Goal: Obtain resource: Download file/media

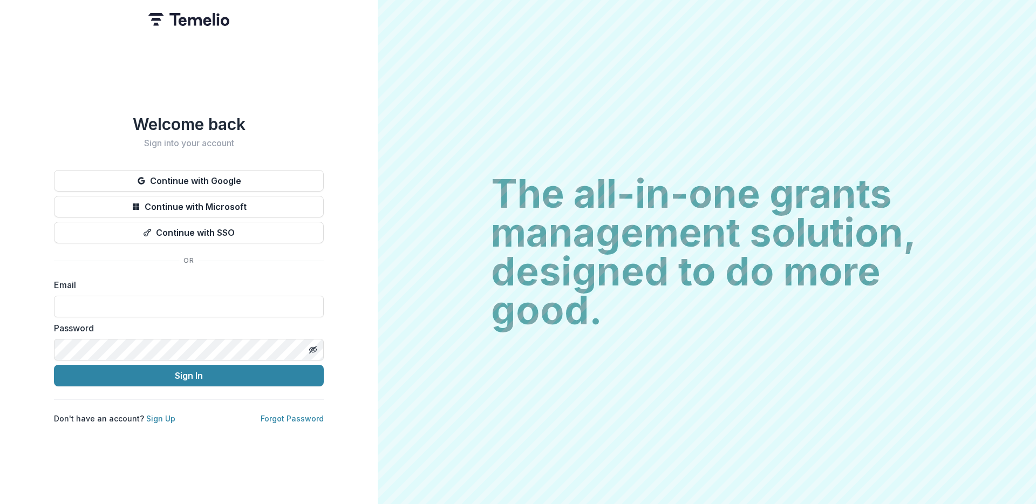
click at [144, 313] on form "Email Password Sign In" at bounding box center [189, 332] width 270 height 108
type input "**********"
click at [228, 373] on button "Sign In" at bounding box center [189, 376] width 270 height 22
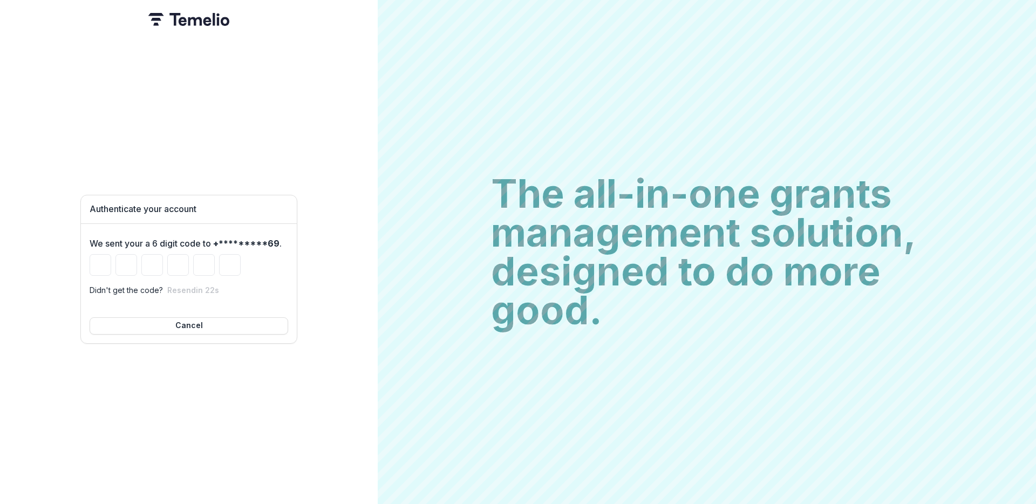
type input "*"
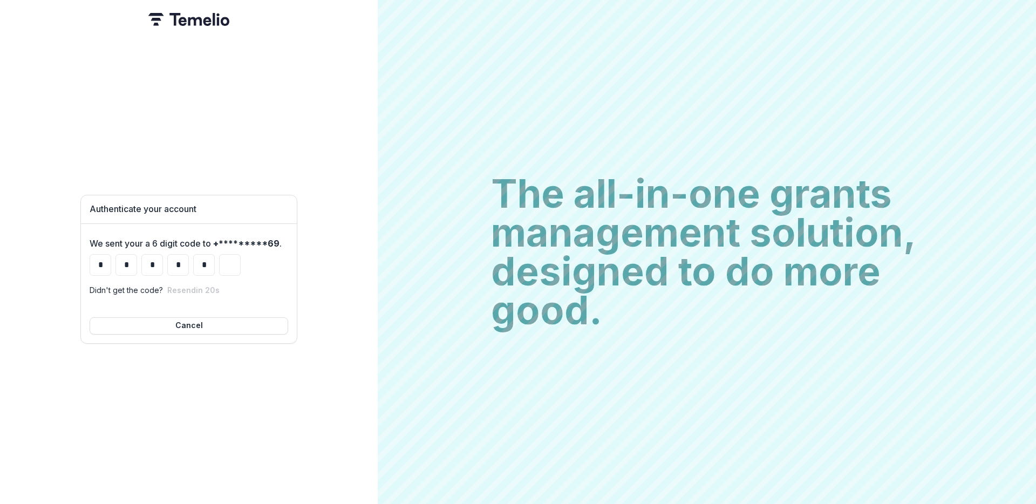
type input "*"
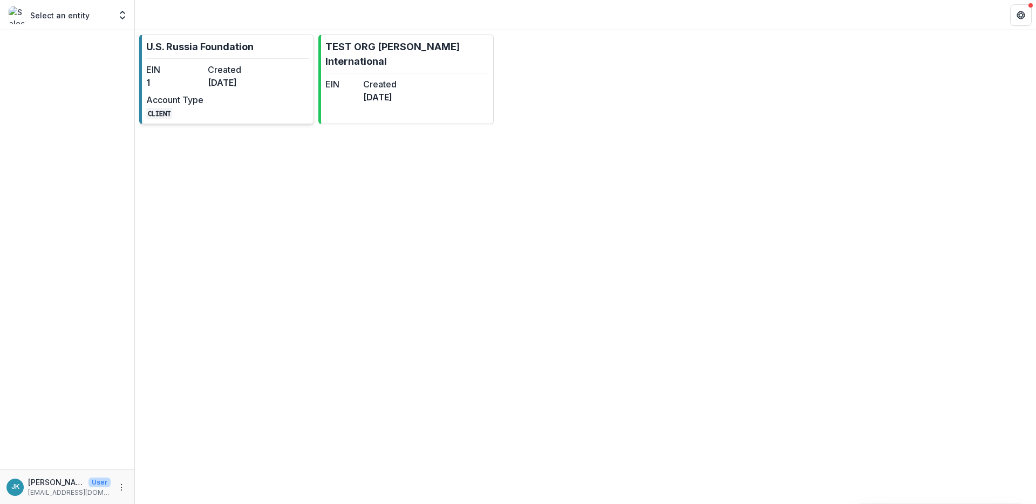
click at [234, 83] on dd "6 months ago" at bounding box center [236, 82] width 57 height 13
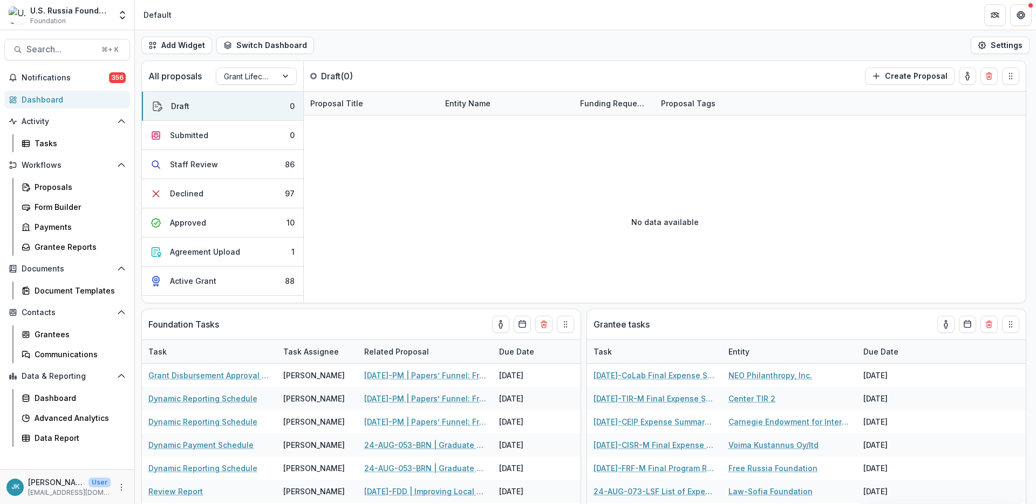
click at [53, 300] on div "Notifications 356 Dashboard Activity Tasks Workflows Proposals Form Builder Pay…" at bounding box center [67, 269] width 134 height 400
click at [53, 288] on div "Document Templates" at bounding box center [78, 290] width 87 height 11
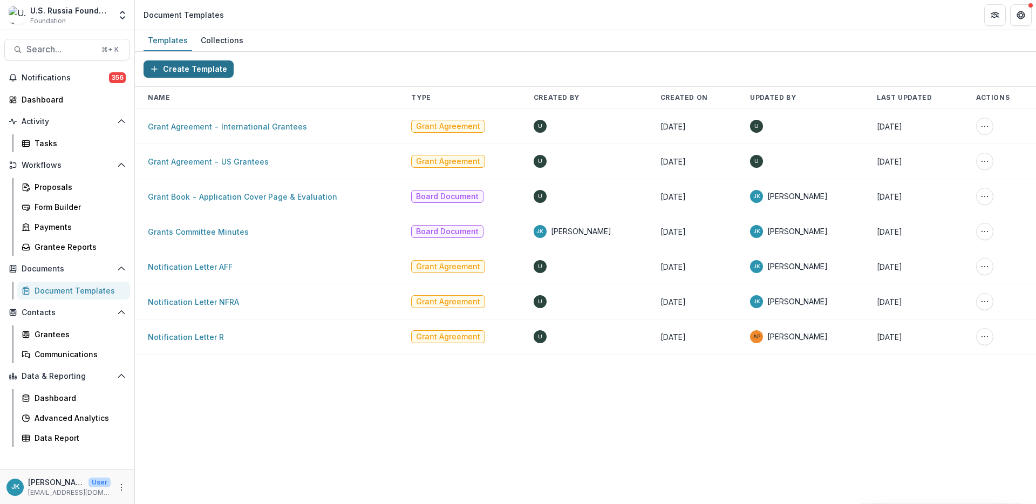
click at [178, 71] on button "Create Template" at bounding box center [188, 68] width 90 height 17
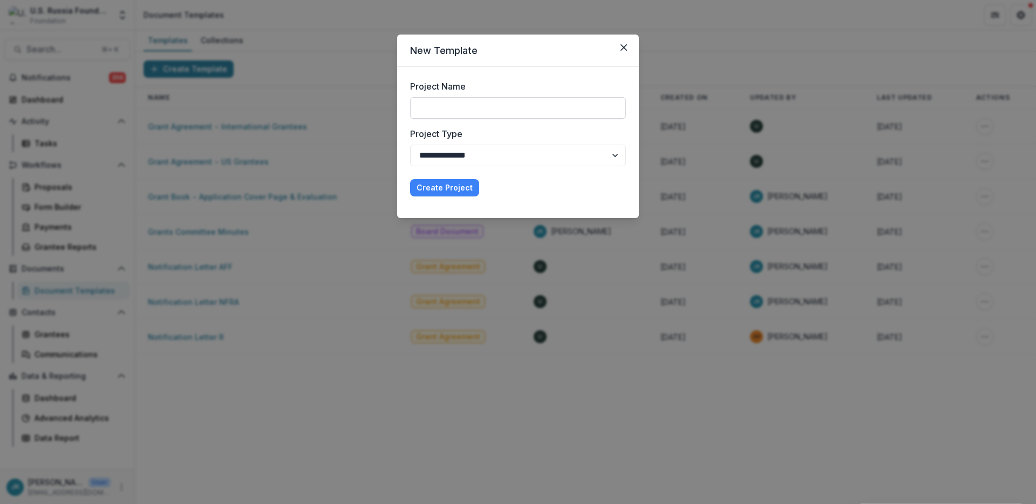
drag, startPoint x: 492, startPoint y: 99, endPoint x: 494, endPoint y: 104, distance: 5.8
click at [492, 99] on input "Project Name" at bounding box center [518, 108] width 216 height 22
click at [460, 149] on select "**********" at bounding box center [518, 156] width 216 height 22
click at [455, 104] on input "Project Name" at bounding box center [518, 108] width 216 height 22
type input "**********"
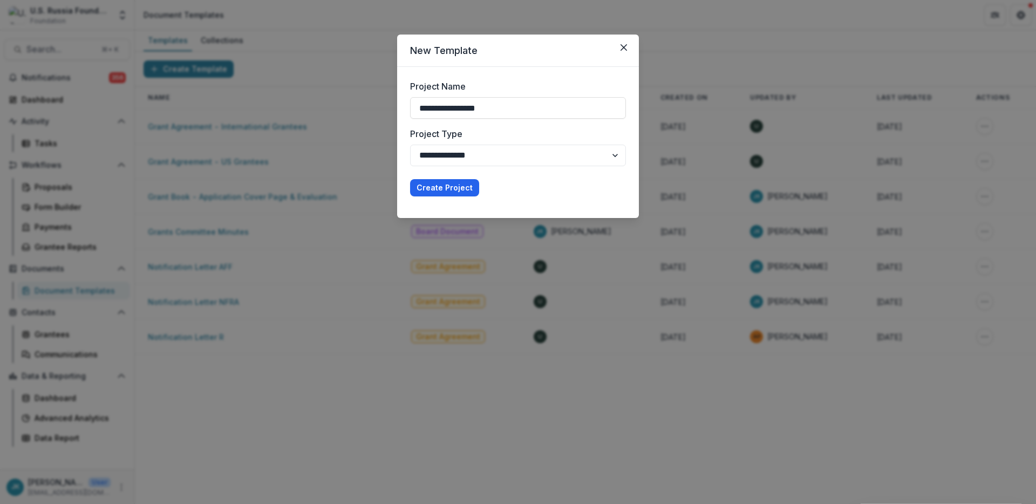
click at [428, 186] on button "Create Project" at bounding box center [444, 187] width 69 height 17
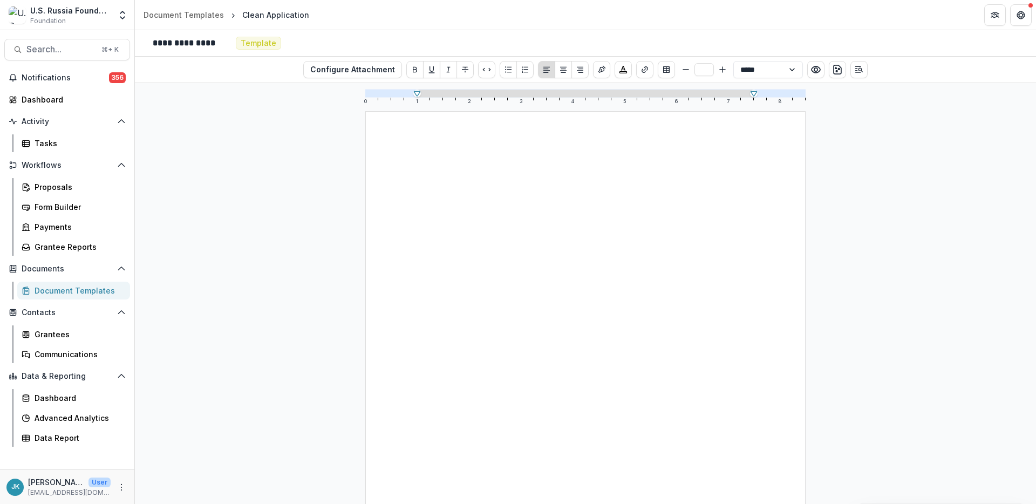
click at [538, 181] on div at bounding box center [585, 395] width 336 height 465
click at [855, 71] on icon "Open Editor Sidebar" at bounding box center [858, 69] width 9 height 9
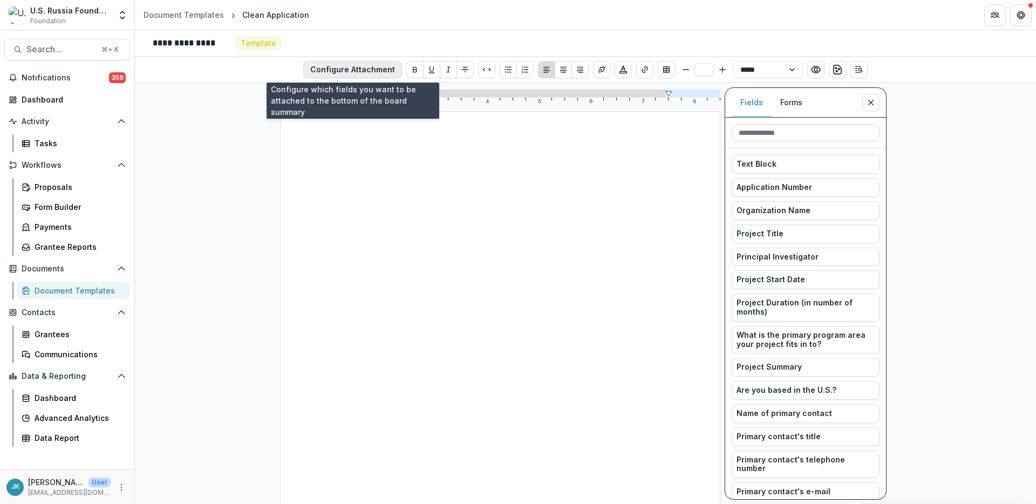
click at [325, 68] on button "Configure Attachment" at bounding box center [352, 69] width 99 height 17
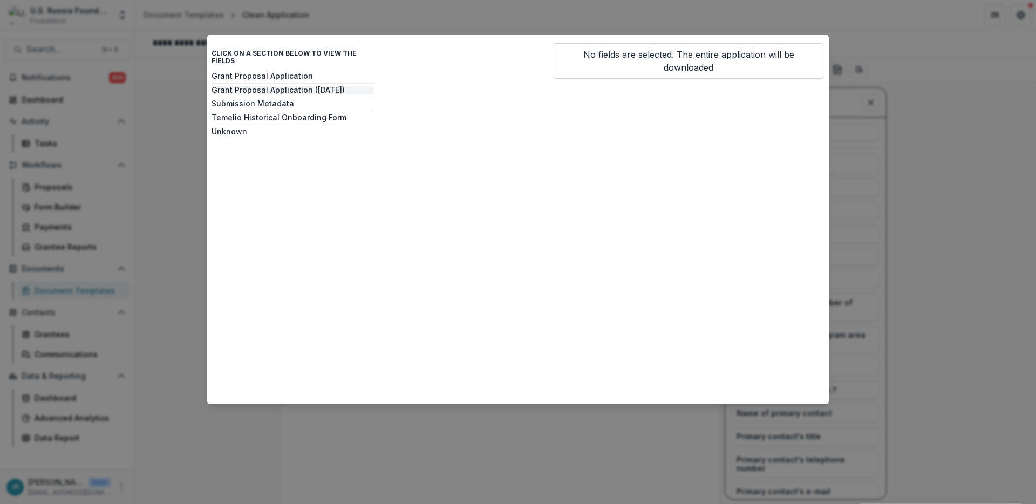
click at [287, 86] on button "Grant Proposal Application (August 2025)" at bounding box center [292, 90] width 162 height 9
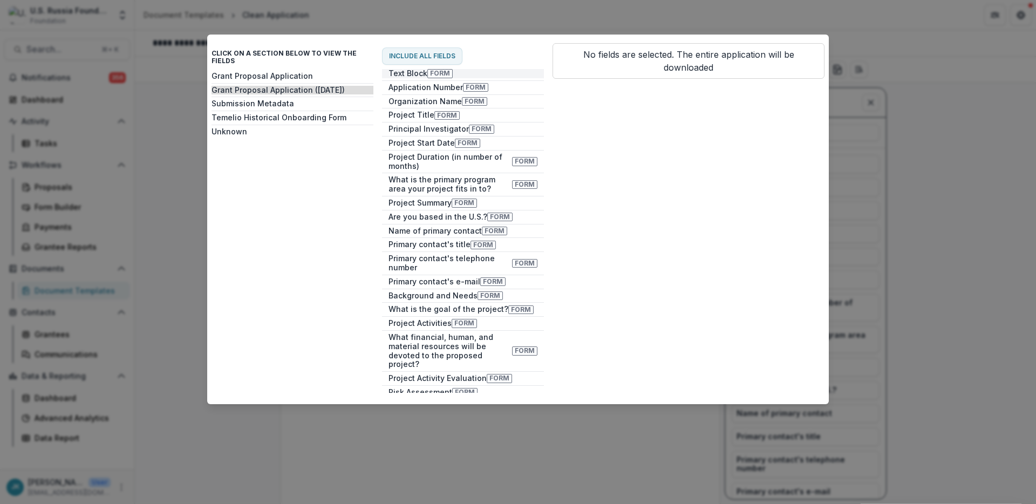
click at [411, 70] on button "Text Block Form" at bounding box center [463, 73] width 162 height 9
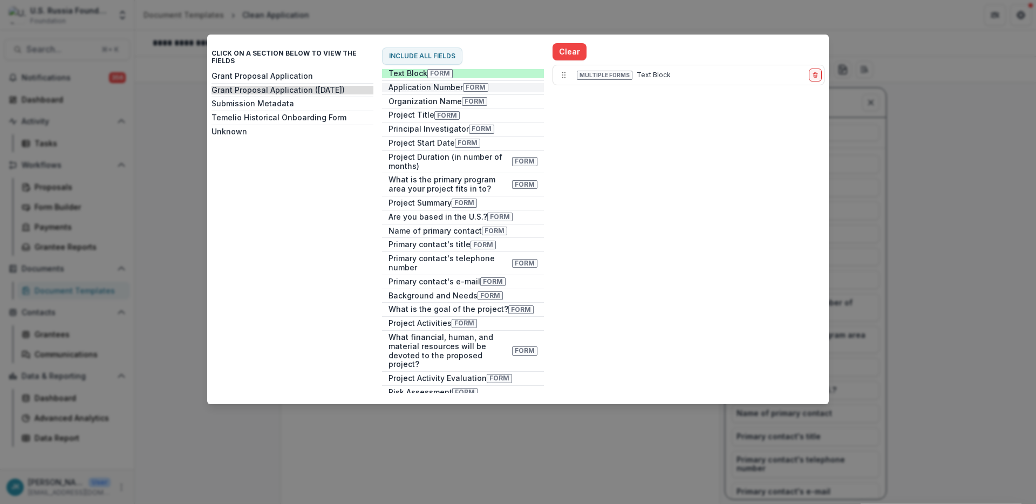
click at [410, 87] on button "Application Number Form" at bounding box center [463, 87] width 162 height 9
click at [409, 58] on button "Include all fields" at bounding box center [422, 55] width 80 height 17
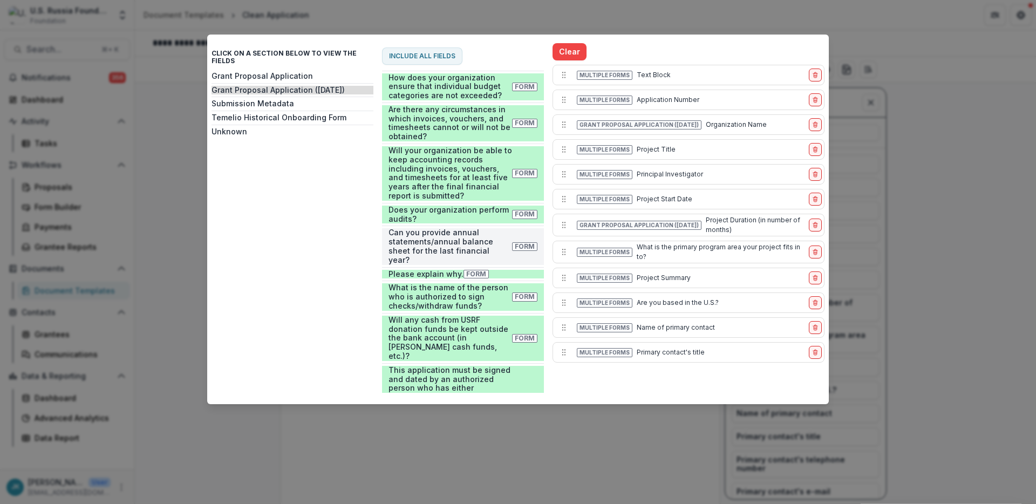
scroll to position [1810, 0]
drag, startPoint x: 435, startPoint y: 385, endPoint x: 435, endPoint y: 377, distance: 8.1
click at [435, 475] on button "Date Form" at bounding box center [463, 479] width 162 height 9
drag, startPoint x: 436, startPoint y: 374, endPoint x: 436, endPoint y: 366, distance: 8.6
click at [436, 461] on button "Title Form" at bounding box center [463, 465] width 162 height 9
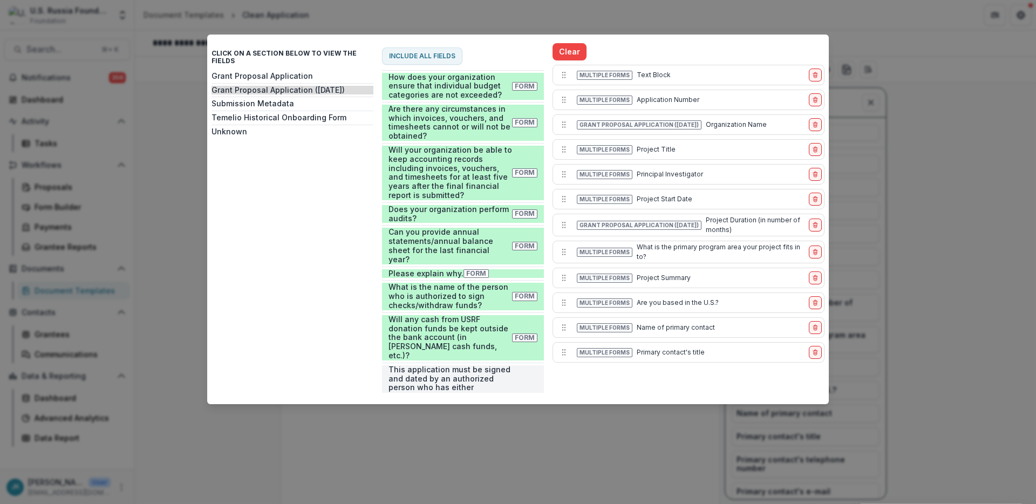
click at [436, 365] on button "This application must be signed and dated by an authorized person who has eithe…" at bounding box center [463, 410] width 162 height 91
click at [443, 475] on button "Date Form" at bounding box center [463, 479] width 162 height 9
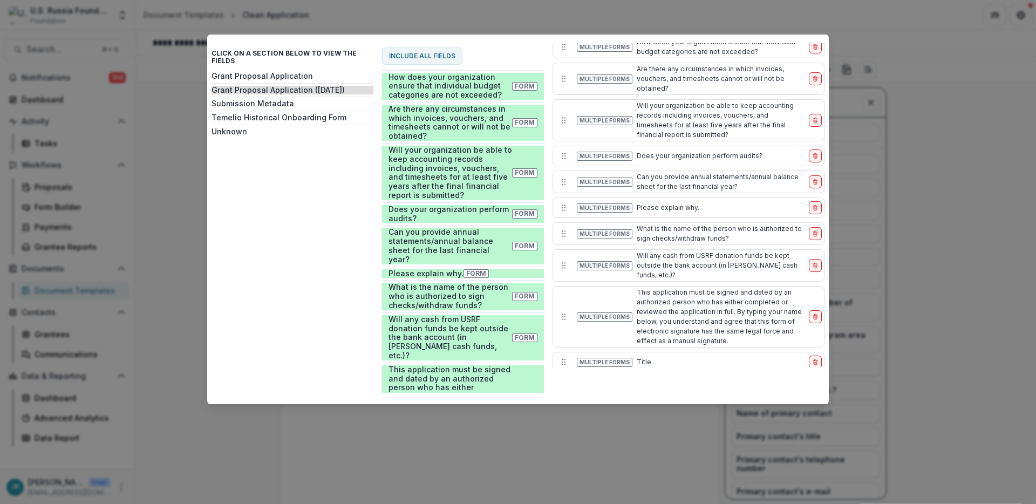
scroll to position [2086, 0]
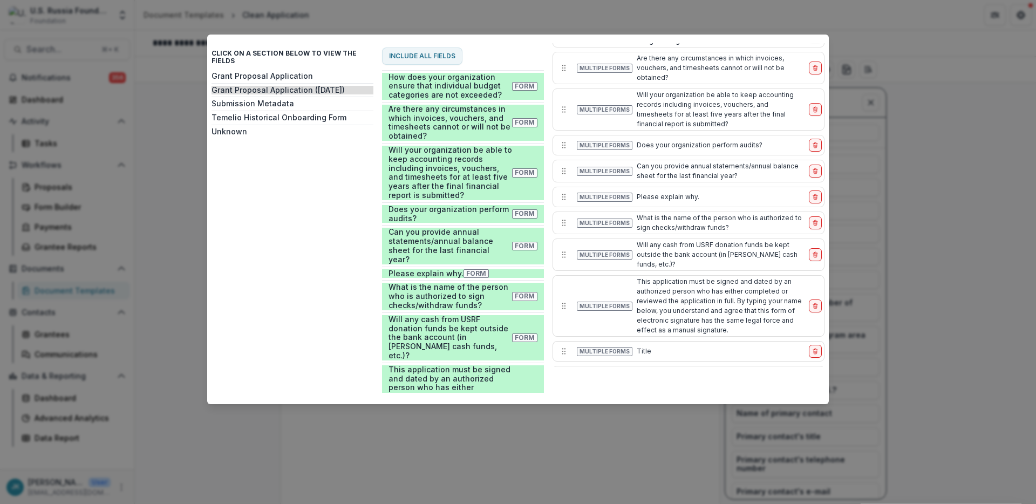
drag, startPoint x: 812, startPoint y: 354, endPoint x: 811, endPoint y: 332, distance: 21.6
click at [814, 373] on icon "delete-item" at bounding box center [815, 373] width 2 height 1
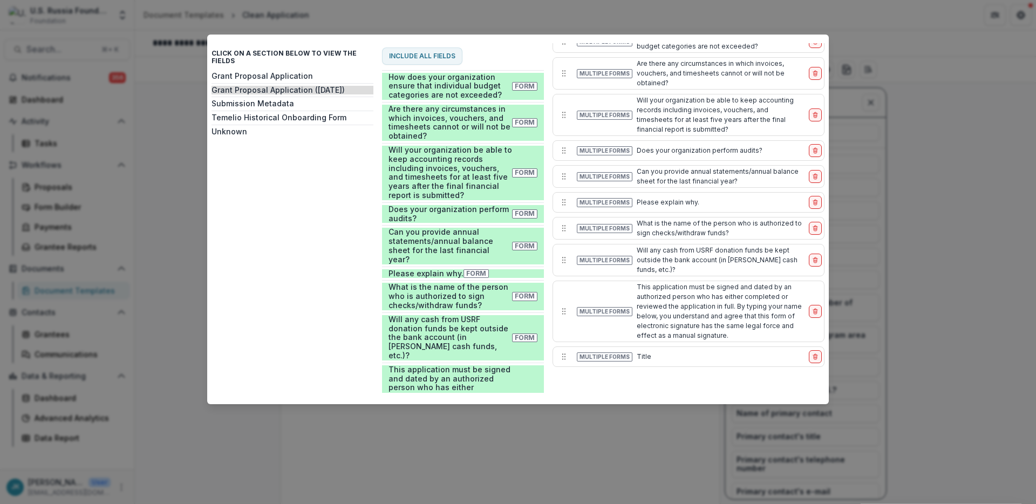
scroll to position [2062, 0]
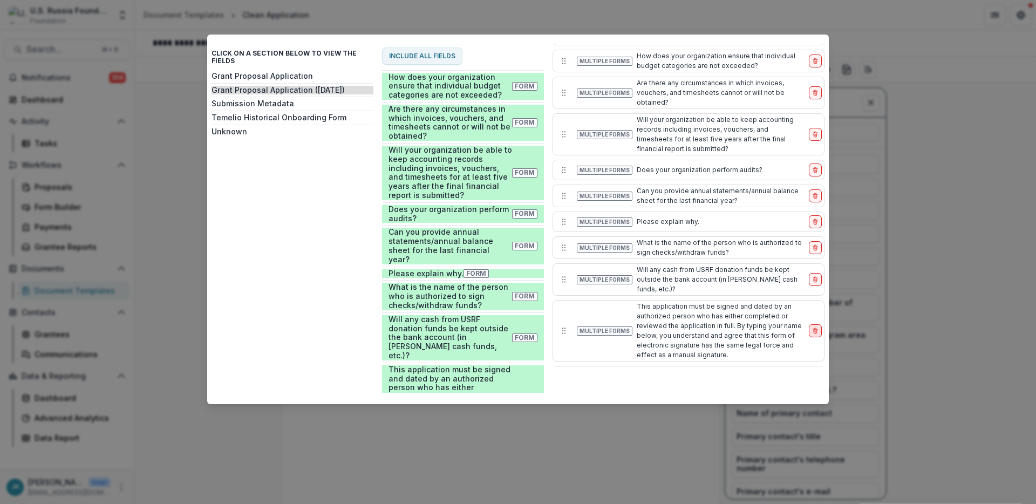
click at [812, 327] on icon "delete-item" at bounding box center [815, 330] width 6 height 6
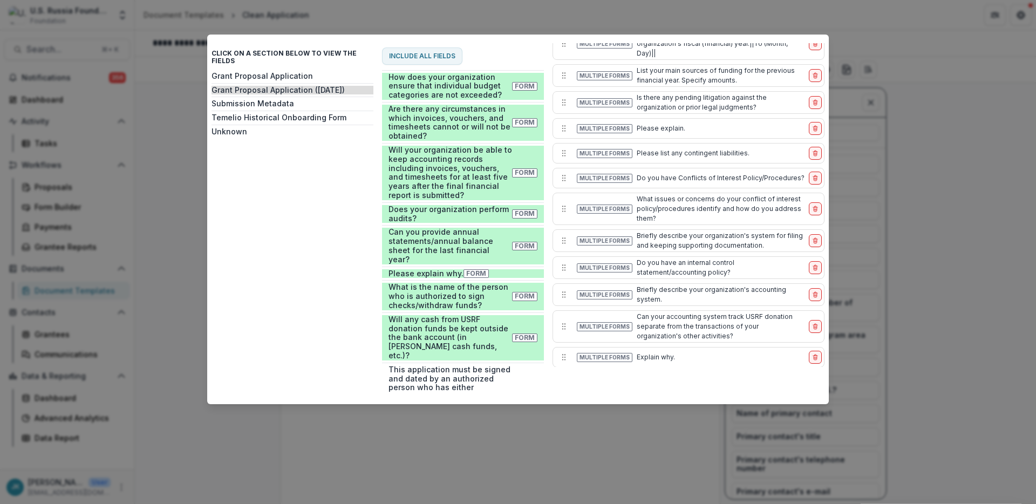
scroll to position [1610, 0]
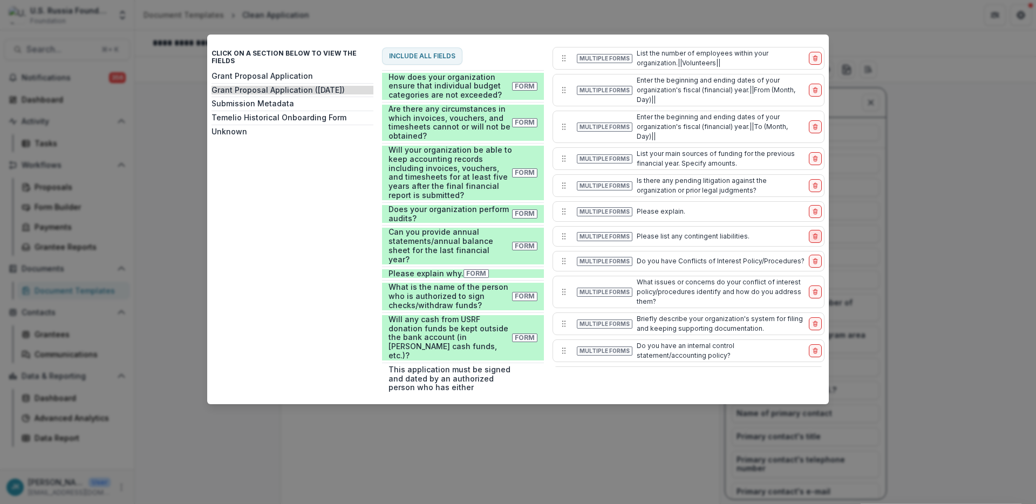
click at [814, 236] on line "delete-item" at bounding box center [814, 237] width 0 height 2
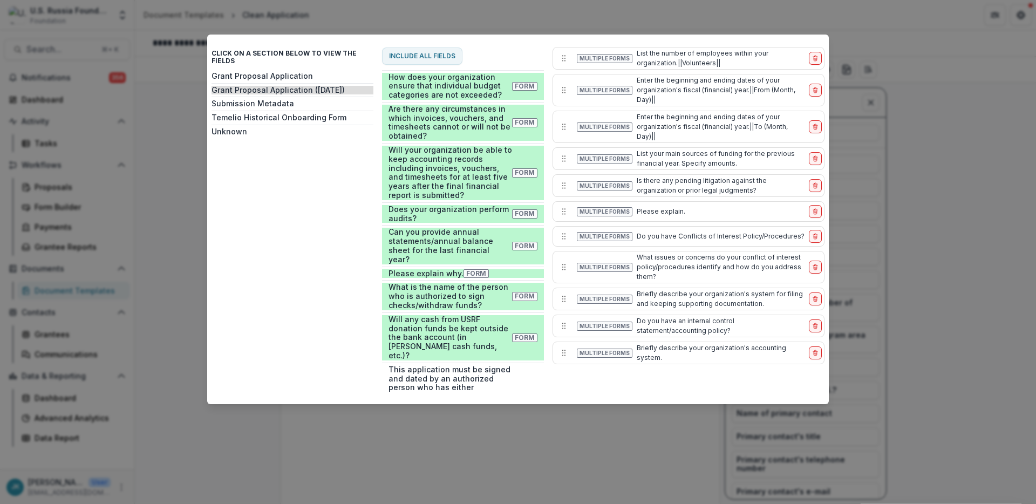
click at [814, 236] on line "delete-item" at bounding box center [814, 237] width 0 height 2
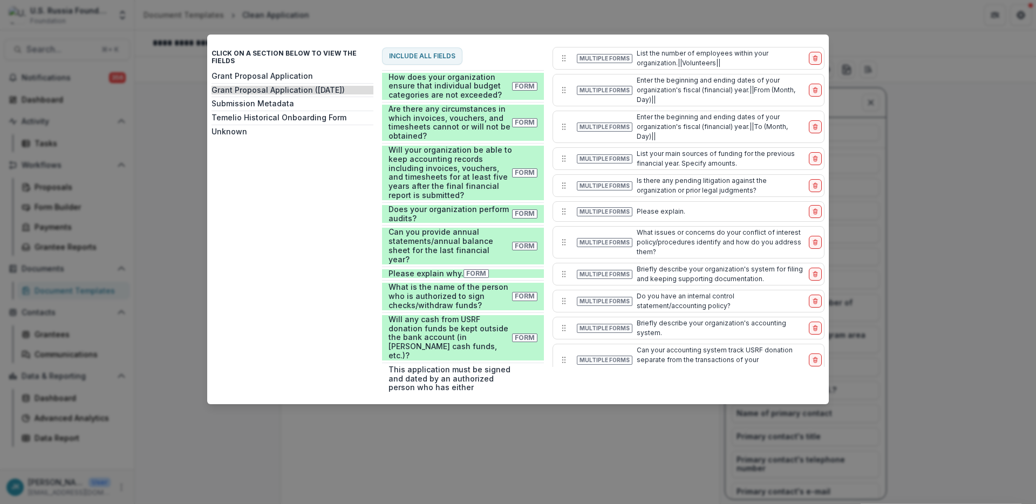
click at [811, 236] on button "delete-item" at bounding box center [815, 242] width 13 height 13
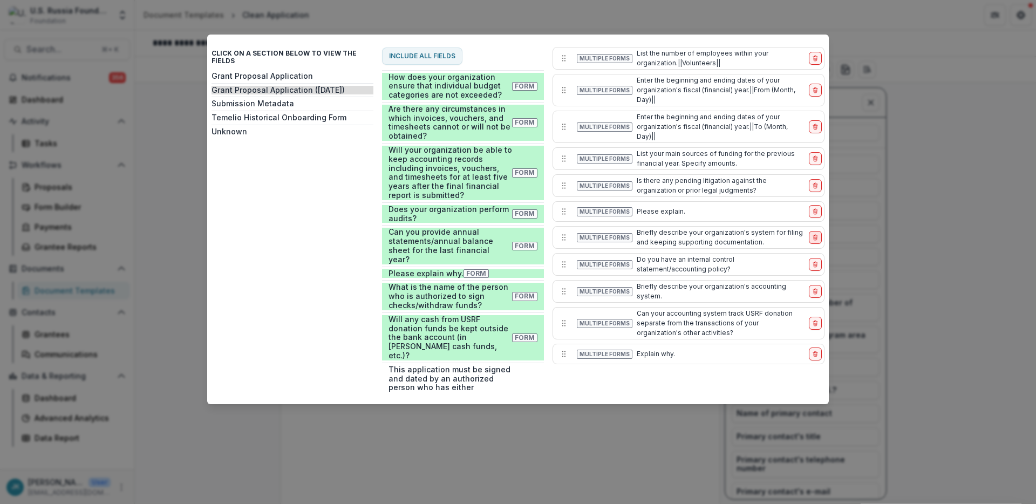
click at [812, 234] on icon "delete-item" at bounding box center [815, 237] width 6 height 6
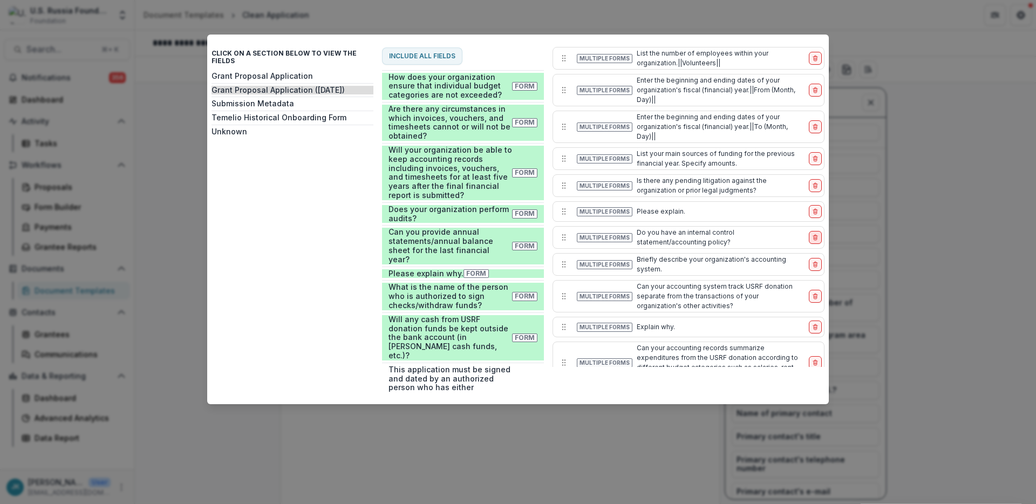
click at [812, 231] on button "delete-item" at bounding box center [815, 237] width 13 height 13
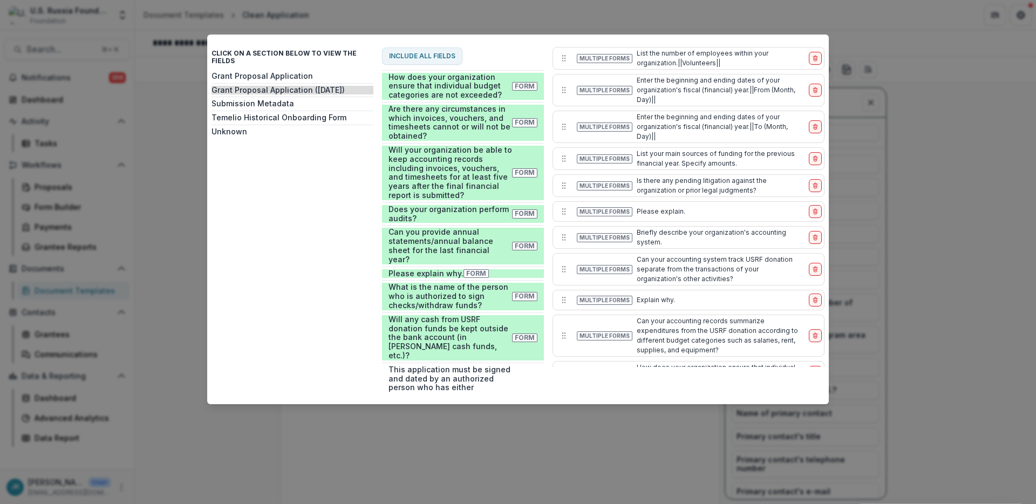
click at [812, 231] on button "delete-item" at bounding box center [815, 237] width 13 height 13
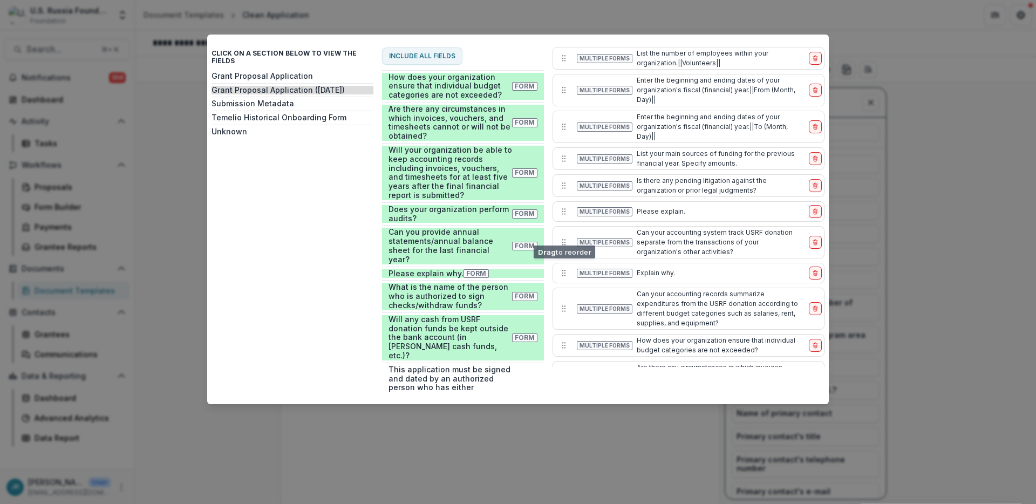
click at [812, 239] on icon "delete-item" at bounding box center [815, 242] width 6 height 6
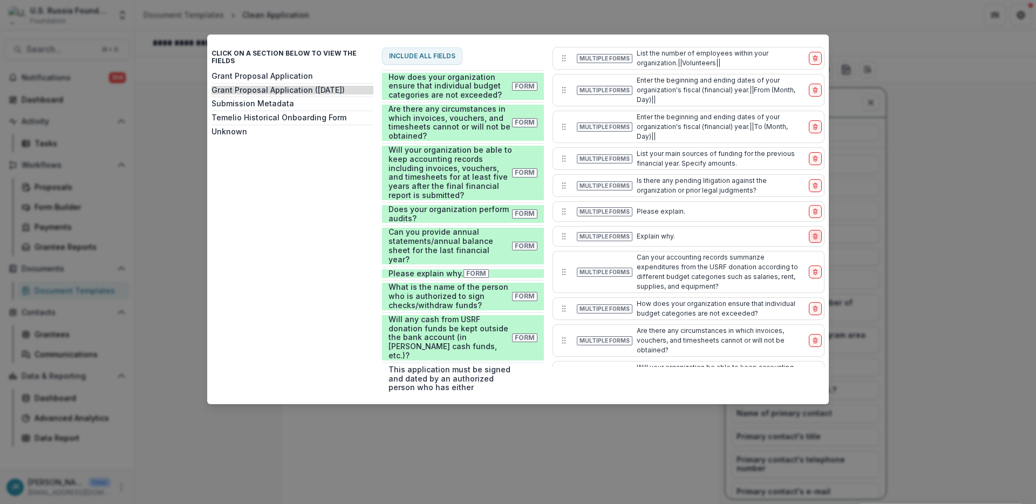
click at [812, 231] on button "delete-item" at bounding box center [815, 236] width 13 height 13
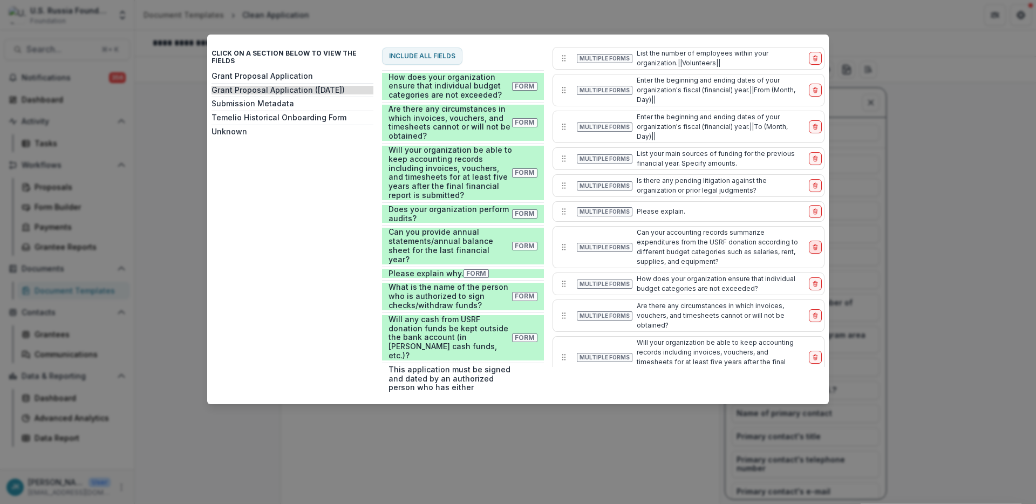
click at [812, 244] on icon "delete-item" at bounding box center [815, 247] width 6 height 6
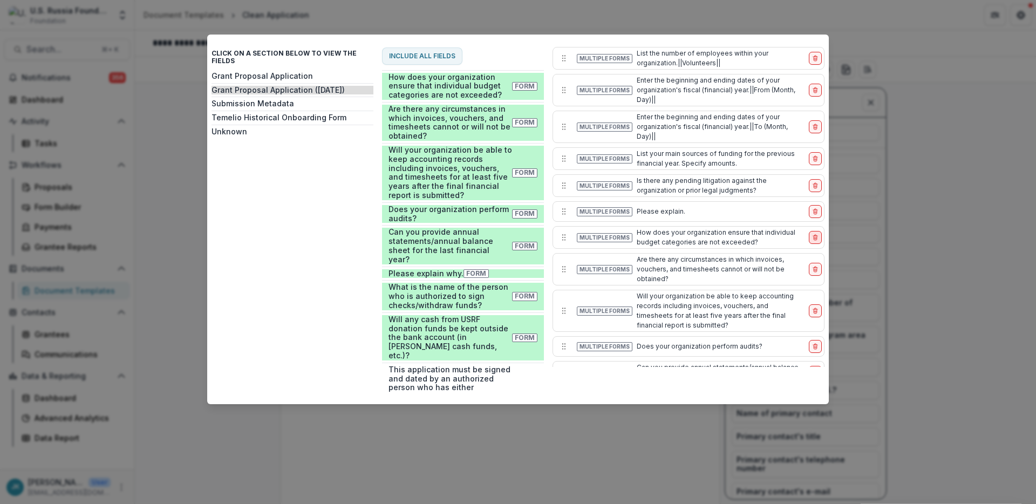
click at [812, 234] on icon "delete-item" at bounding box center [815, 237] width 6 height 6
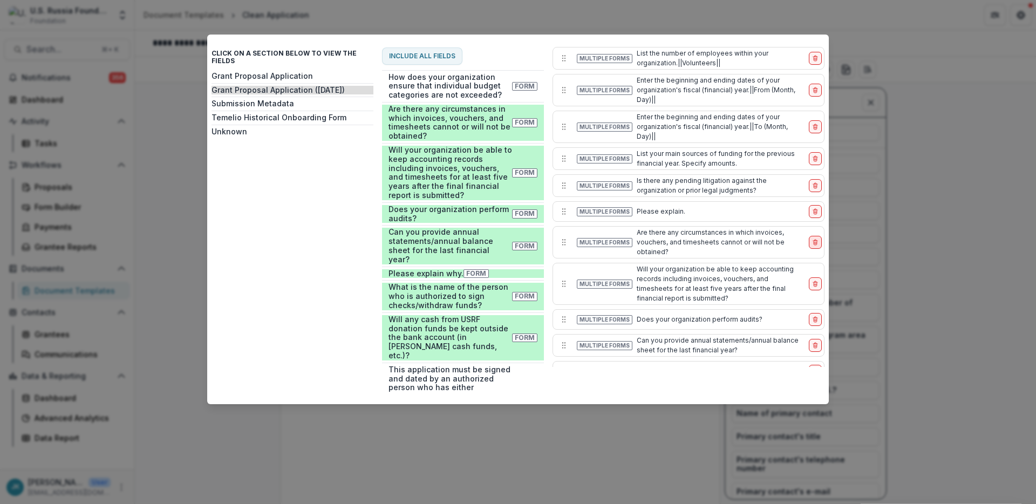
click at [812, 239] on icon "delete-item" at bounding box center [815, 242] width 6 height 6
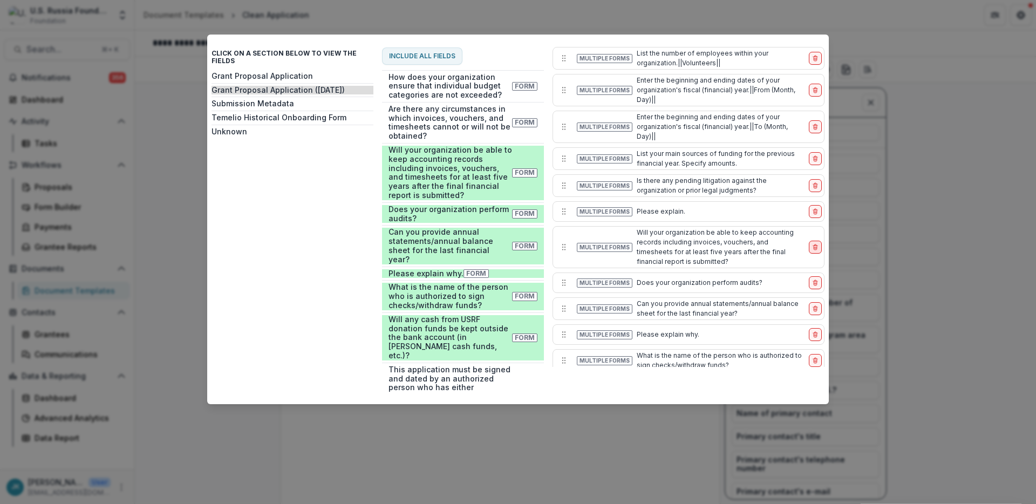
click at [813, 245] on line "delete-item" at bounding box center [815, 245] width 4 height 0
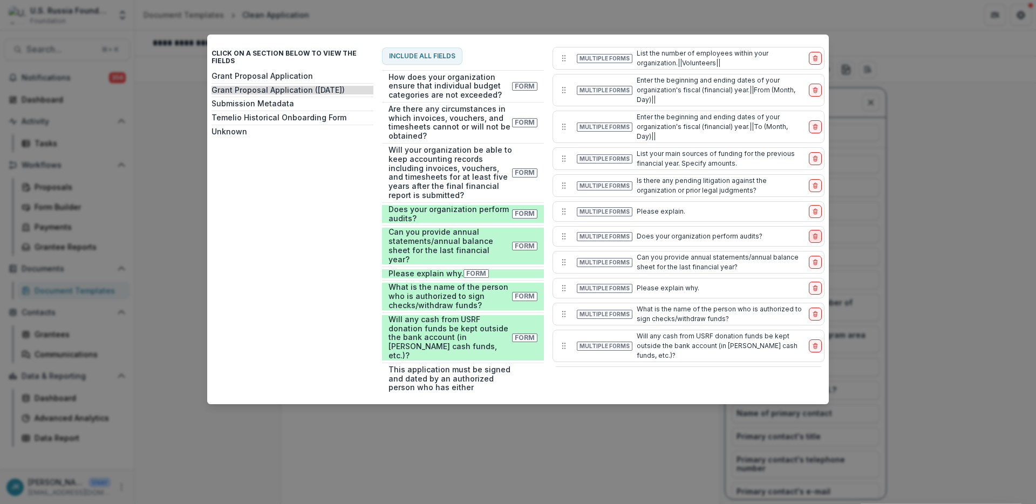
click at [813, 236] on icon "delete-item" at bounding box center [814, 237] width 3 height 3
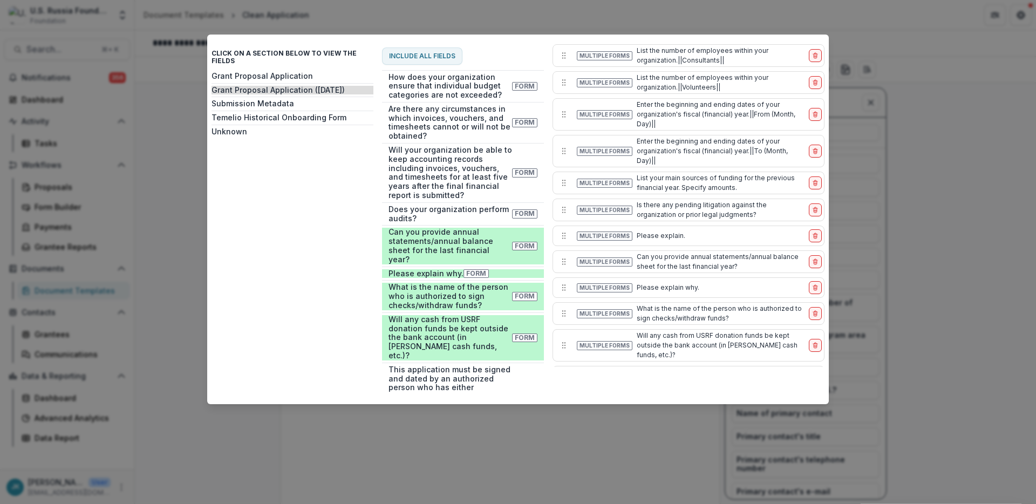
click at [812, 232] on icon "delete-item" at bounding box center [815, 235] width 6 height 6
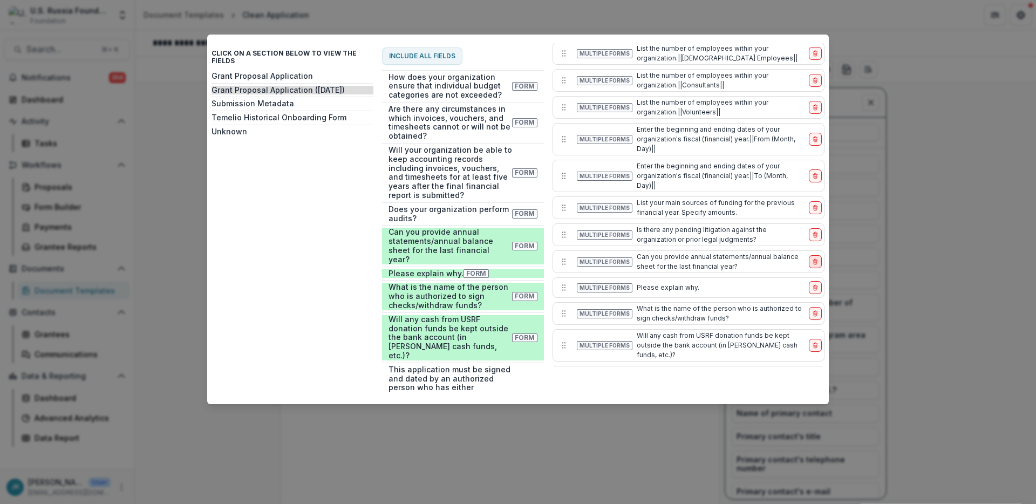
click at [812, 258] on icon "delete-item" at bounding box center [815, 261] width 6 height 6
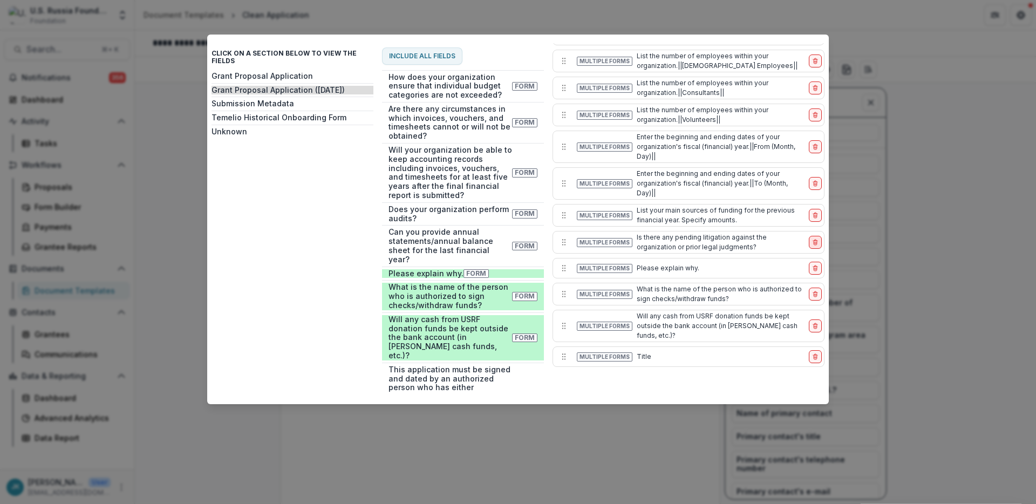
scroll to position [1534, 0]
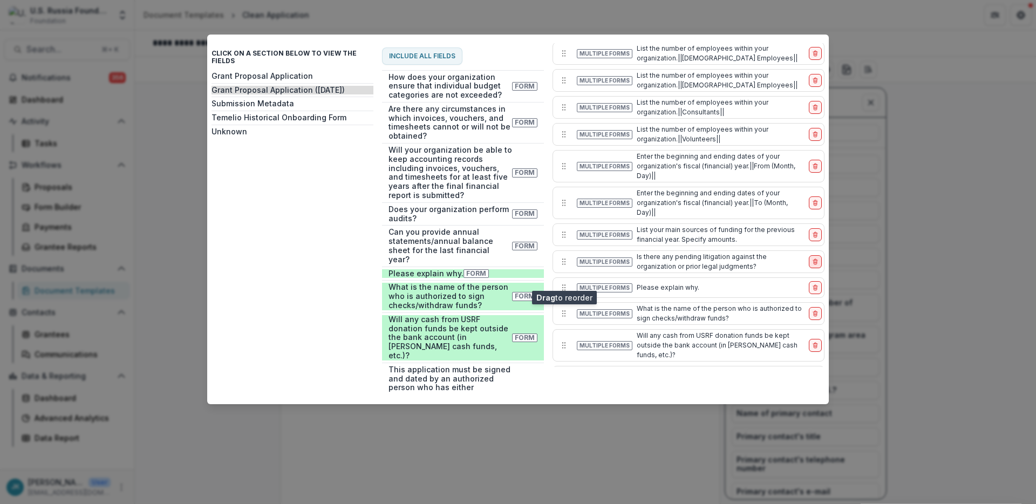
click at [812, 284] on icon "delete-item" at bounding box center [815, 287] width 6 height 6
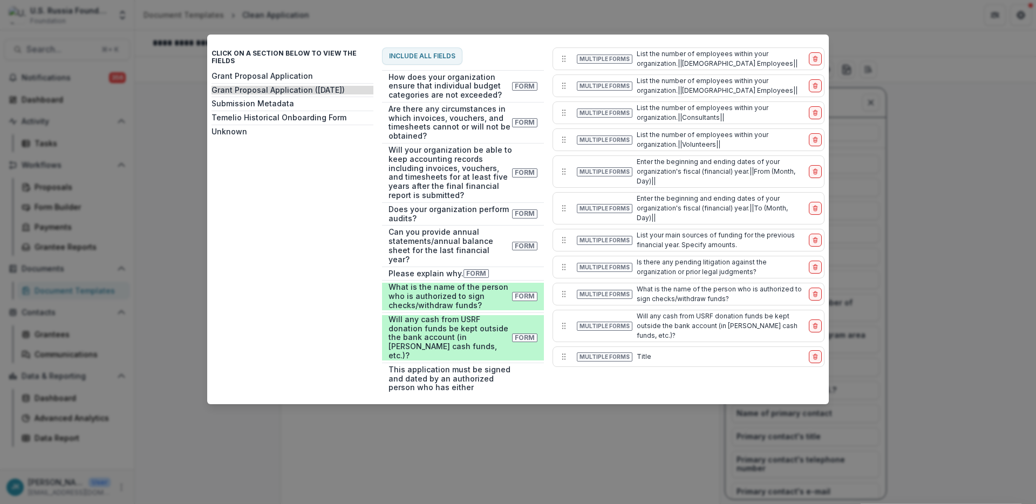
scroll to position [1509, 0]
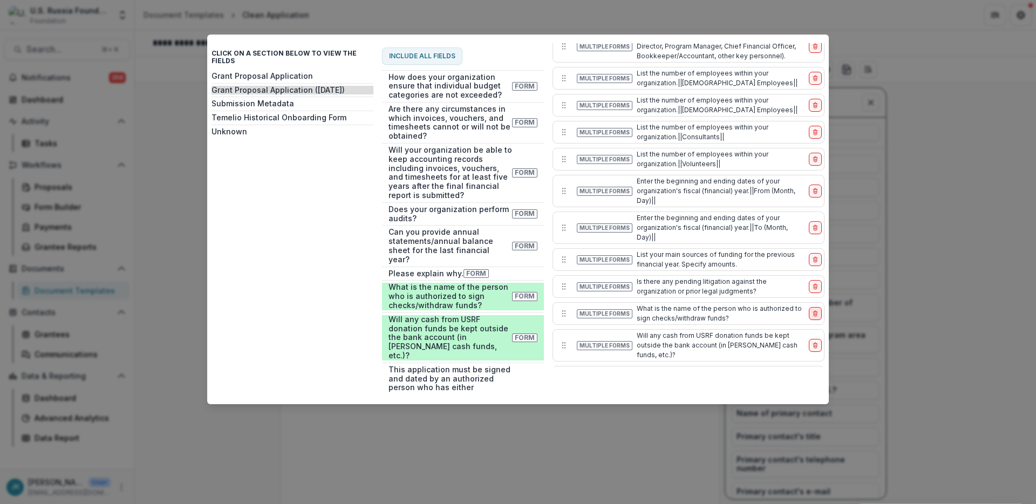
click at [813, 313] on icon "delete-item" at bounding box center [814, 314] width 3 height 3
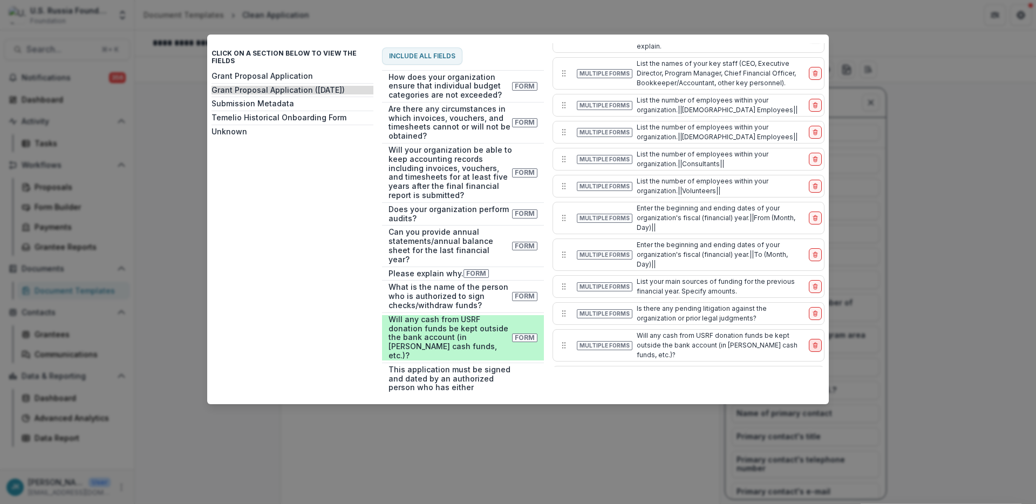
click at [810, 339] on button "delete-item" at bounding box center [815, 345] width 13 height 13
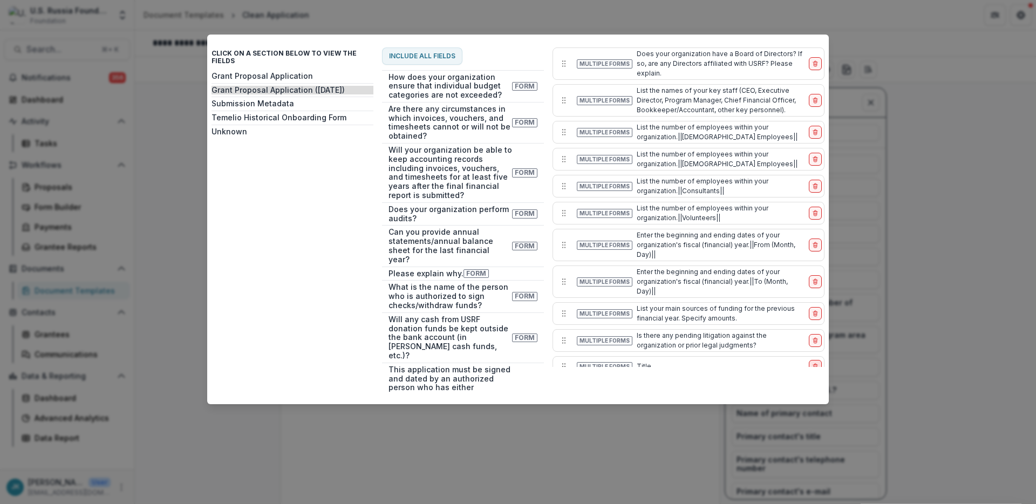
click at [813, 363] on icon "delete-item" at bounding box center [815, 366] width 6 height 6
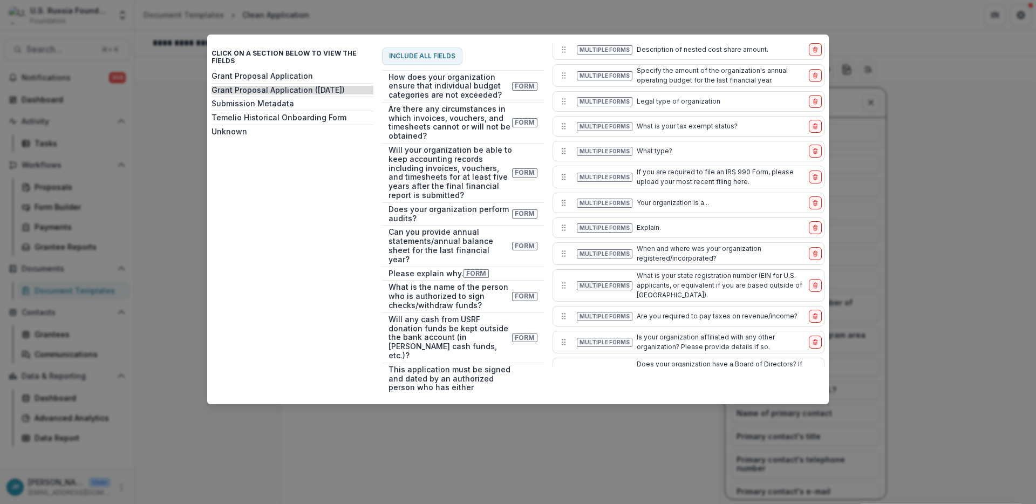
scroll to position [1140, 0]
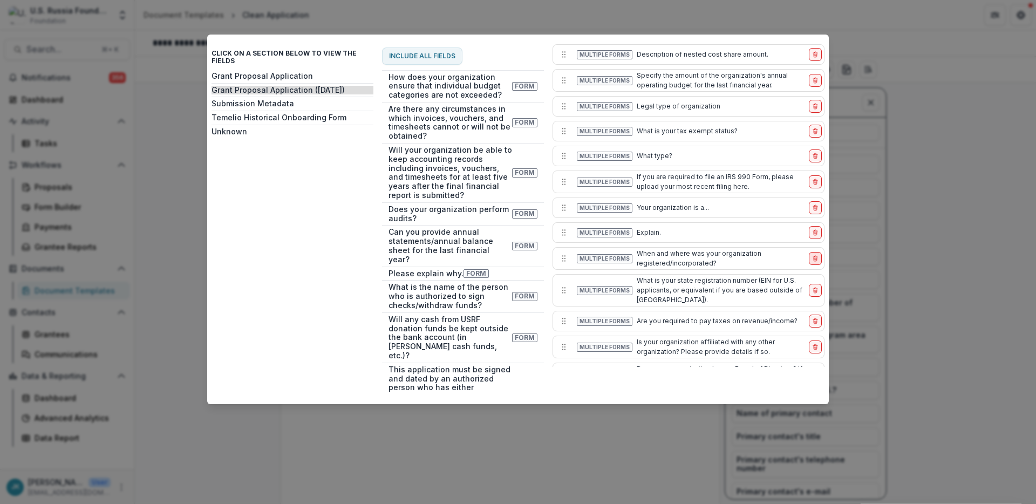
click at [814, 255] on icon "delete-item" at bounding box center [815, 258] width 6 height 6
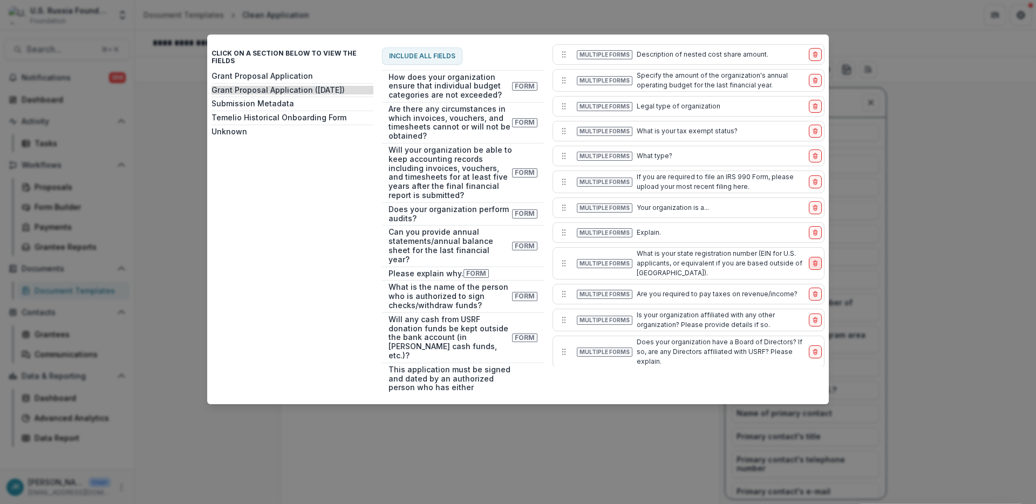
click at [812, 260] on icon "delete-item" at bounding box center [815, 263] width 6 height 6
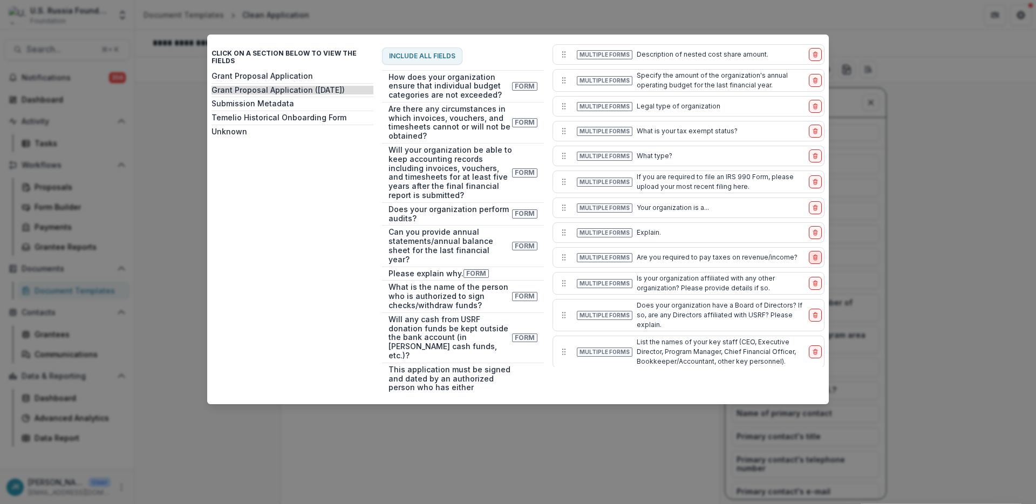
click at [812, 254] on icon "delete-item" at bounding box center [815, 257] width 6 height 6
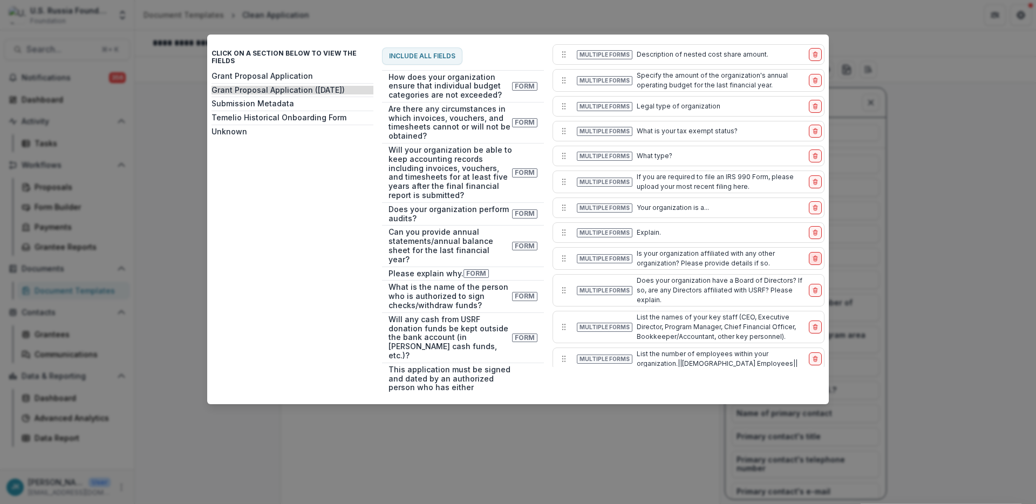
click at [813, 258] on icon "delete-item" at bounding box center [814, 259] width 3 height 3
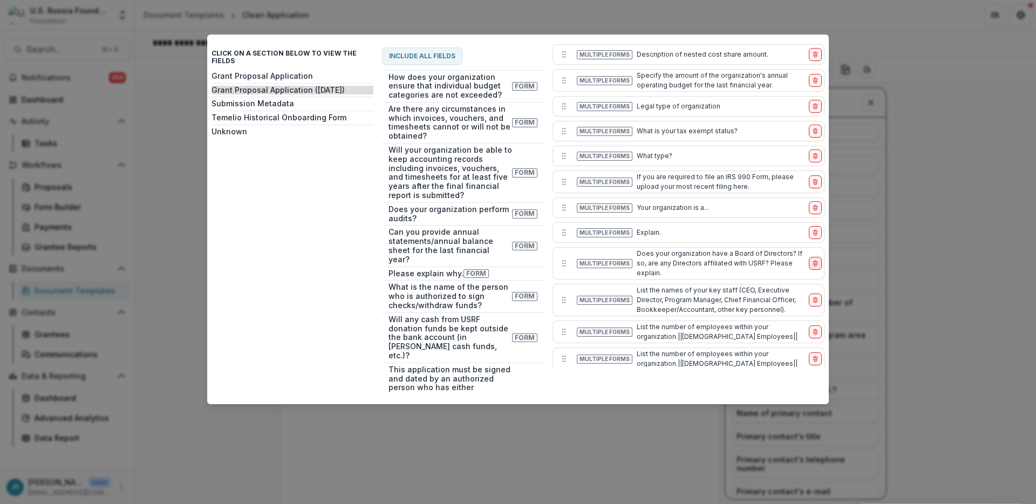
click at [816, 263] on line "delete-item" at bounding box center [816, 264] width 0 height 2
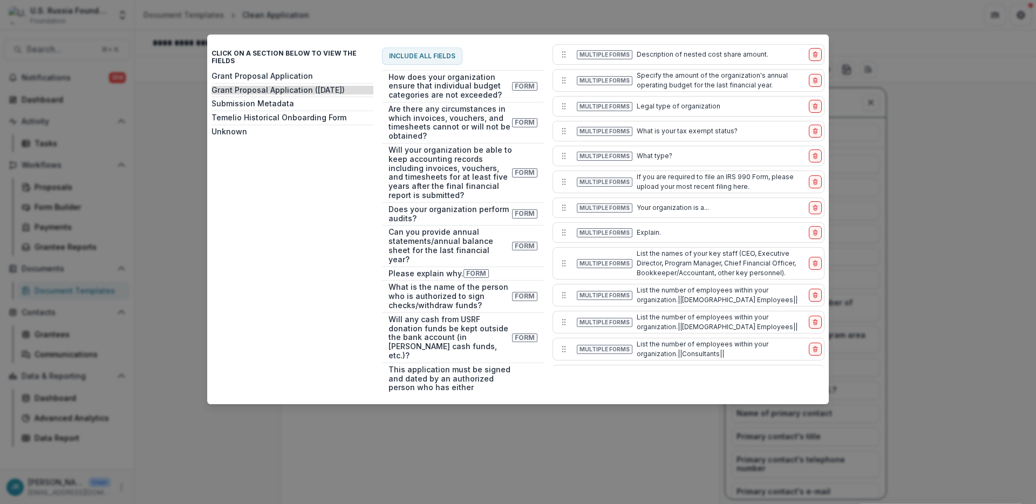
click at [816, 263] on line "delete-item" at bounding box center [816, 264] width 0 height 2
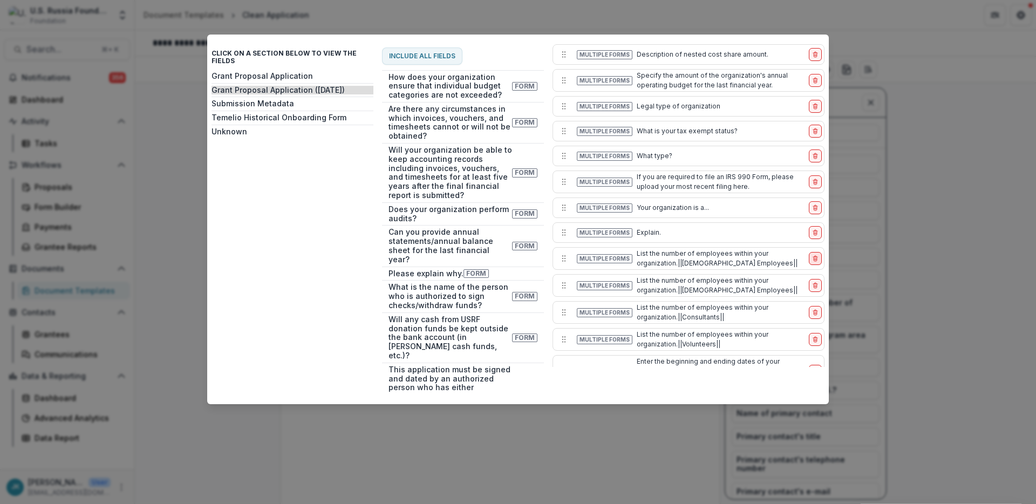
click at [813, 258] on icon "delete-item" at bounding box center [814, 259] width 3 height 3
click at [812, 252] on button "delete-item" at bounding box center [815, 258] width 13 height 13
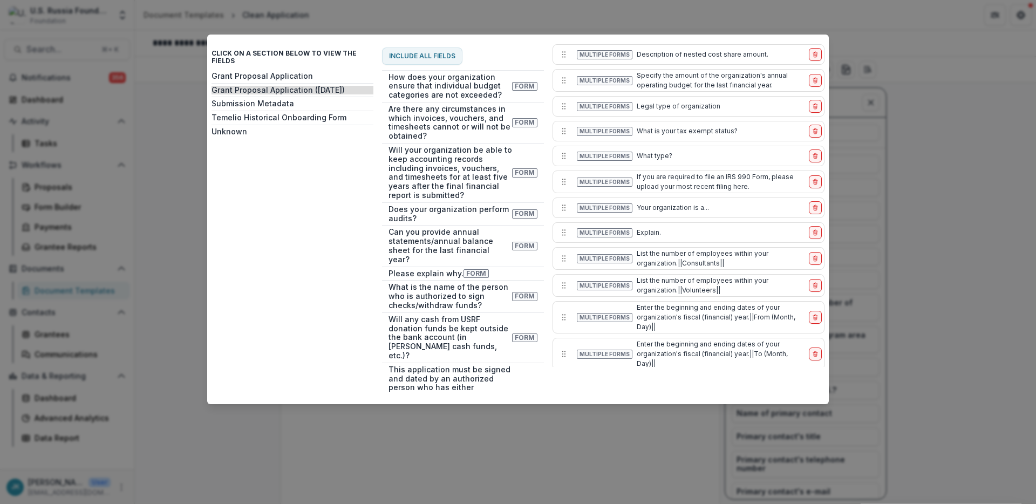
click at [812, 252] on button "delete-item" at bounding box center [815, 258] width 13 height 13
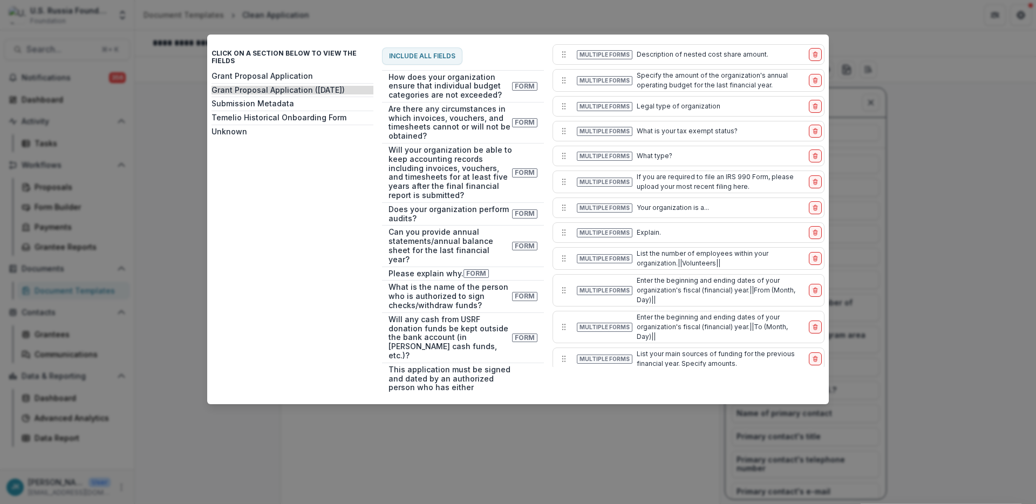
click at [812, 252] on button "delete-item" at bounding box center [815, 258] width 13 height 13
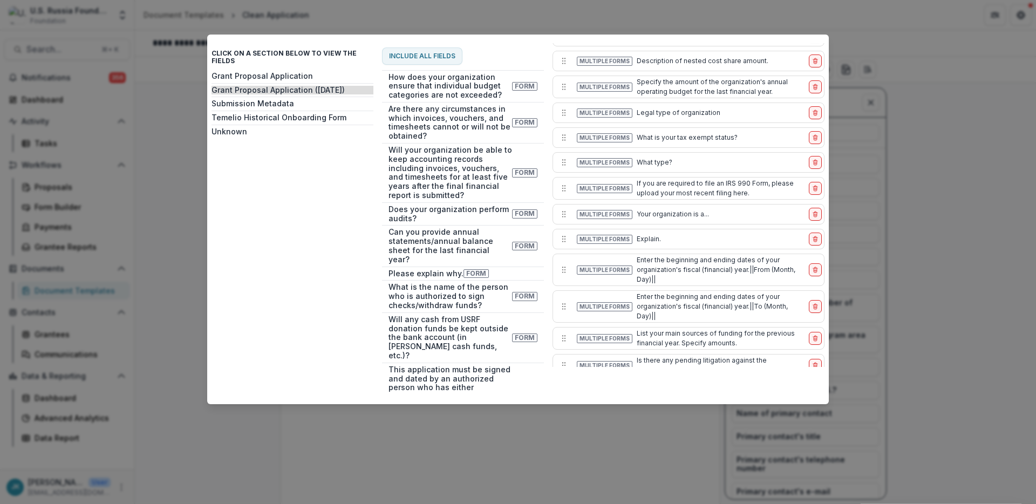
click at [812, 254] on div "Multiple Forms Enter the beginning and ending dates of your organization's fisc…" at bounding box center [688, 270] width 272 height 32
click at [814, 267] on icon "delete-item" at bounding box center [815, 267] width 2 height 1
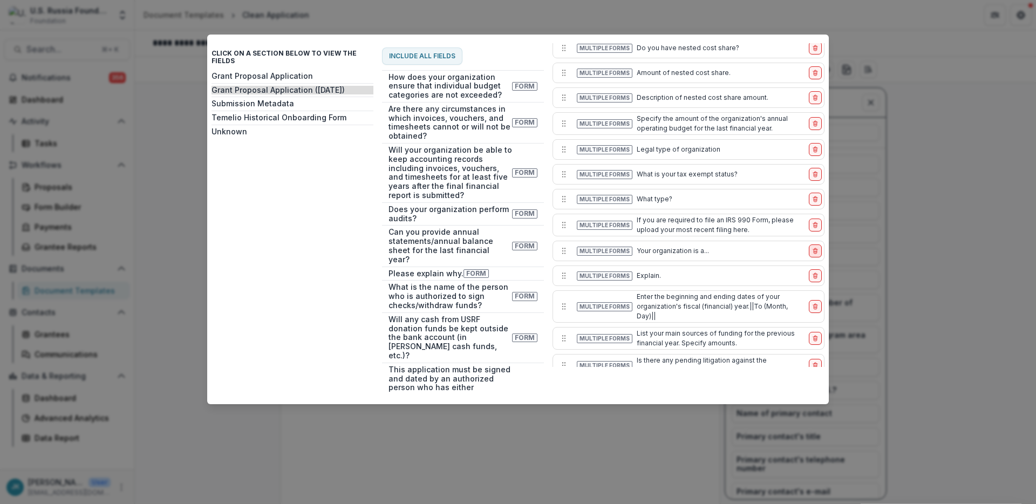
click at [816, 276] on line "delete-item" at bounding box center [816, 277] width 0 height 2
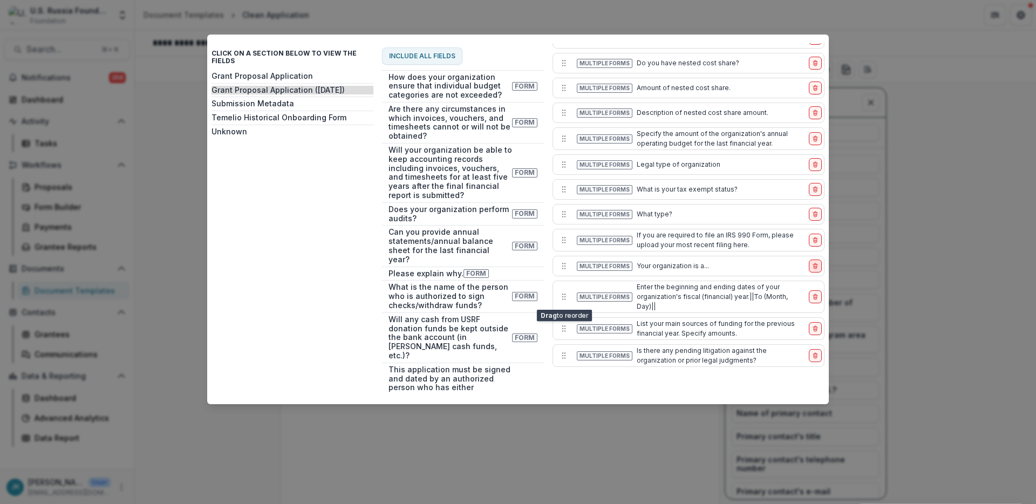
scroll to position [1072, 0]
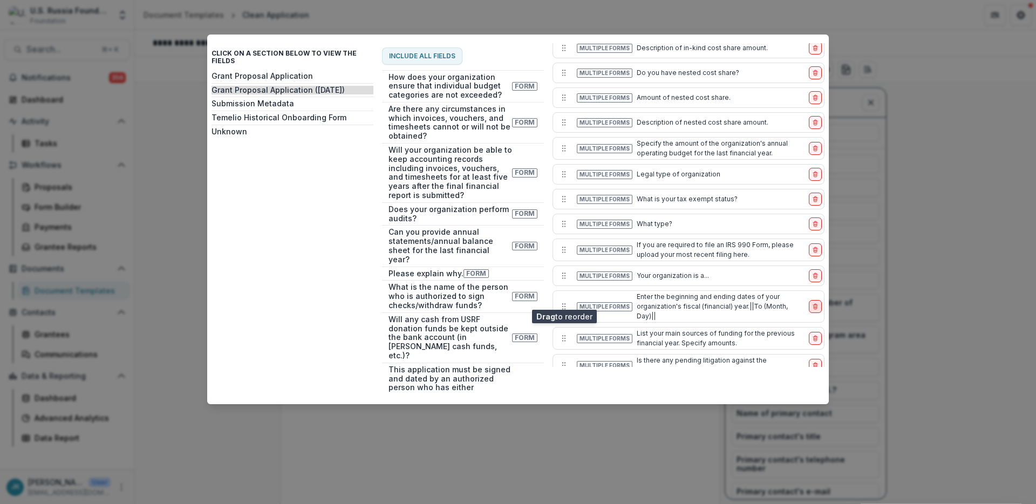
drag, startPoint x: 811, startPoint y: 299, endPoint x: 807, endPoint y: 310, distance: 11.9
click at [813, 306] on icon "delete-item" at bounding box center [814, 307] width 3 height 3
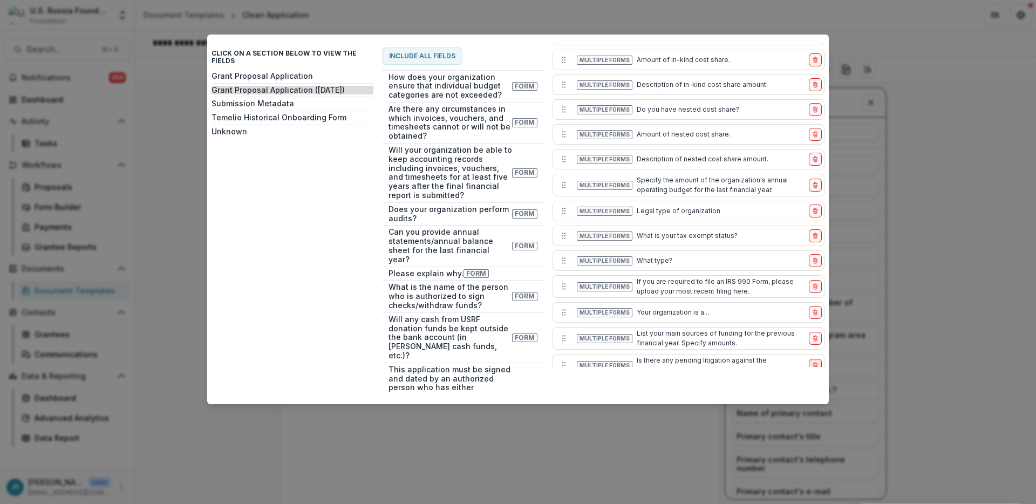
click at [815, 359] on button "delete-item" at bounding box center [815, 365] width 13 height 13
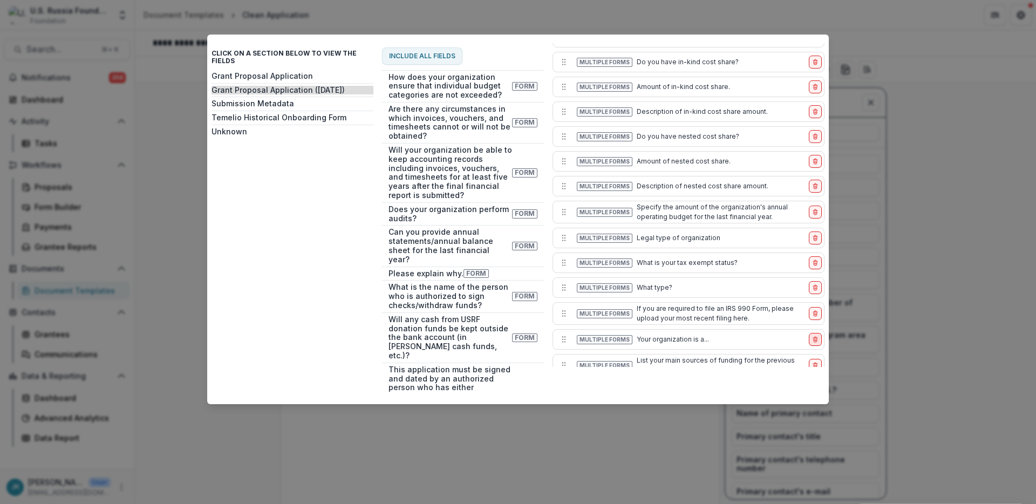
click at [814, 336] on icon "delete-item" at bounding box center [815, 339] width 6 height 6
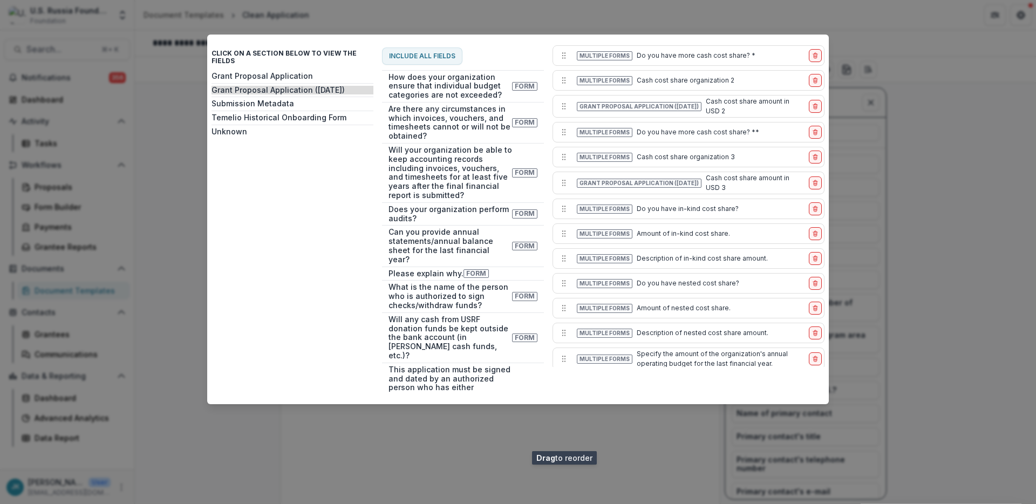
scroll to position [984, 0]
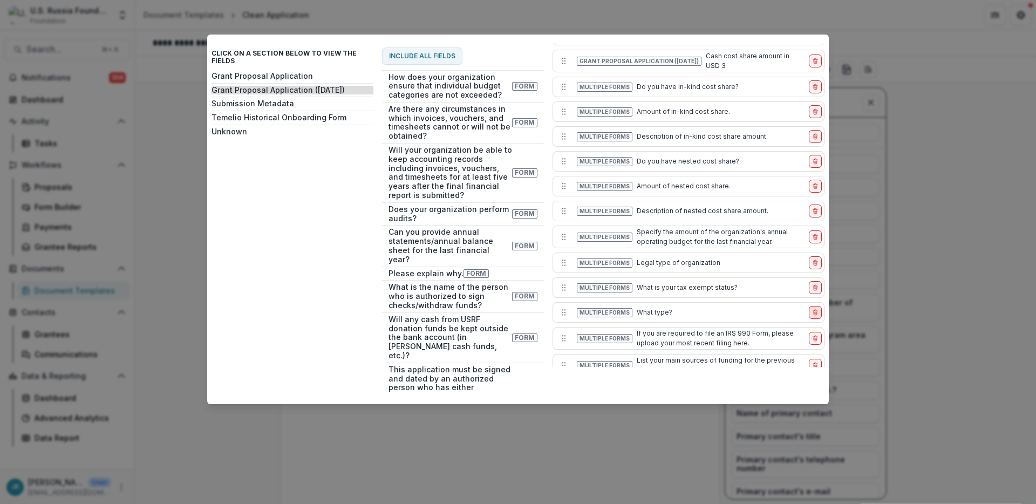
click at [813, 309] on icon "delete-item" at bounding box center [815, 312] width 6 height 6
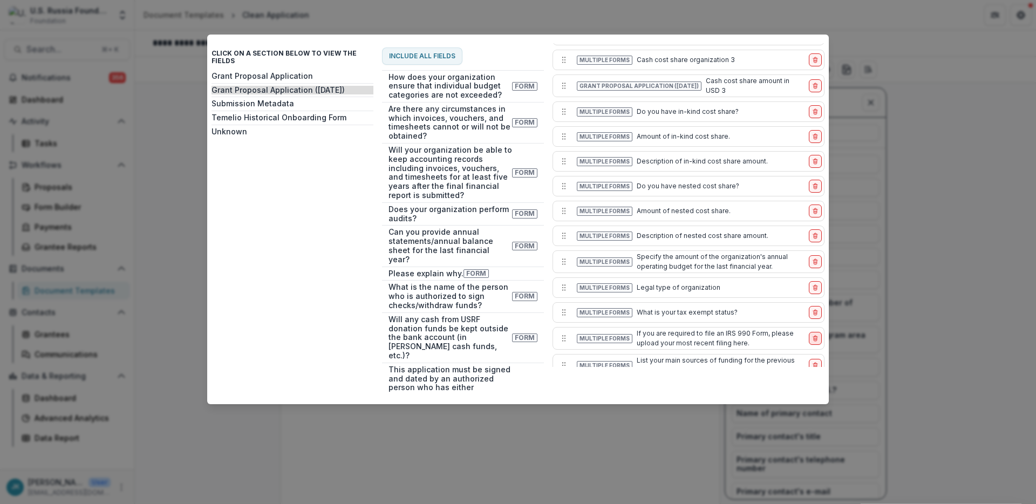
click at [813, 335] on icon "delete-item" at bounding box center [815, 338] width 6 height 6
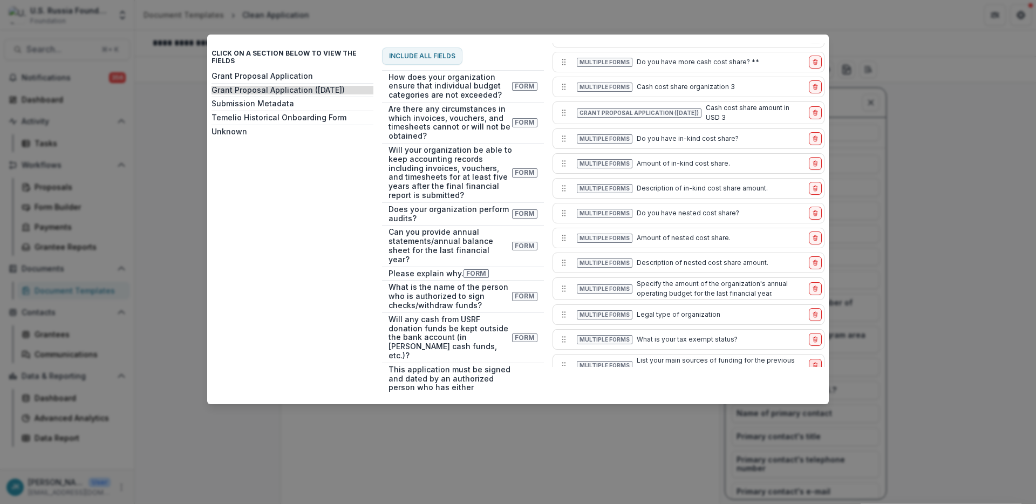
click at [816, 365] on line "delete-item" at bounding box center [816, 366] width 0 height 2
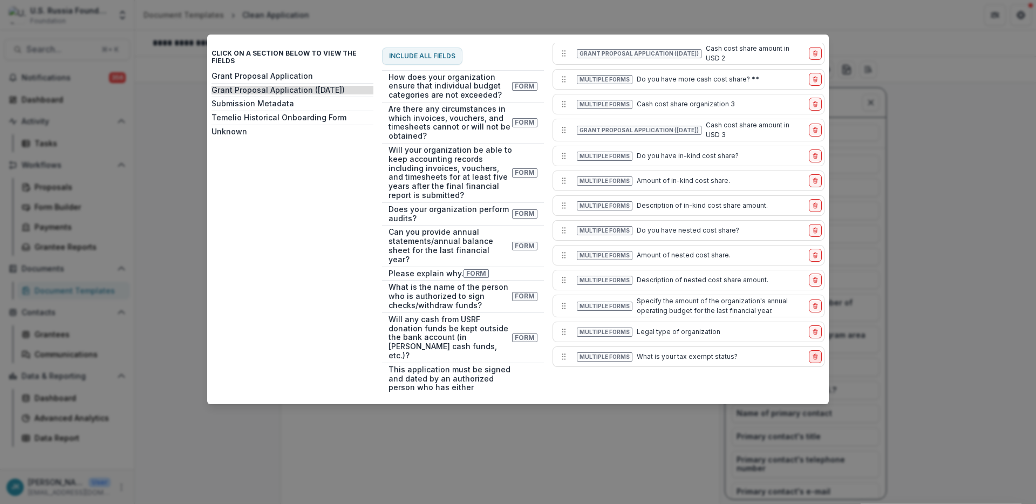
scroll to position [905, 0]
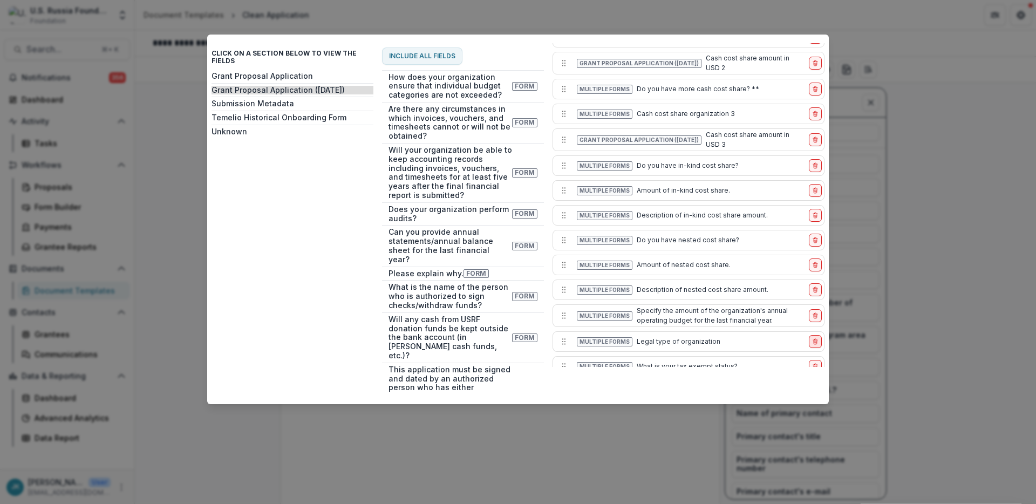
click at [813, 365] on line "delete-item" at bounding box center [815, 365] width 4 height 0
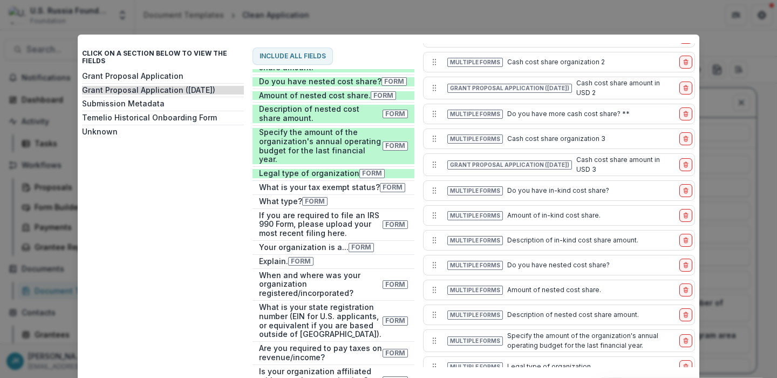
scroll to position [58, 0]
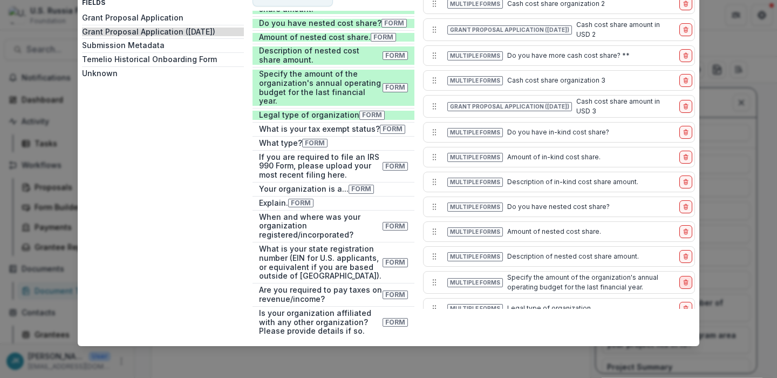
click at [682, 279] on icon "delete-item" at bounding box center [685, 282] width 6 height 6
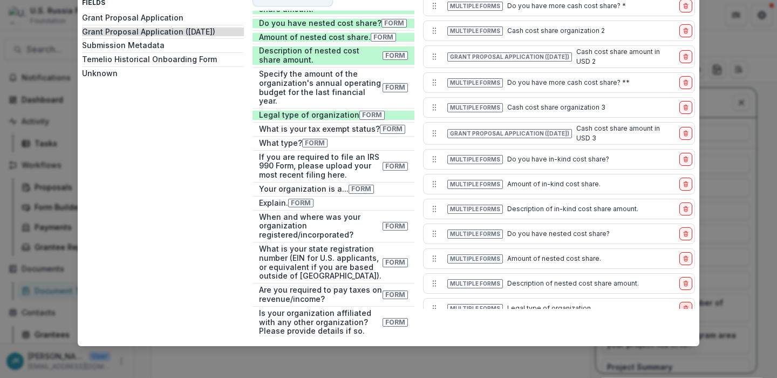
click at [682, 305] on icon "delete-item" at bounding box center [685, 308] width 6 height 6
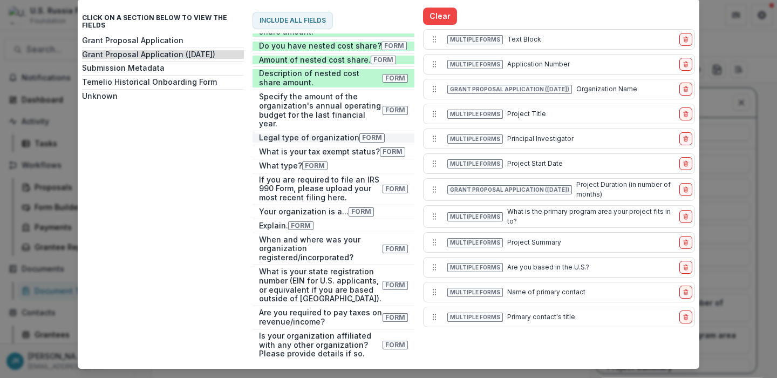
scroll to position [0, 0]
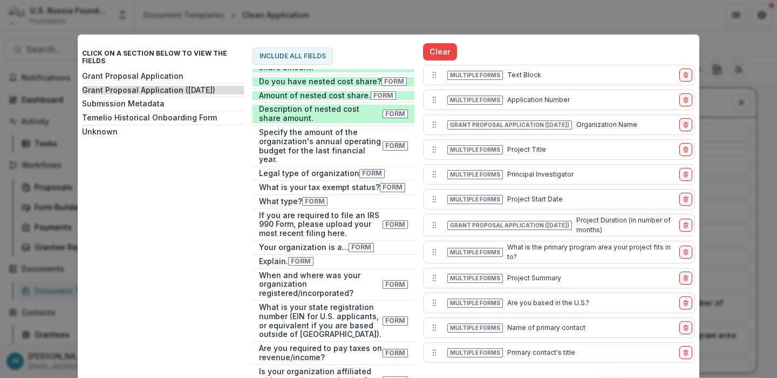
click at [741, 222] on div "Click on a section below to view the fields Grant Proposal Application Grant Pr…" at bounding box center [388, 189] width 777 height 378
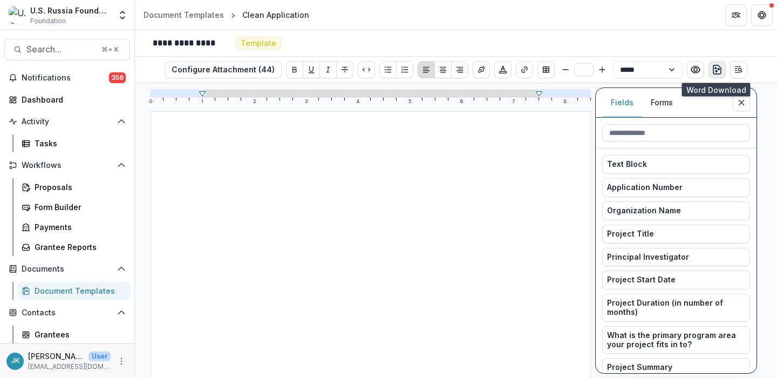
click at [716, 73] on icon "download-word" at bounding box center [716, 69] width 11 height 11
click at [694, 73] on icon "Preview preview-doc.pdf" at bounding box center [695, 70] width 9 height 6
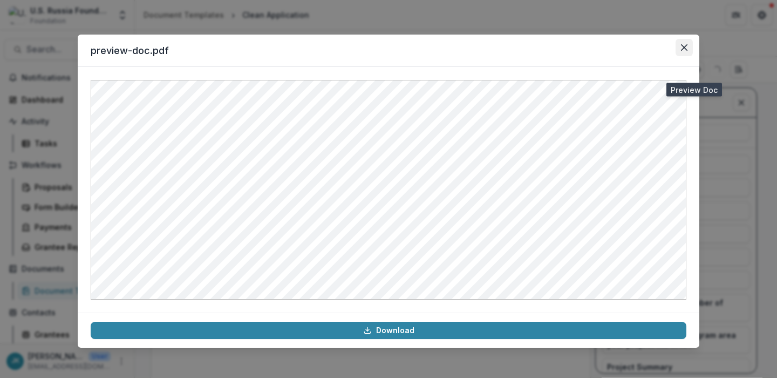
click at [684, 49] on icon "Close" at bounding box center [684, 47] width 6 height 6
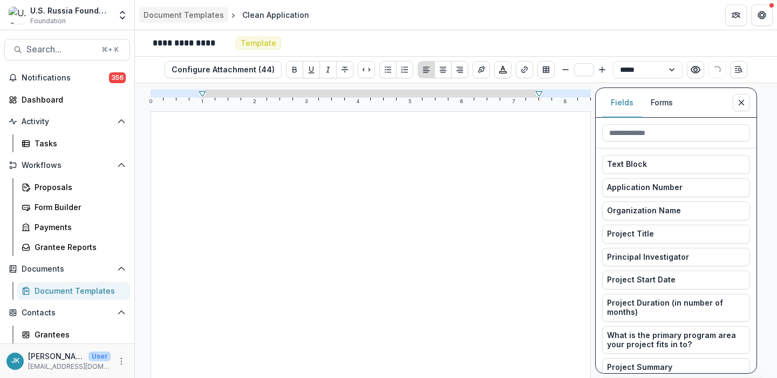
click at [190, 17] on div "Document Templates" at bounding box center [183, 14] width 80 height 11
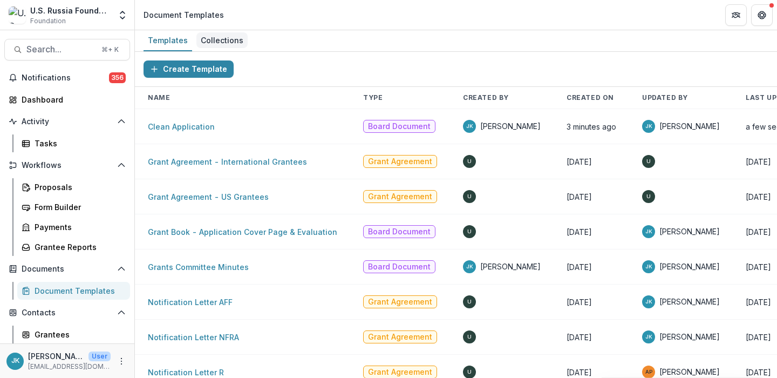
click at [209, 39] on div "Collections" at bounding box center [221, 40] width 51 height 16
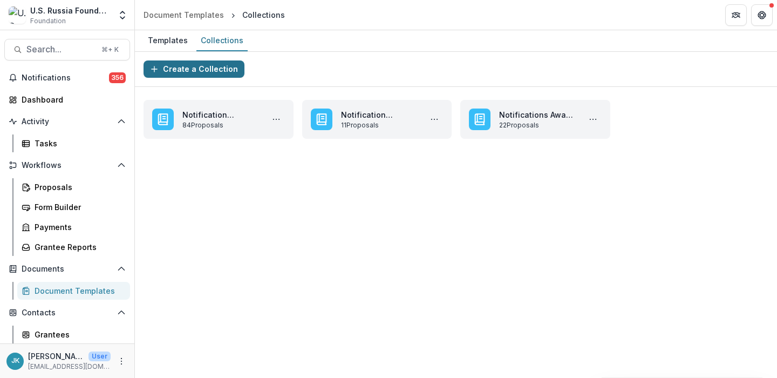
click at [179, 73] on button "Create a Collection" at bounding box center [193, 68] width 101 height 17
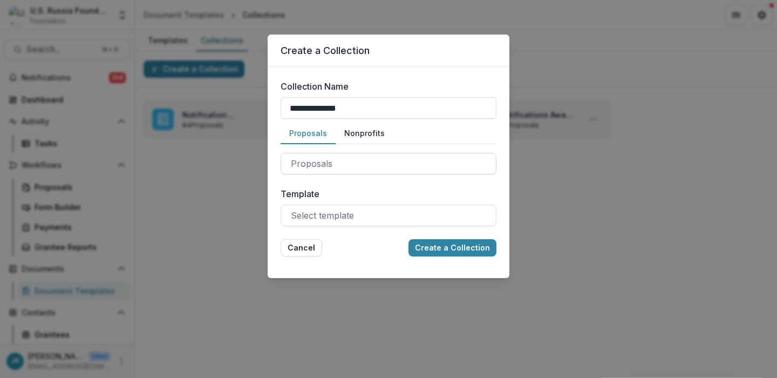
type input "**********"
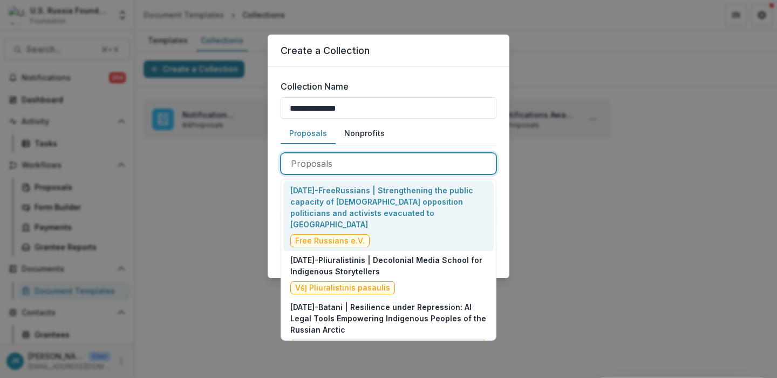
click at [323, 167] on div at bounding box center [388, 163] width 195 height 15
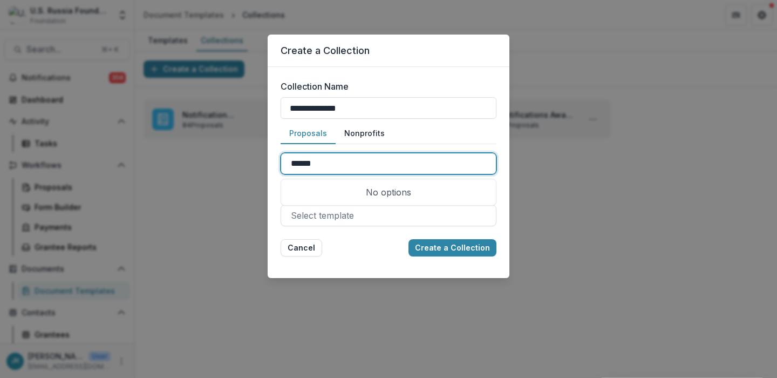
click at [307, 163] on input "******" at bounding box center [307, 163] width 32 height 13
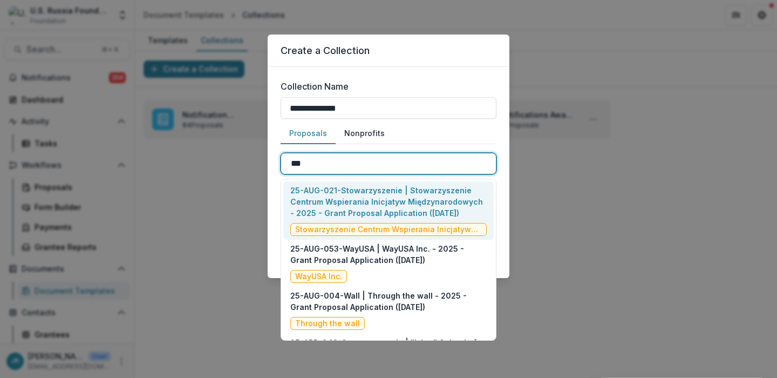
type input "****"
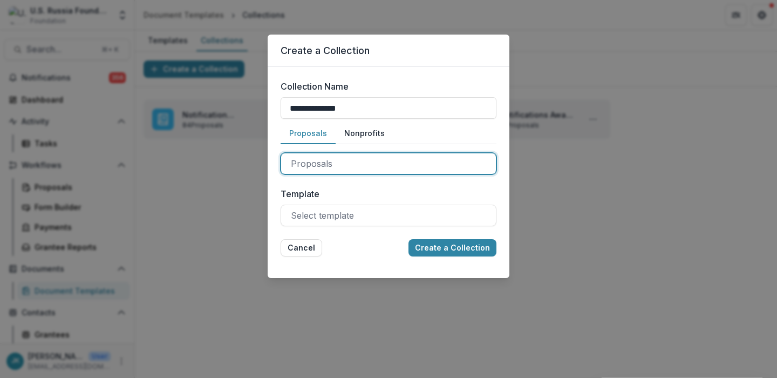
click at [313, 160] on div at bounding box center [388, 163] width 195 height 15
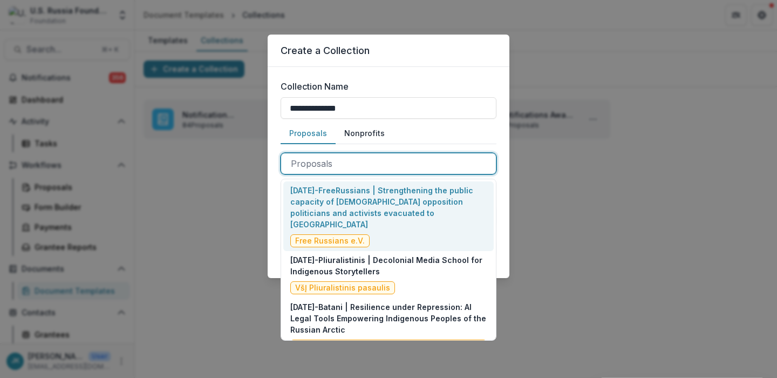
click at [313, 160] on div at bounding box center [388, 163] width 195 height 15
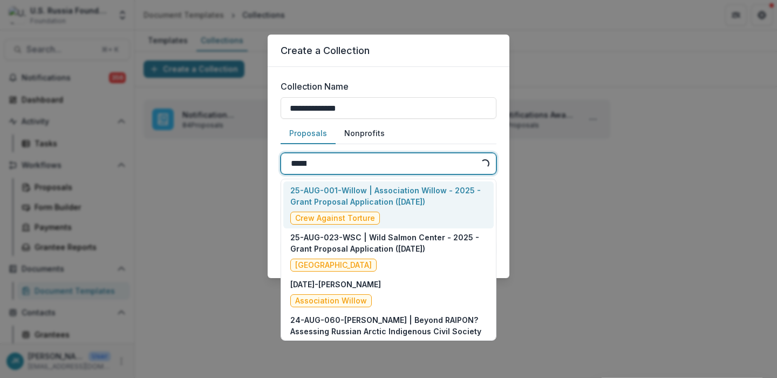
type input "******"
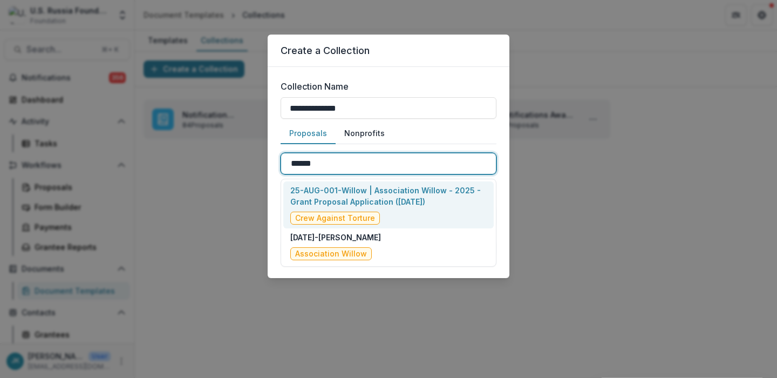
click at [319, 190] on p "25-AUG-001-Willow | Association Willow - 2025 - Grant Proposal Application ([DA…" at bounding box center [388, 195] width 196 height 23
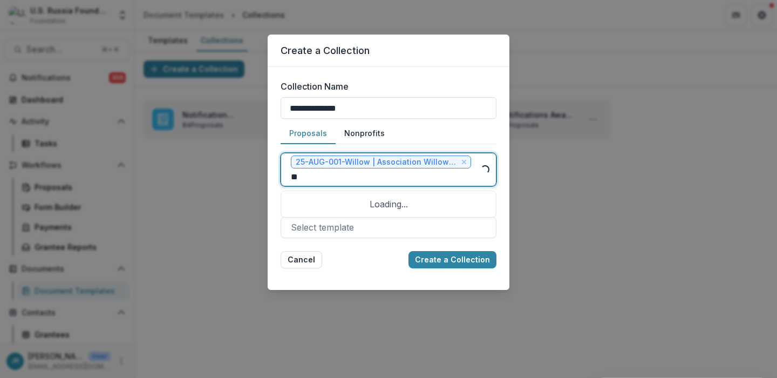
type input "***"
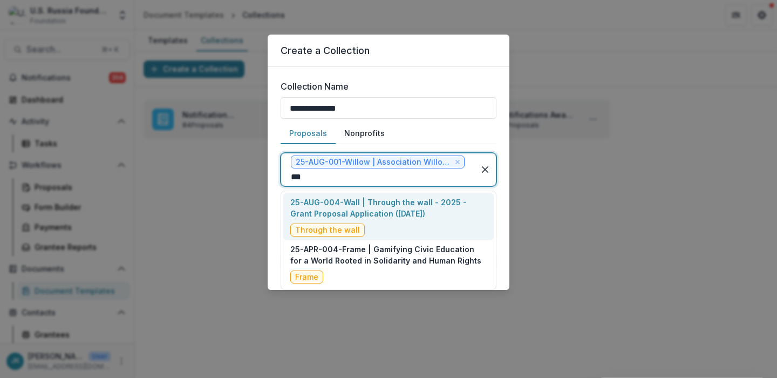
click at [350, 216] on p "25-AUG-004-Wall | Through the wall - 2025 - Grant Proposal Application ([DATE])" at bounding box center [388, 207] width 196 height 23
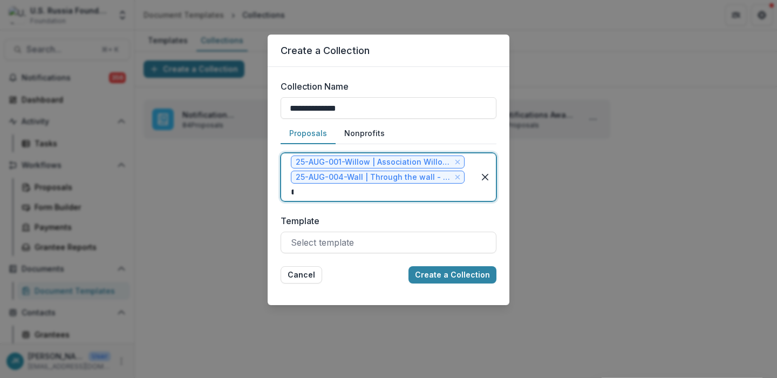
type input "***"
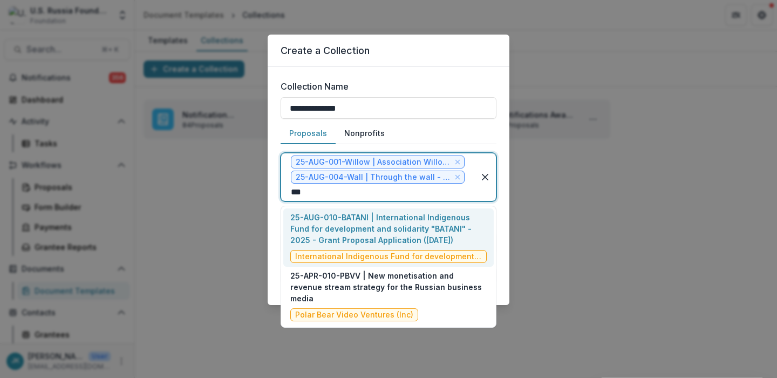
click at [365, 224] on p "25-AUG-010-BATANI | International Indigenous Fund for development and solidarit…" at bounding box center [388, 228] width 196 height 34
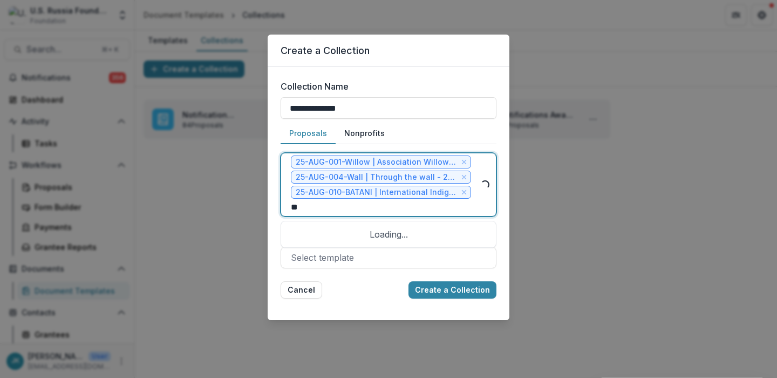
type input "***"
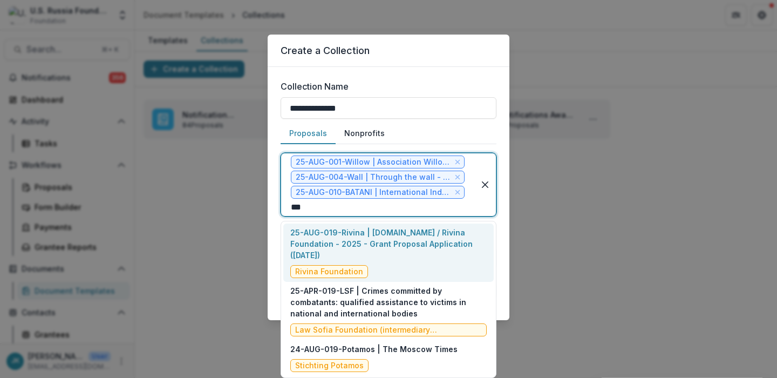
click at [393, 246] on p "25-AUG-019-Rivina | [DOMAIN_NAME] / Rivina Foundation - 2025 - Grant Proposal A…" at bounding box center [388, 244] width 196 height 34
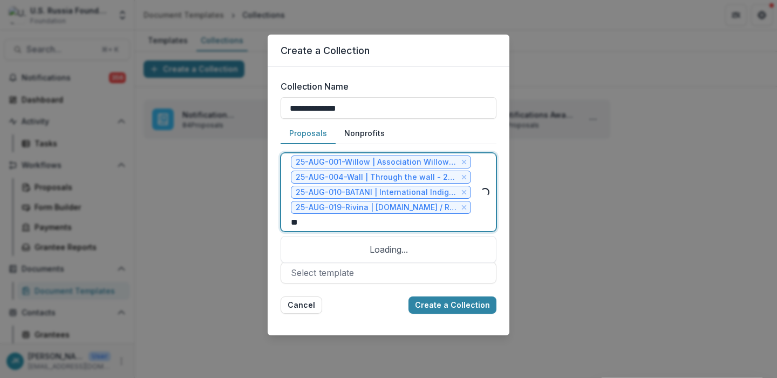
type input "***"
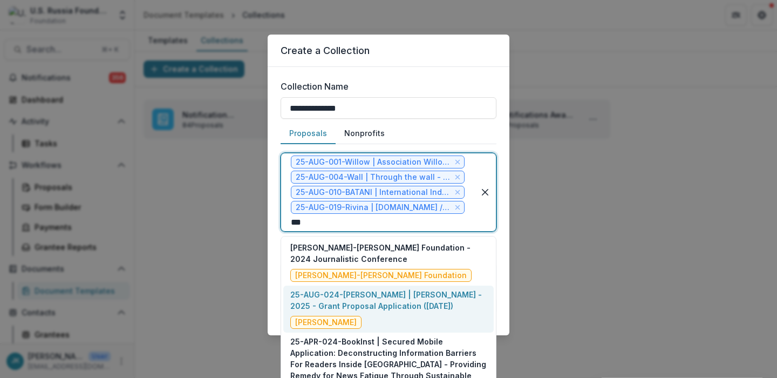
click at [382, 297] on p "25-AUG-024-[PERSON_NAME] | [PERSON_NAME] - 2025 - Grant Proposal Application ([…" at bounding box center [388, 300] width 196 height 23
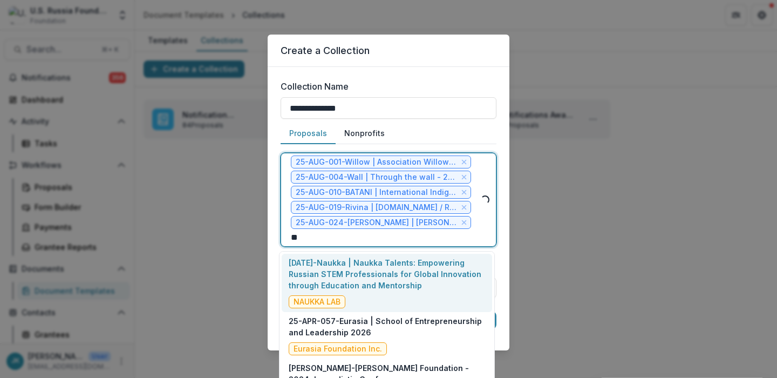
type input "***"
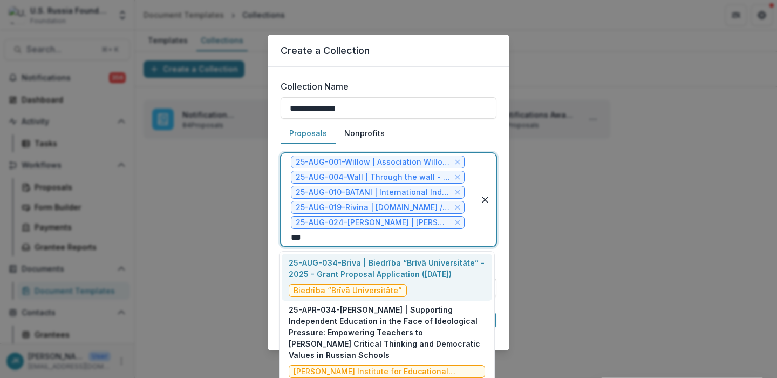
click at [328, 261] on p "25-AUG-034-Briva | Biedrība “Brīvā Universitāte” - 2025 - Grant Proposal Applic…" at bounding box center [387, 268] width 196 height 23
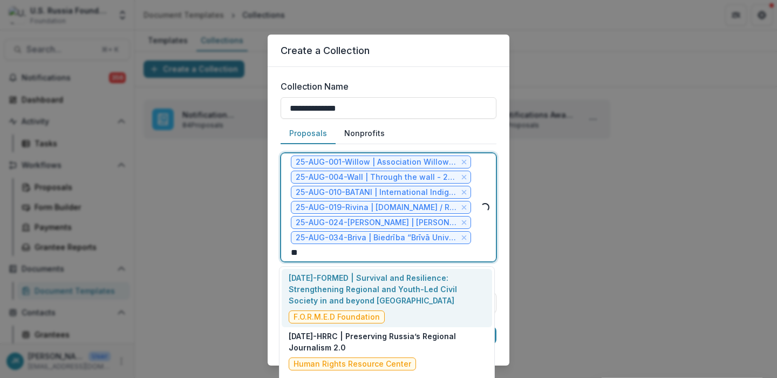
type input "***"
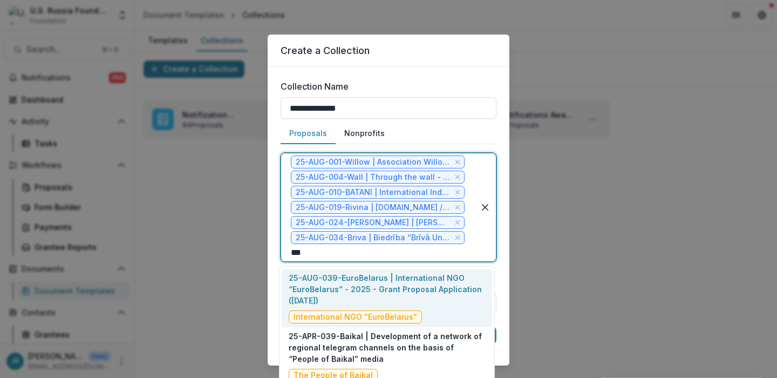
click at [309, 305] on p "25-AUG-039-EuroBelarus | International NGO “EuroBelarus” - 2025 - Grant Proposa…" at bounding box center [387, 289] width 196 height 34
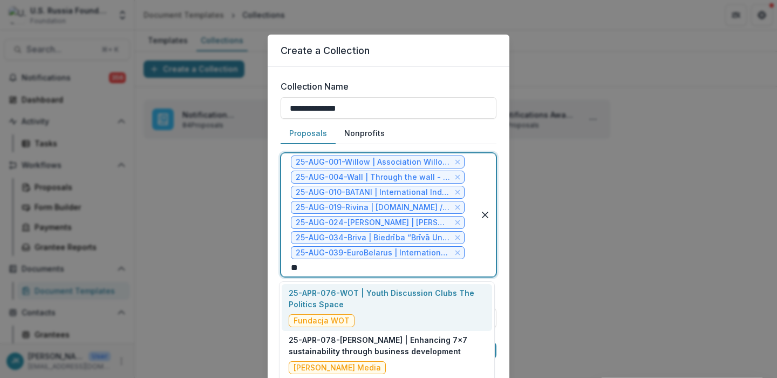
type input "***"
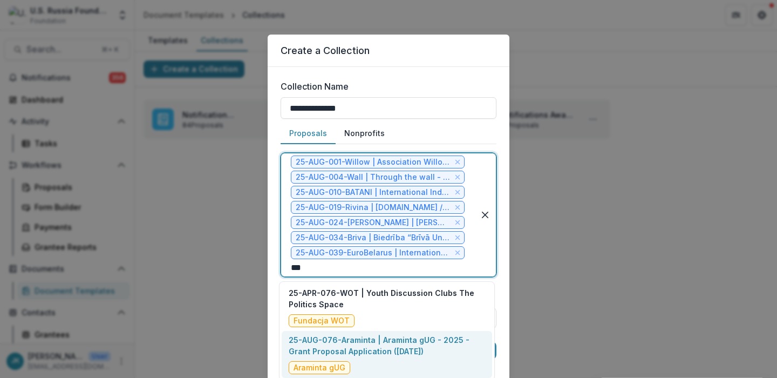
click at [375, 347] on p "25-AUG-076-Araminta | Araminta gUG - 2025 - Grant Proposal Application ([DATE])" at bounding box center [387, 345] width 196 height 23
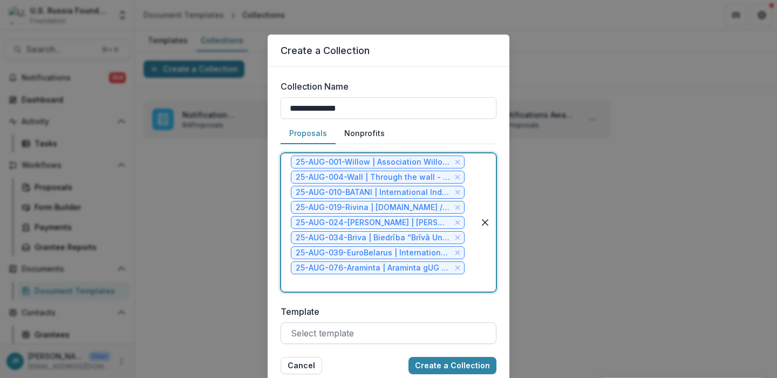
click at [391, 333] on div at bounding box center [388, 332] width 195 height 15
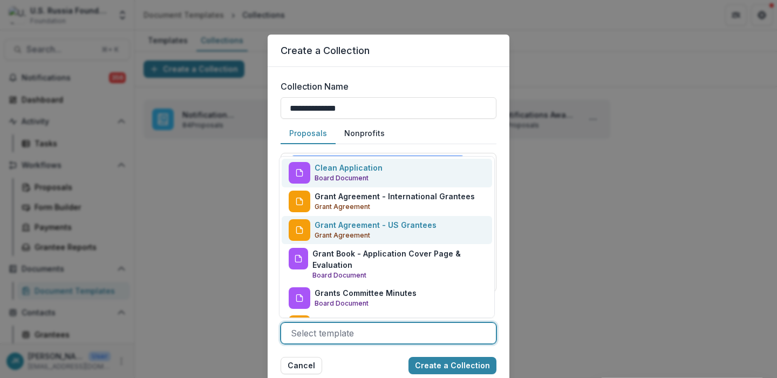
scroll to position [3, 0]
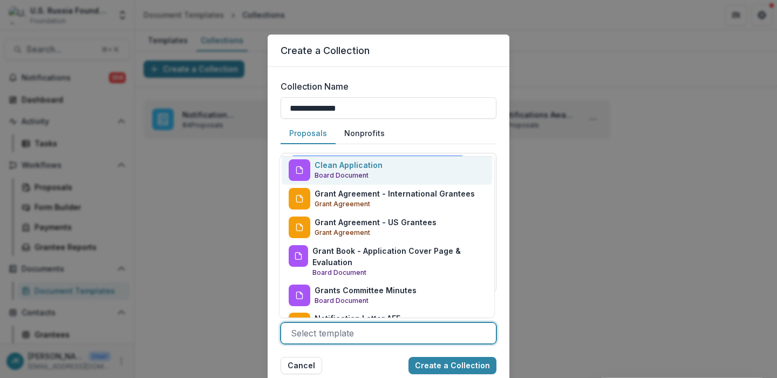
click at [383, 167] on div "Clean Application Board Document" at bounding box center [387, 170] width 210 height 29
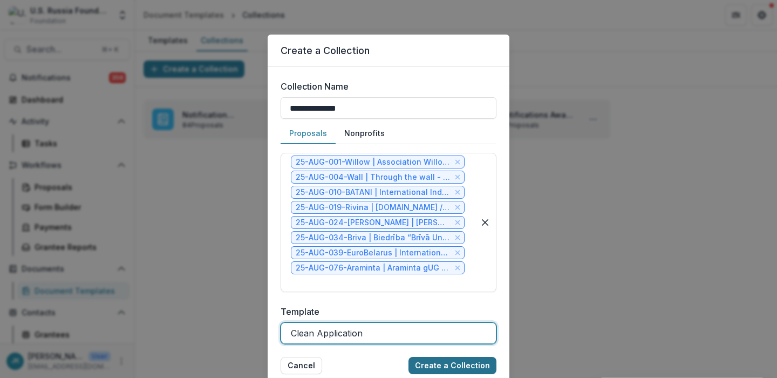
click at [430, 368] on button "Create a Collection" at bounding box center [452, 365] width 88 height 17
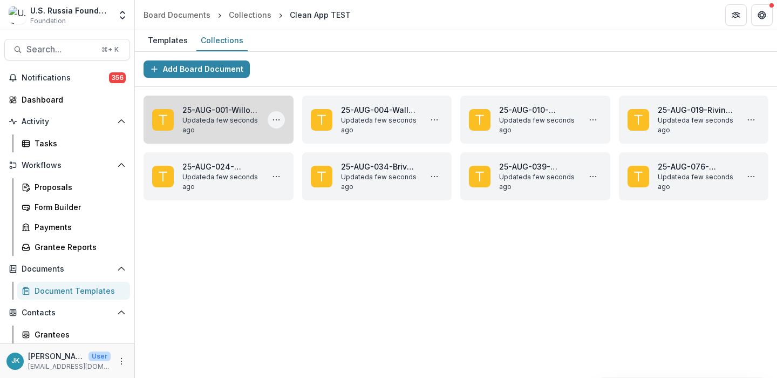
click at [272, 117] on icon "More 25-AUG-001-Willow | Association Willow - 2025 - Grant Proposal Application…" at bounding box center [276, 119] width 9 height 9
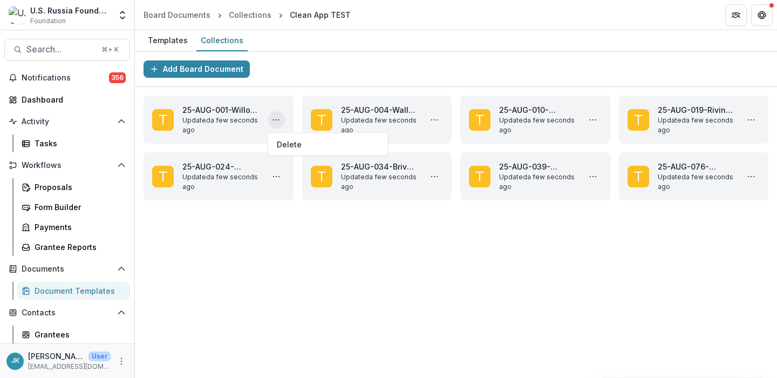
click at [275, 69] on div "Add Board Document" at bounding box center [456, 69] width 642 height 35
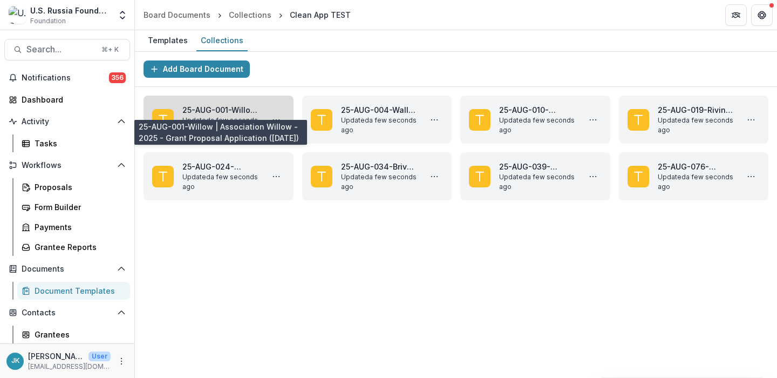
click at [223, 115] on link "25-AUG-001-Willow | Association Willow - 2025 - Grant Proposal Application ([DA…" at bounding box center [220, 109] width 77 height 11
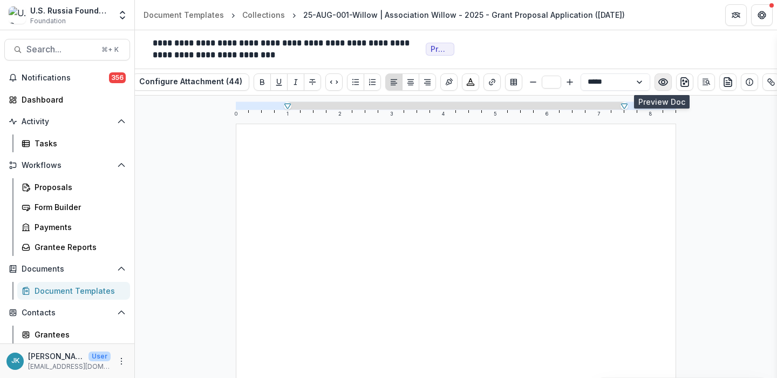
click at [661, 80] on circle "Preview preview-doc.pdf" at bounding box center [662, 81] width 3 height 3
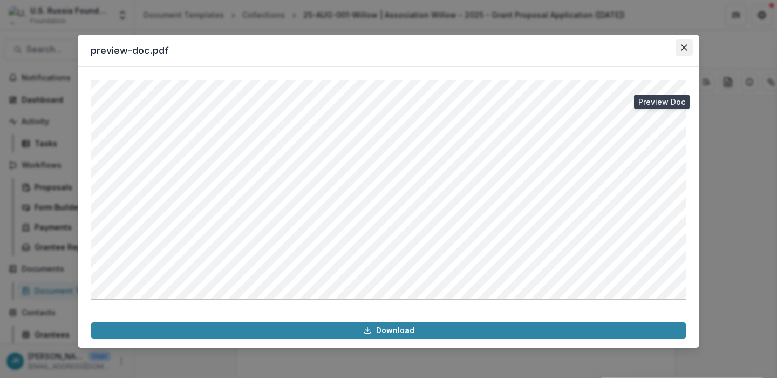
click at [681, 50] on icon "Close" at bounding box center [684, 47] width 6 height 6
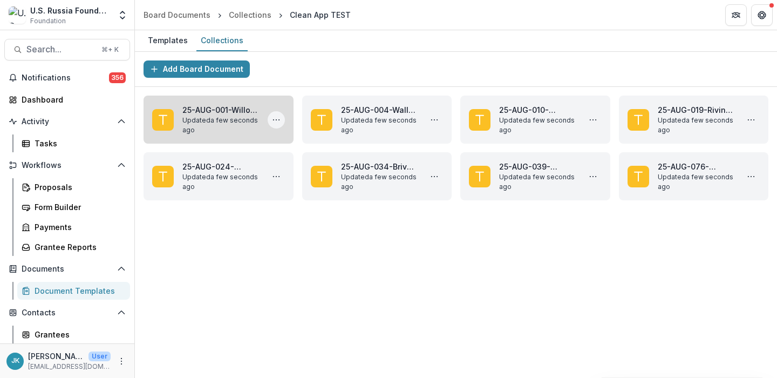
click at [273, 117] on icon "More 25-AUG-001-Willow | Association Willow - 2025 - Grant Proposal Application…" at bounding box center [276, 119] width 9 height 9
click at [223, 115] on link "25-AUG-001-Willow | Association Willow - 2025 - Grant Proposal Application ([DA…" at bounding box center [220, 109] width 77 height 11
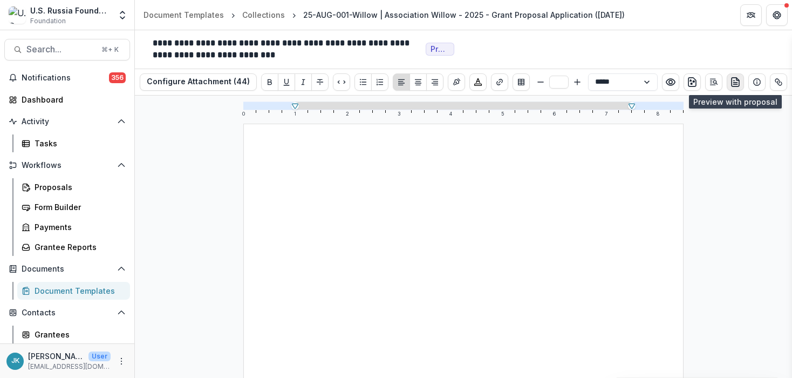
click at [731, 79] on icon "preview-proposal-pdf" at bounding box center [735, 82] width 11 height 11
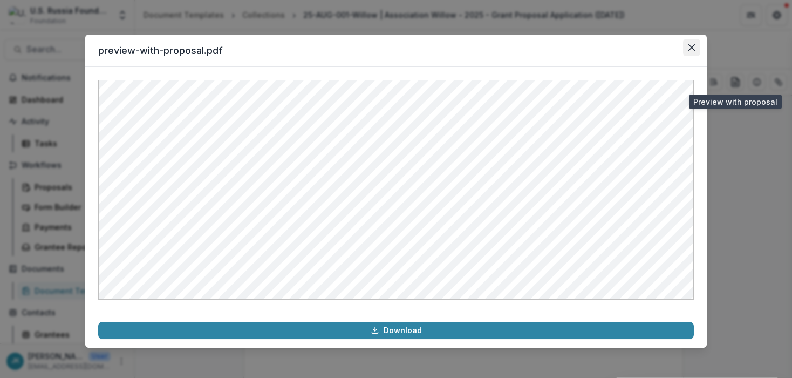
click at [695, 51] on button "Close" at bounding box center [691, 47] width 17 height 17
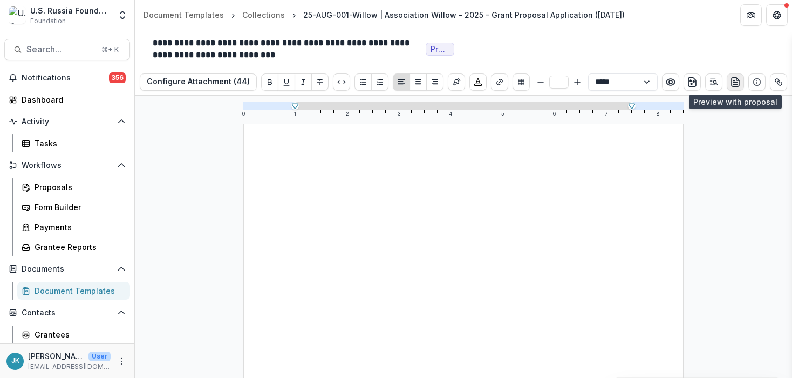
click at [737, 82] on icon "preview-proposal-pdf" at bounding box center [735, 82] width 11 height 11
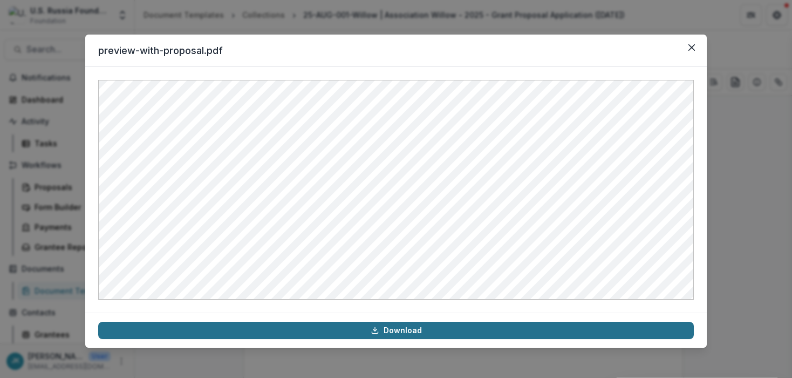
click at [454, 328] on link "Download" at bounding box center [395, 329] width 595 height 17
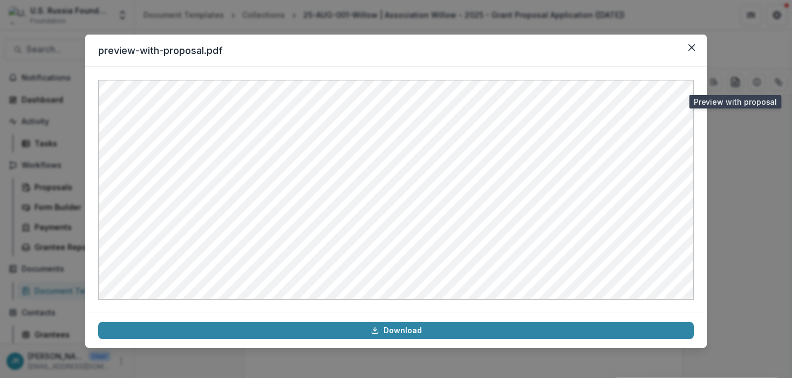
click at [368, 20] on div "preview-with-proposal.pdf Download" at bounding box center [396, 189] width 792 height 378
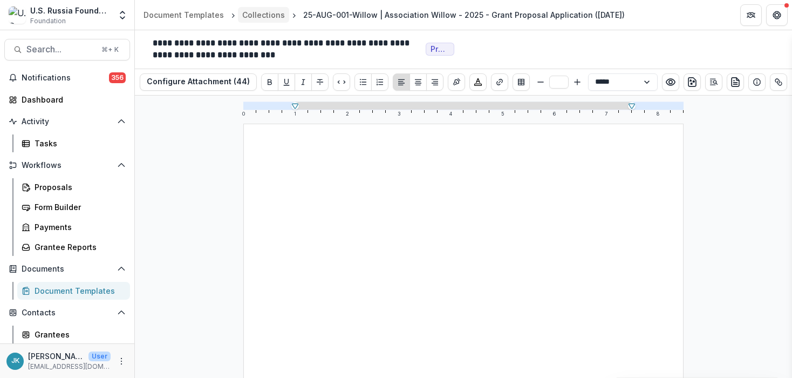
click at [258, 10] on div "Collections" at bounding box center [263, 14] width 43 height 11
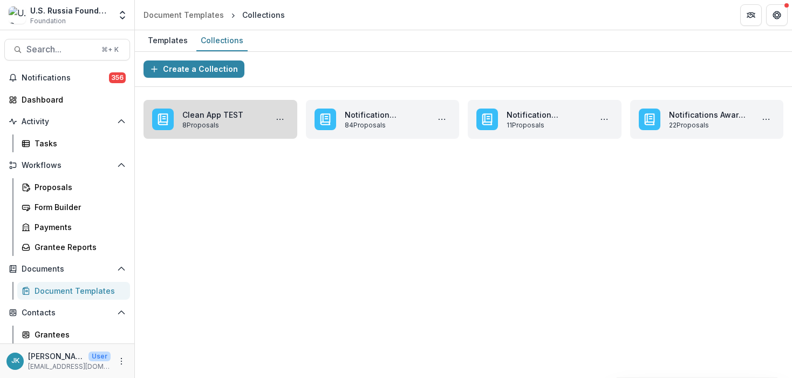
click at [233, 119] on link "Clean App TEST" at bounding box center [222, 114] width 80 height 11
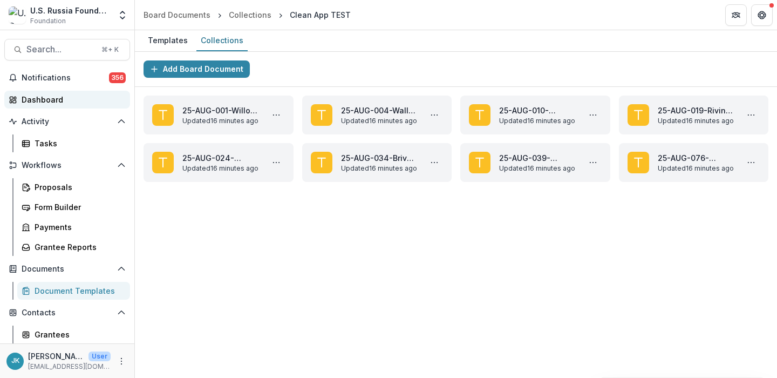
click at [40, 98] on div "Dashboard" at bounding box center [72, 99] width 100 height 11
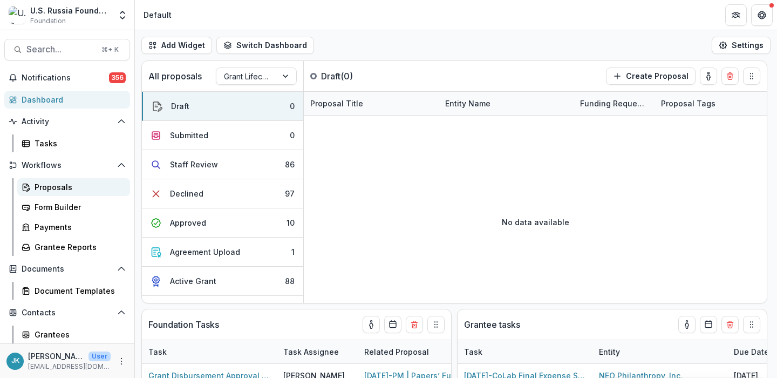
click at [56, 187] on div "Proposals" at bounding box center [78, 186] width 87 height 11
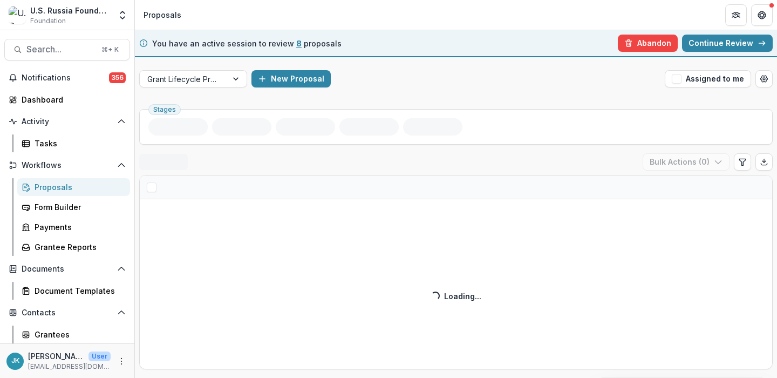
click at [296, 44] on span "8" at bounding box center [298, 43] width 5 height 9
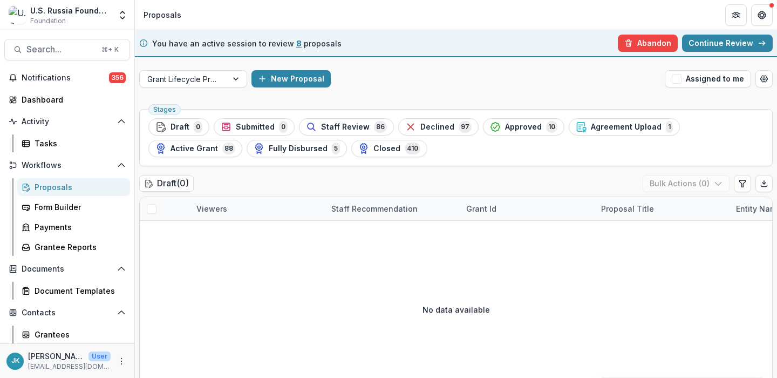
click at [762, 43] on icon at bounding box center [761, 43] width 9 height 9
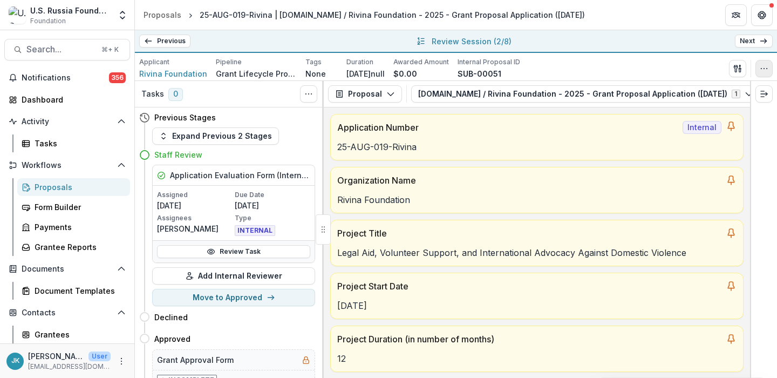
click at [756, 67] on button "button" at bounding box center [763, 68] width 17 height 17
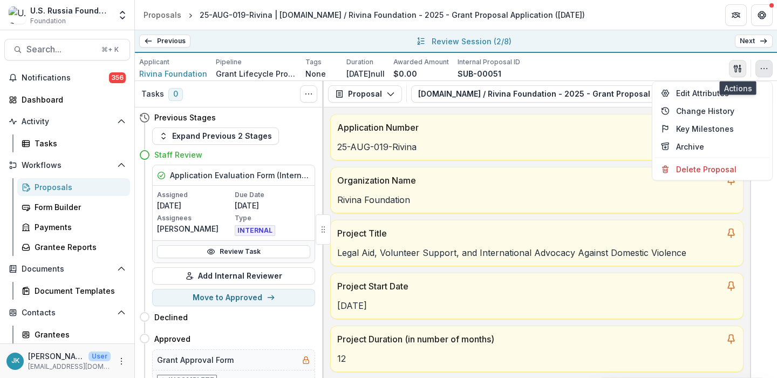
click at [741, 66] on icon "button" at bounding box center [737, 68] width 9 height 9
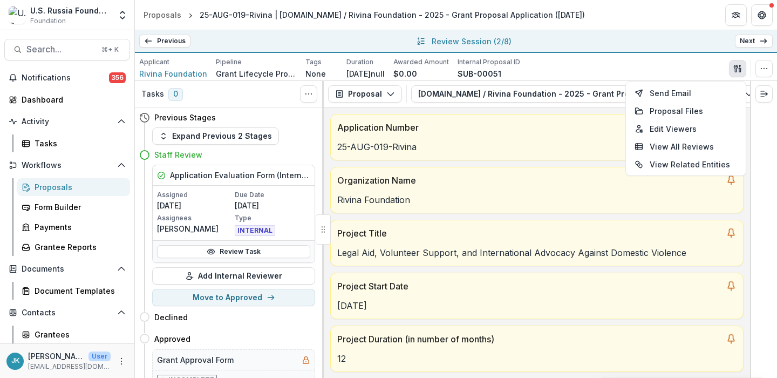
click at [635, 68] on div "Applicant Rivina Foundation Pipeline Grant Lifecycle Process Tags None All tags…" at bounding box center [455, 68] width 633 height 22
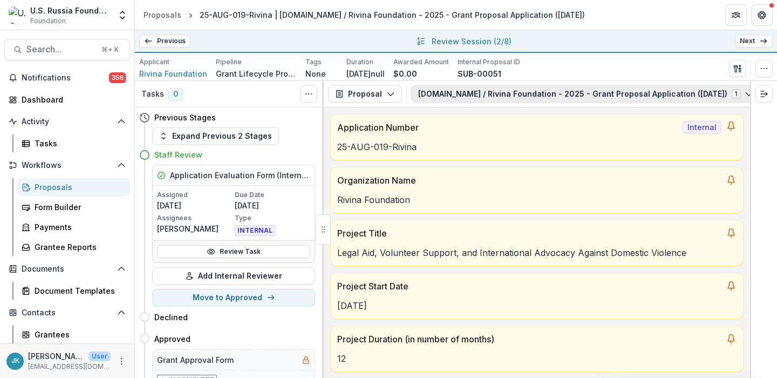
click at [610, 95] on button "Nasiliu.net / Rivina Foundation - 2025 - Grant Proposal Application (August 202…" at bounding box center [585, 93] width 349 height 17
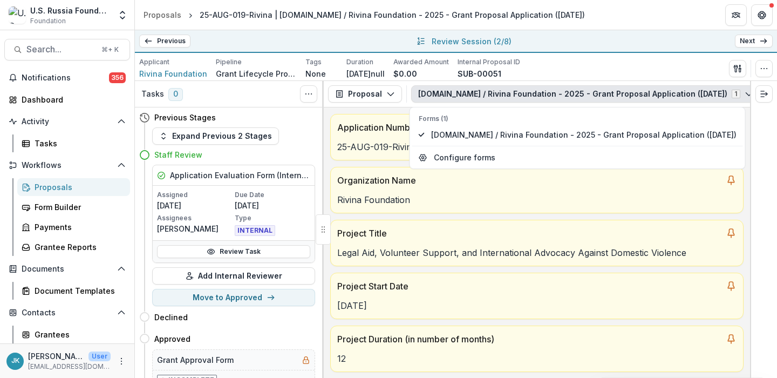
click at [611, 94] on button "Nasiliu.net / Rivina Foundation - 2025 - Grant Proposal Application (August 202…" at bounding box center [585, 93] width 349 height 17
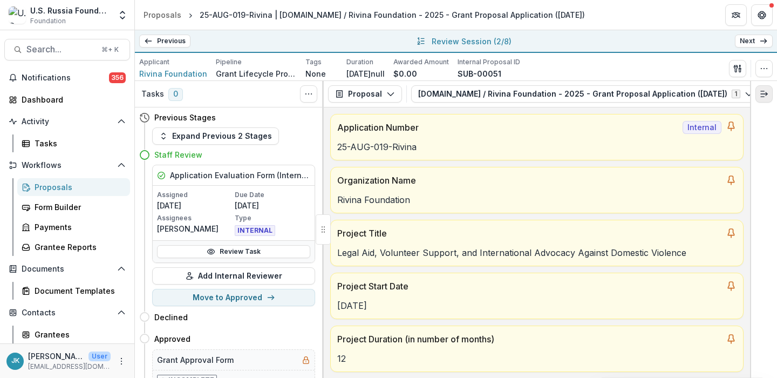
click at [766, 92] on icon "Expand right" at bounding box center [763, 94] width 9 height 9
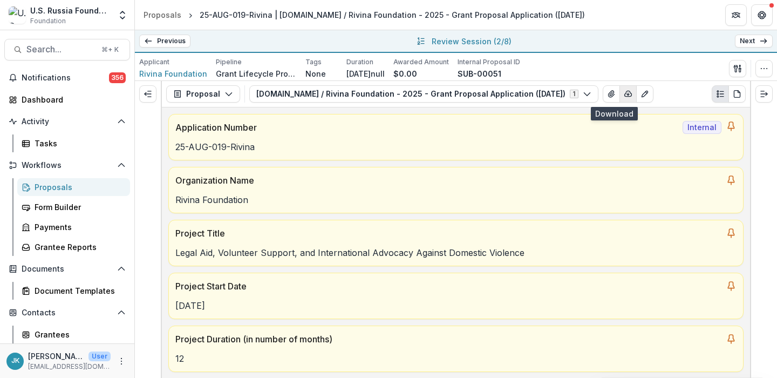
click at [619, 101] on button "button" at bounding box center [627, 93] width 17 height 17
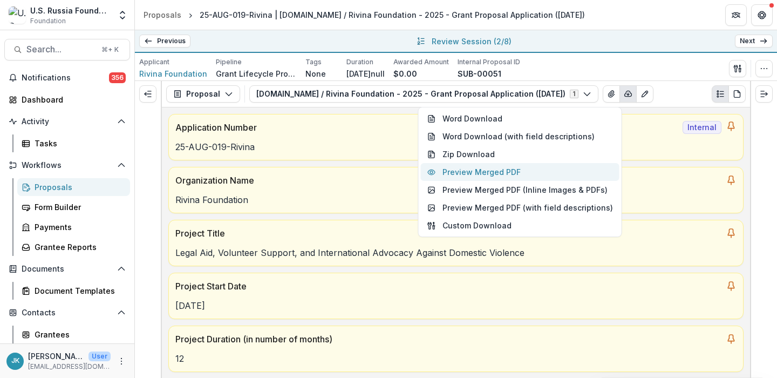
click at [558, 176] on button "Preview Merged PDF" at bounding box center [520, 172] width 198 height 18
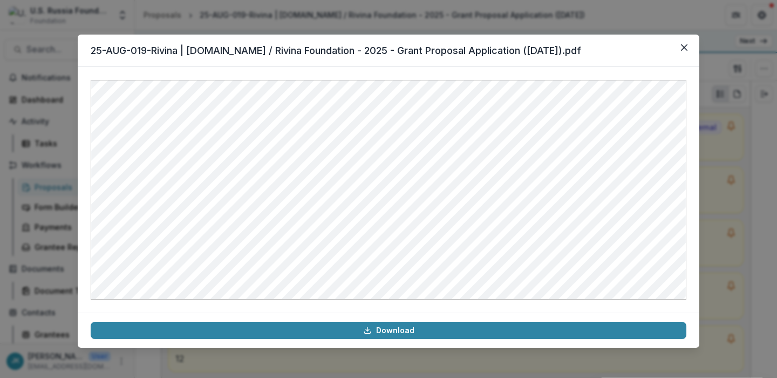
click at [413, 26] on div "25-AUG-019-Rivina | [DOMAIN_NAME] / Rivina Foundation - 2025 - Grant Proposal A…" at bounding box center [388, 189] width 777 height 378
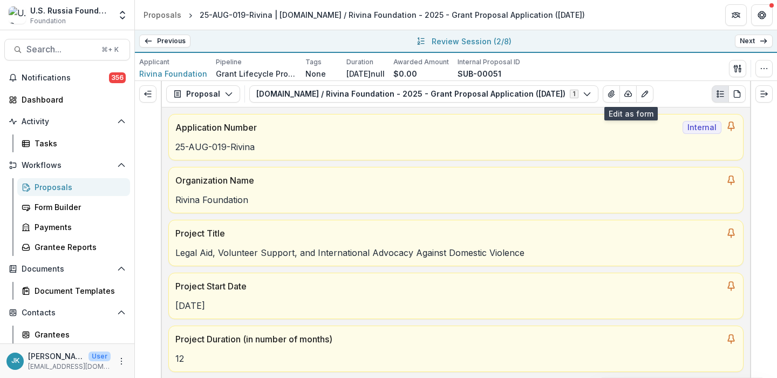
click at [157, 40] on link "Previous" at bounding box center [164, 41] width 51 height 13
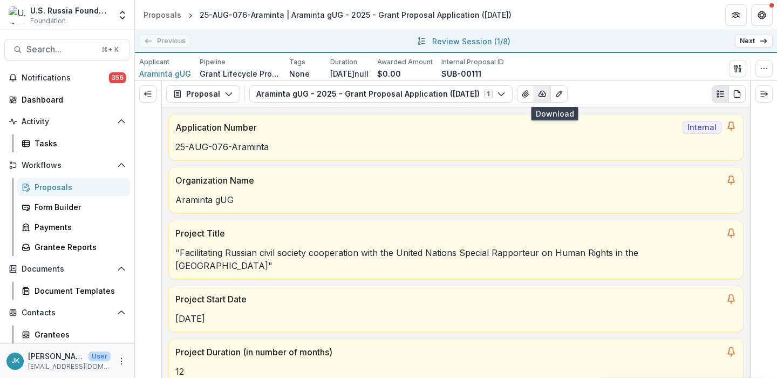
click at [546, 94] on icon "button" at bounding box center [542, 94] width 9 height 9
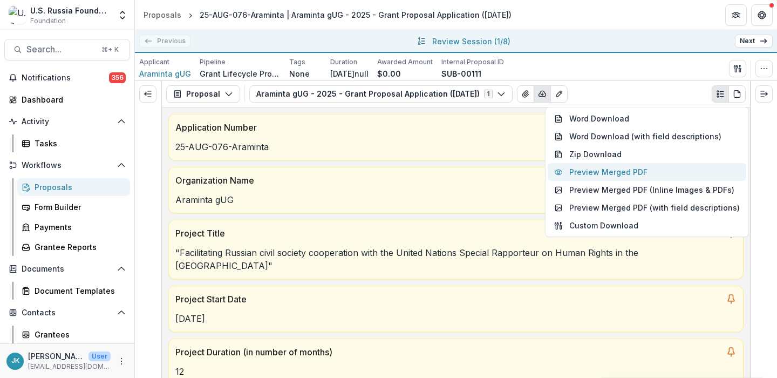
click at [600, 169] on button "Preview Merged PDF" at bounding box center [646, 172] width 198 height 18
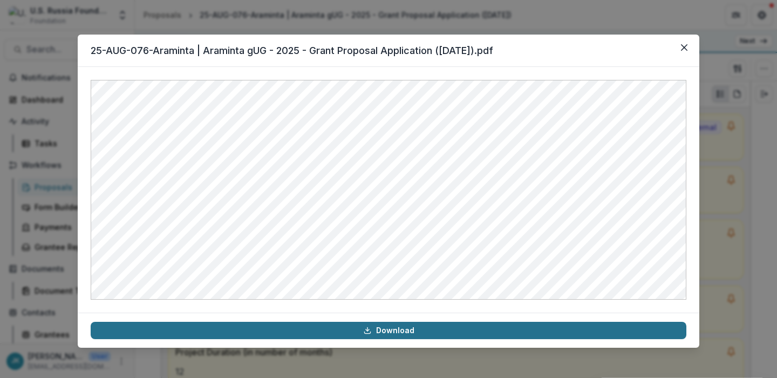
click at [464, 330] on link "Download" at bounding box center [388, 329] width 595 height 17
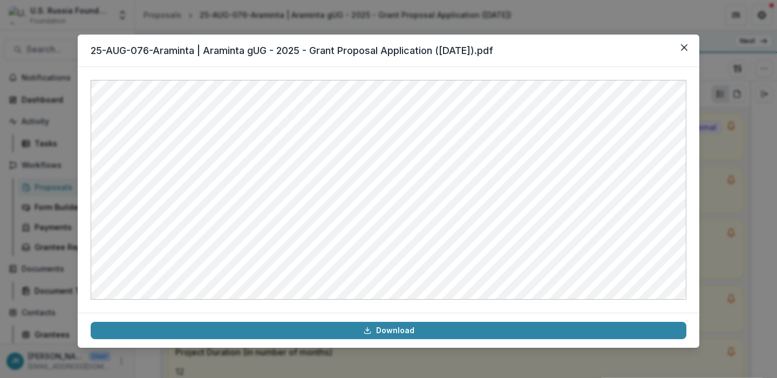
click at [358, 15] on div "25-AUG-076-Araminta | Araminta gUG - 2025 - Grant Proposal Application ([DATE])…" at bounding box center [388, 189] width 777 height 378
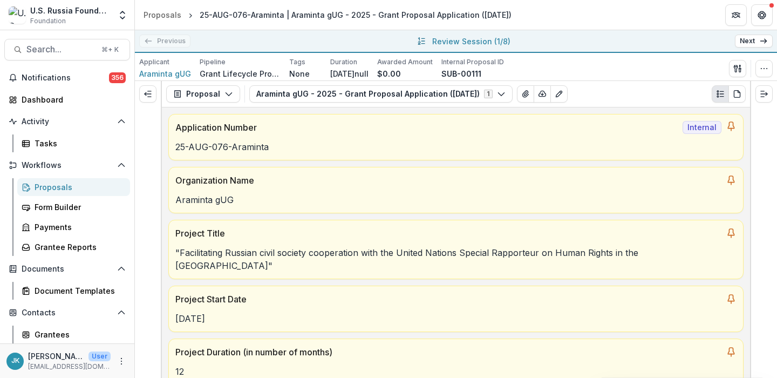
click at [757, 37] on link "Next" at bounding box center [754, 41] width 38 height 13
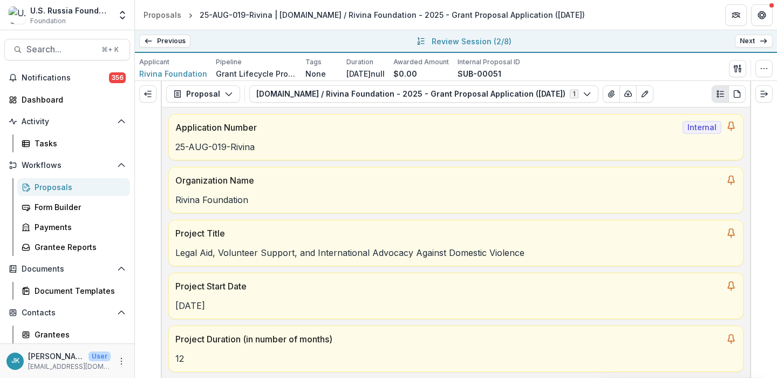
click at [758, 39] on link "Next" at bounding box center [754, 41] width 38 height 13
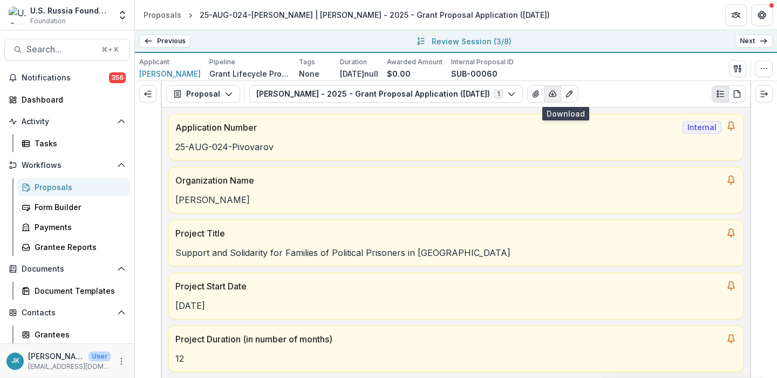
click at [557, 97] on icon "button" at bounding box center [552, 94] width 9 height 9
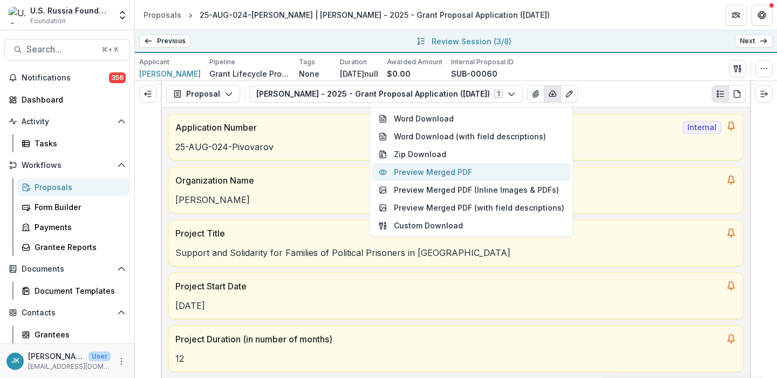
click at [503, 173] on button "Preview Merged PDF" at bounding box center [471, 172] width 198 height 18
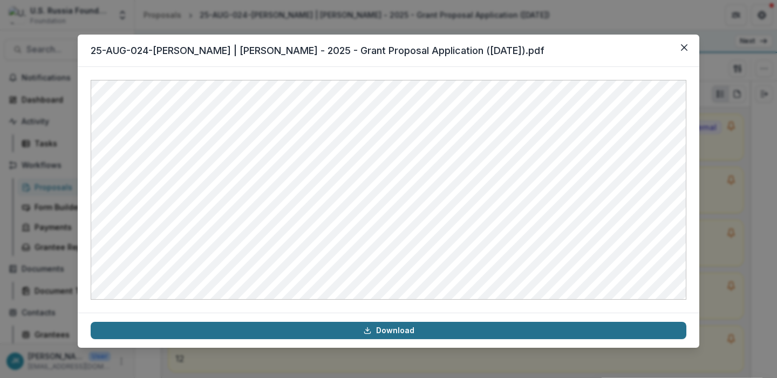
click at [440, 333] on link "Download" at bounding box center [388, 329] width 595 height 17
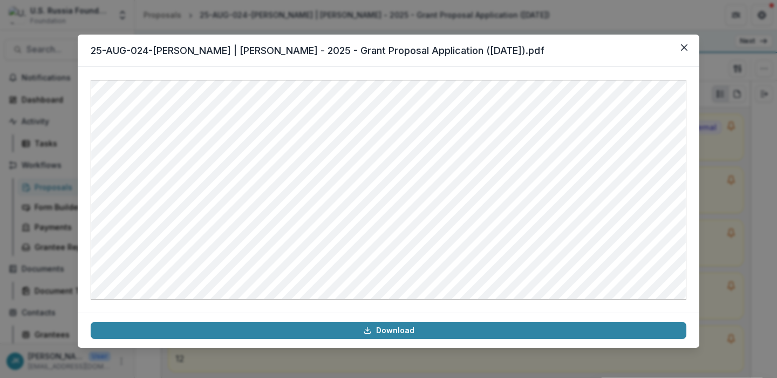
click at [715, 18] on div "25-AUG-024-Pivovarov | Andrei Pivovarov - 2025 - Grant Proposal Application (Au…" at bounding box center [388, 189] width 777 height 378
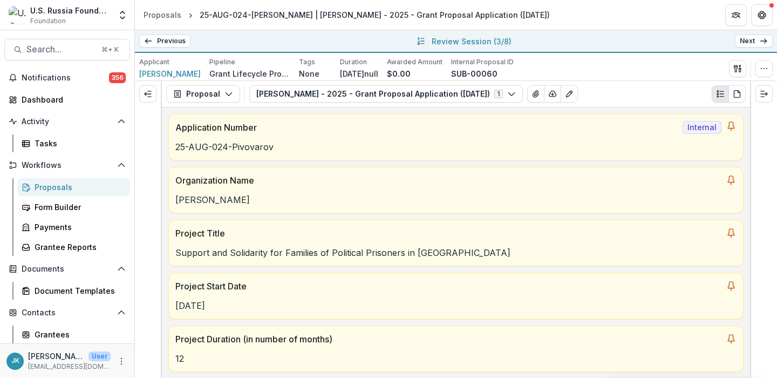
click at [744, 42] on link "Next" at bounding box center [754, 41] width 38 height 13
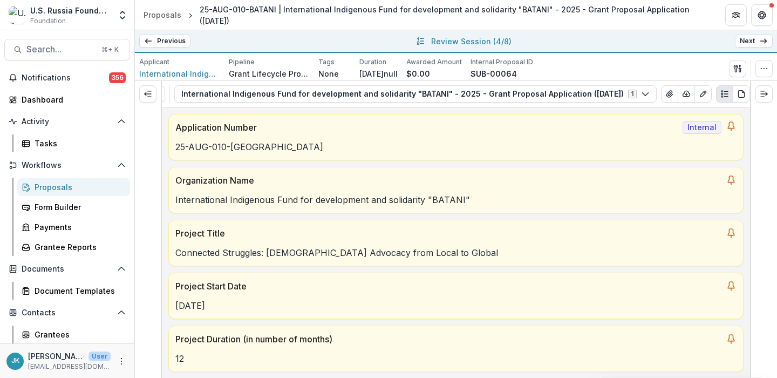
scroll to position [0, 78]
click at [683, 97] on icon "button" at bounding box center [683, 94] width 9 height 9
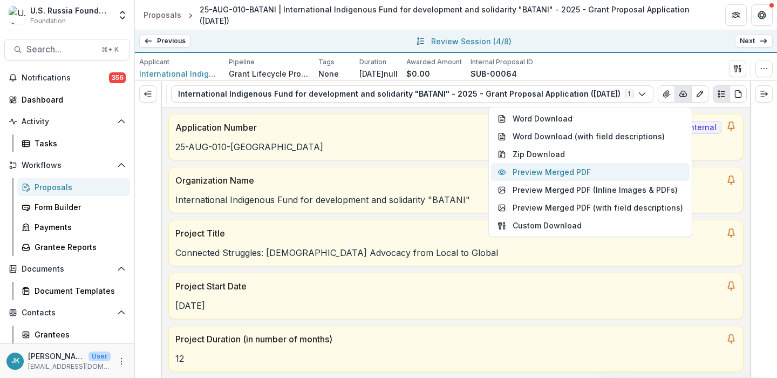
click at [595, 172] on button "Preview Merged PDF" at bounding box center [590, 172] width 198 height 18
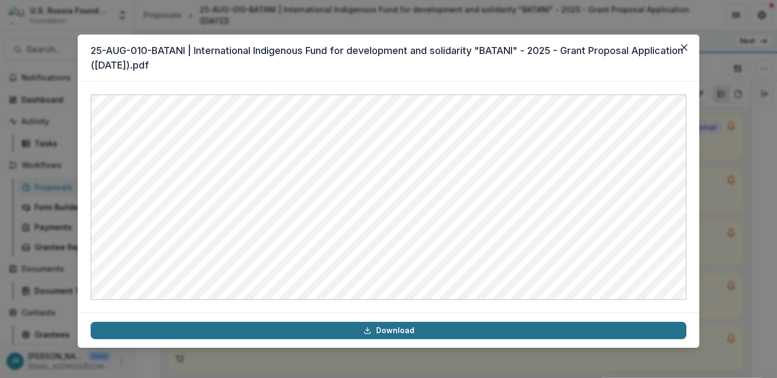
click at [427, 334] on link "Download" at bounding box center [388, 329] width 595 height 17
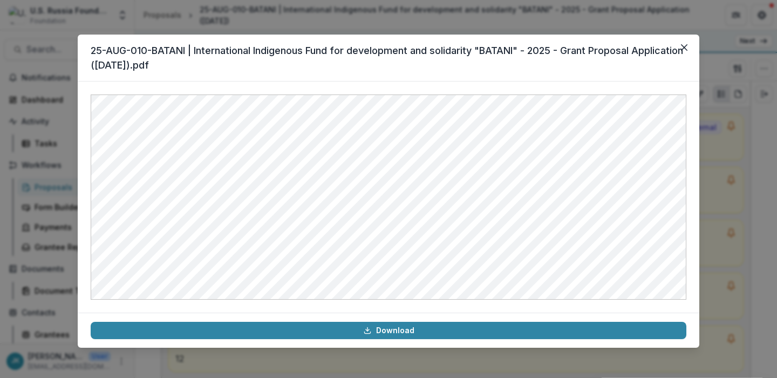
click at [722, 46] on div "25-AUG-010-BATANI | International Indigenous Fund for development and solidarit…" at bounding box center [388, 189] width 777 height 378
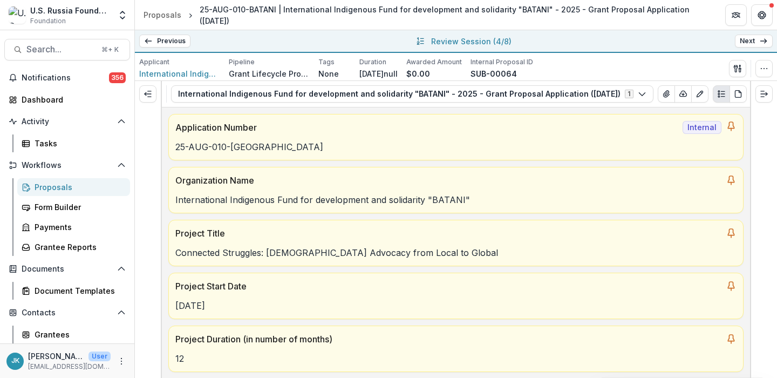
click at [760, 42] on icon at bounding box center [763, 41] width 9 height 9
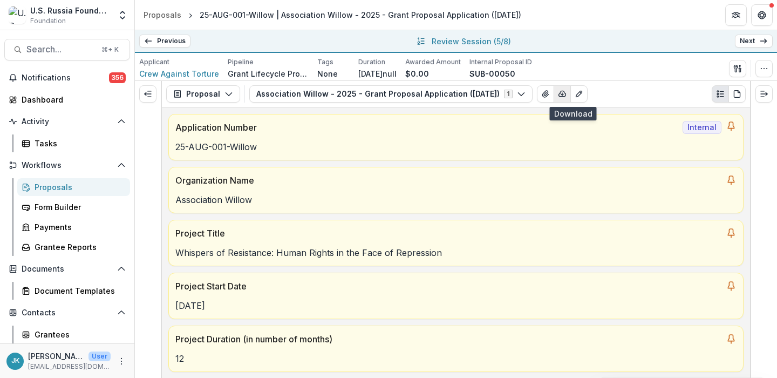
click at [566, 96] on icon "button" at bounding box center [562, 93] width 7 height 5
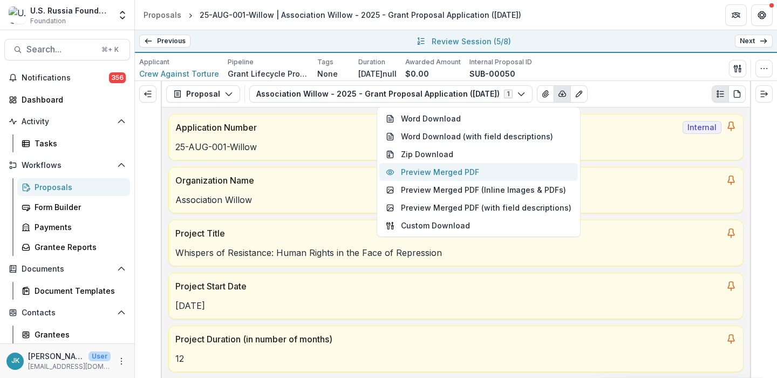
click at [506, 177] on button "Preview Merged PDF" at bounding box center [478, 172] width 198 height 18
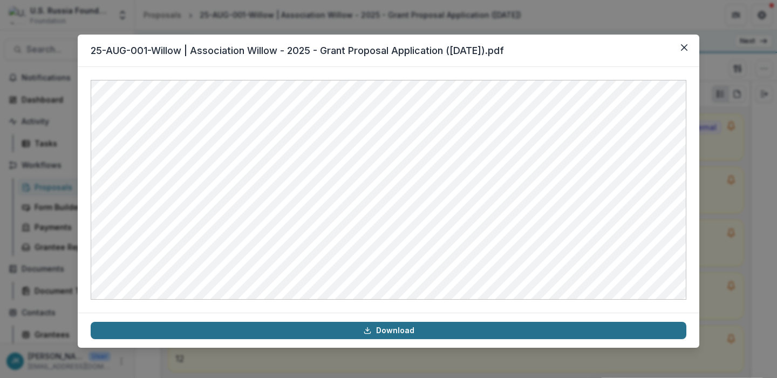
click at [544, 334] on link "Download" at bounding box center [388, 329] width 595 height 17
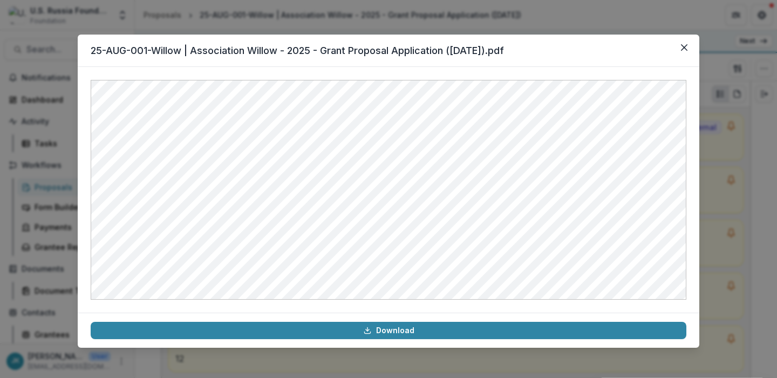
click at [714, 11] on div "25-AUG-001-Willow | Association Willow - 2025 - Grant Proposal Application (Aug…" at bounding box center [388, 189] width 777 height 378
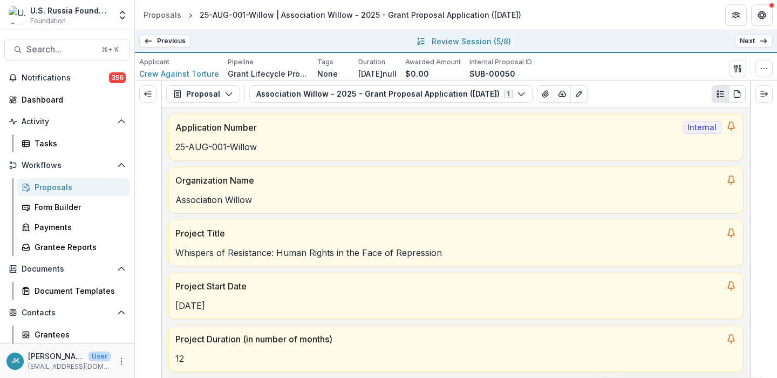
click at [748, 43] on link "Next" at bounding box center [754, 41] width 38 height 13
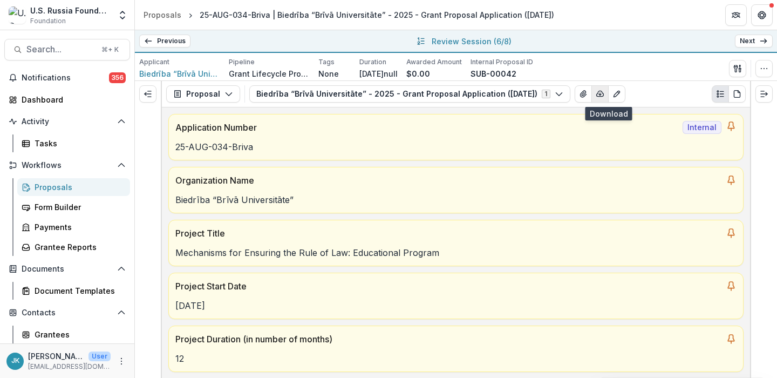
click at [608, 99] on button "button" at bounding box center [599, 93] width 17 height 17
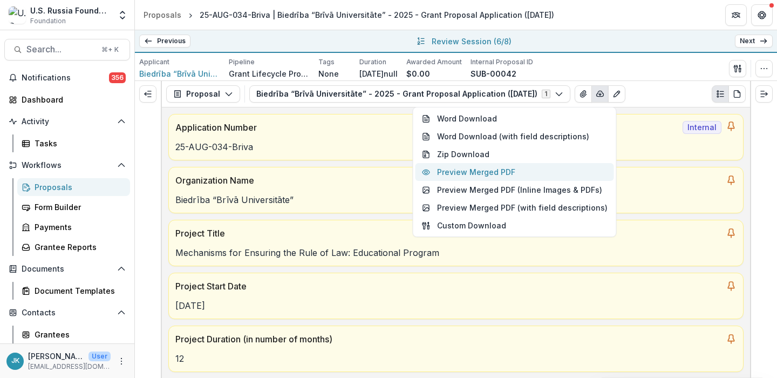
click at [531, 168] on button "Preview Merged PDF" at bounding box center [514, 172] width 198 height 18
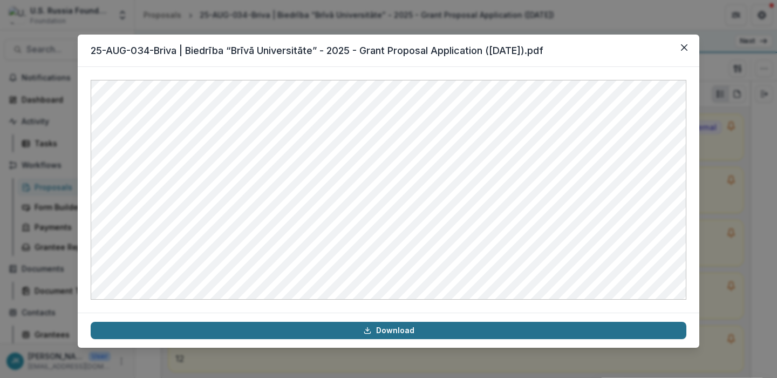
click at [534, 336] on link "Download" at bounding box center [388, 329] width 595 height 17
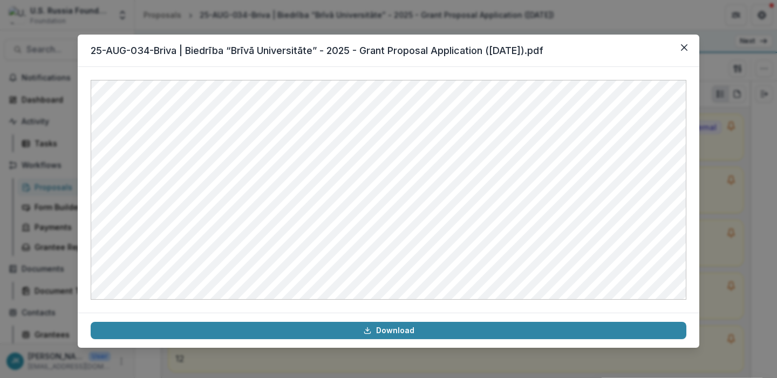
click at [711, 125] on div "25-AUG-034-Briva | Biedrība “Brīvā Universitāte” - 2025 - Grant Proposal Applic…" at bounding box center [388, 189] width 777 height 378
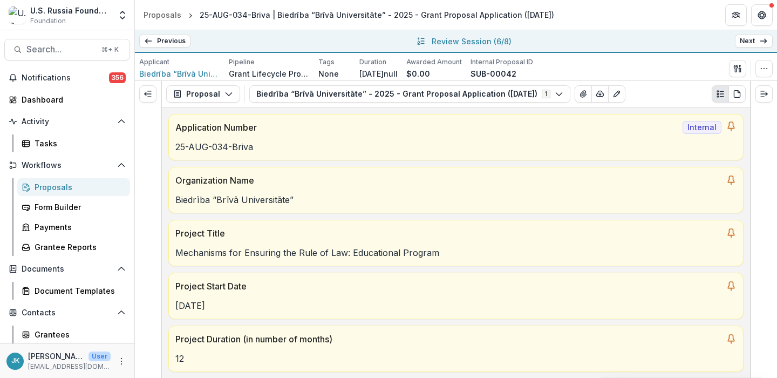
click at [752, 37] on link "Next" at bounding box center [754, 41] width 38 height 13
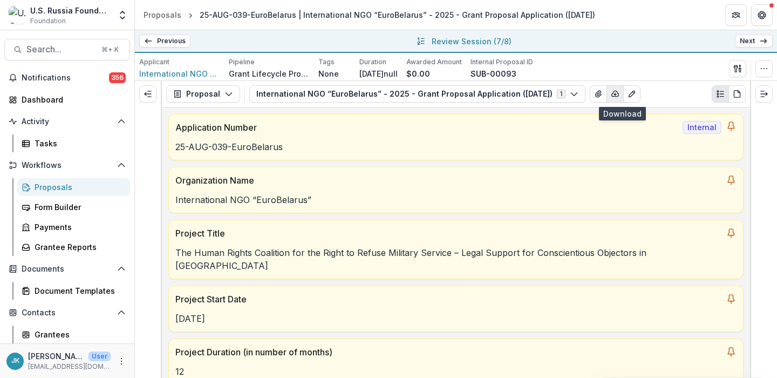
click at [619, 93] on icon "button" at bounding box center [615, 94] width 9 height 9
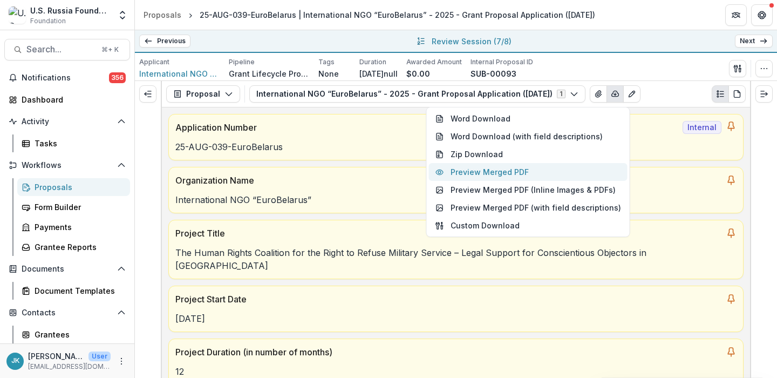
click at [514, 172] on button "Preview Merged PDF" at bounding box center [528, 172] width 198 height 18
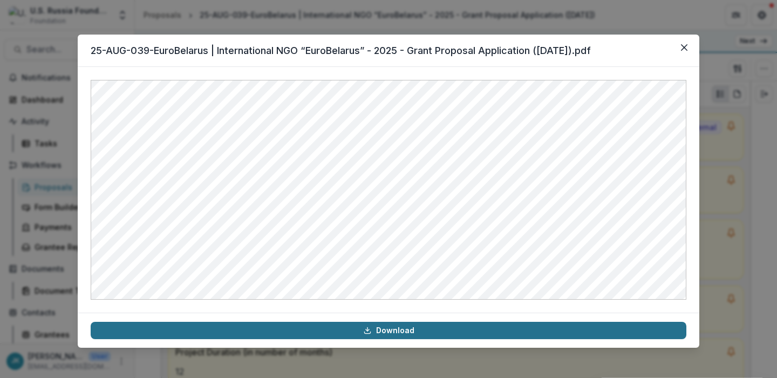
click at [523, 328] on link "Download" at bounding box center [388, 329] width 595 height 17
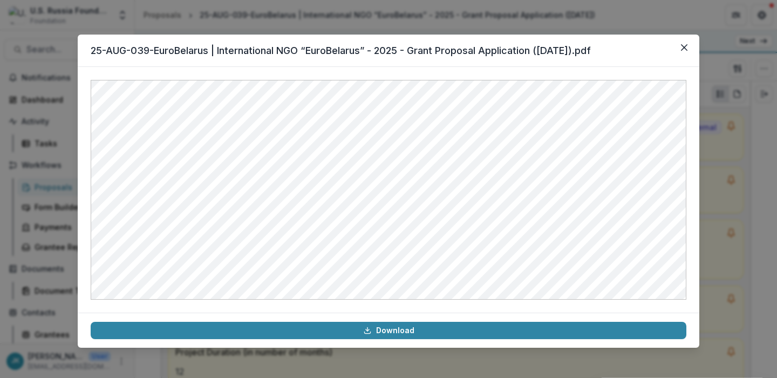
click at [703, 111] on div "25-AUG-039-EuroBelarus | International NGO “EuroBelarus” - 2025 - Grant Proposa…" at bounding box center [388, 189] width 777 height 378
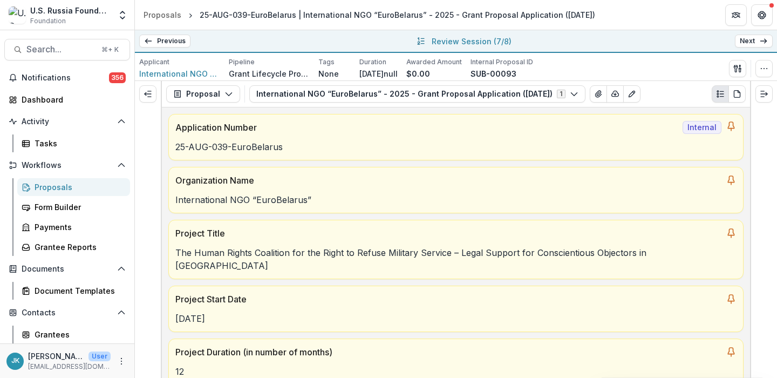
click at [751, 38] on link "Next" at bounding box center [754, 41] width 38 height 13
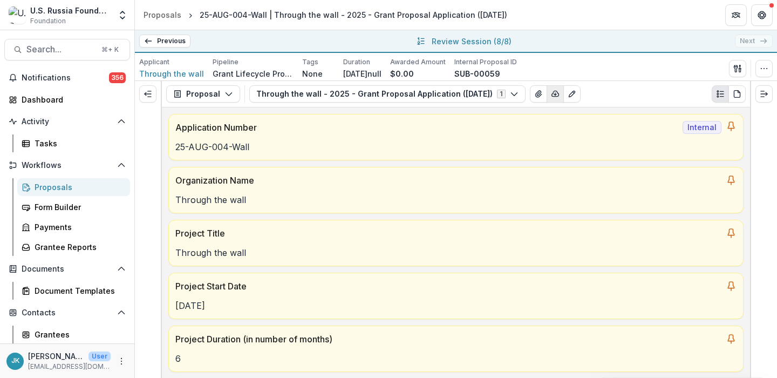
click at [559, 94] on icon "button" at bounding box center [555, 93] width 7 height 5
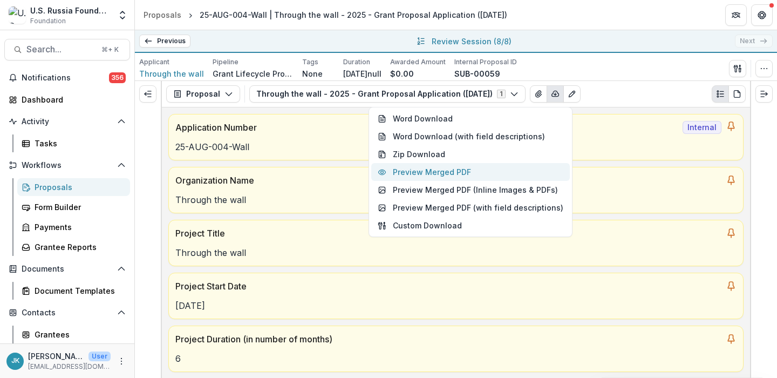
click at [495, 178] on button "Preview Merged PDF" at bounding box center [470, 172] width 198 height 18
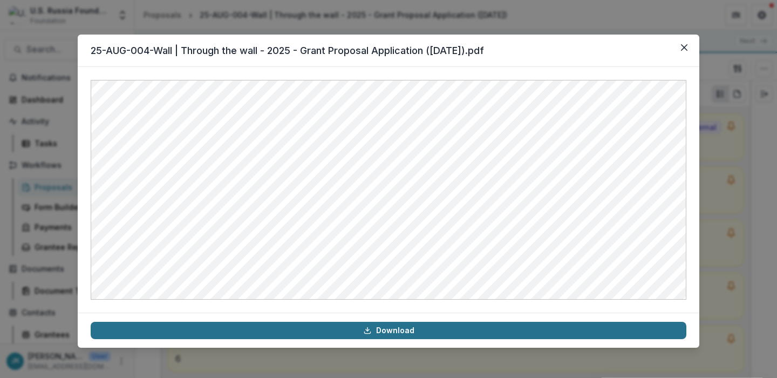
click at [515, 333] on link "Download" at bounding box center [388, 329] width 595 height 17
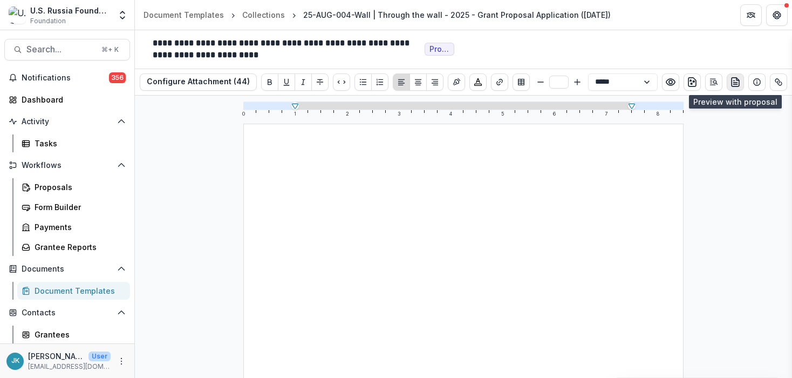
click at [735, 84] on icon "preview-proposal-pdf" at bounding box center [735, 82] width 11 height 11
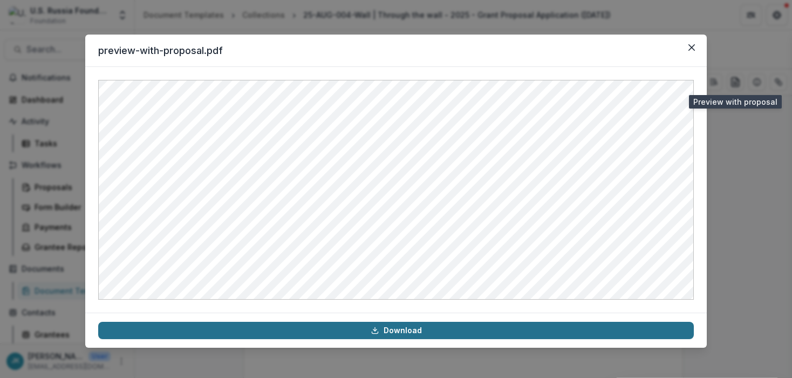
click at [518, 335] on link "Download" at bounding box center [395, 329] width 595 height 17
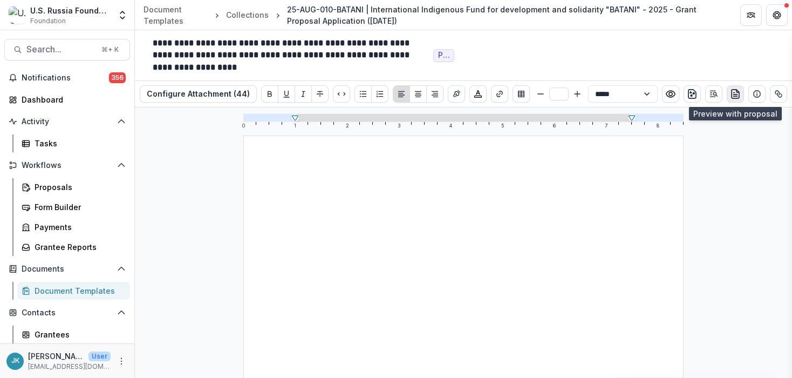
click at [727, 91] on button "preview-proposal-pdf" at bounding box center [735, 93] width 17 height 17
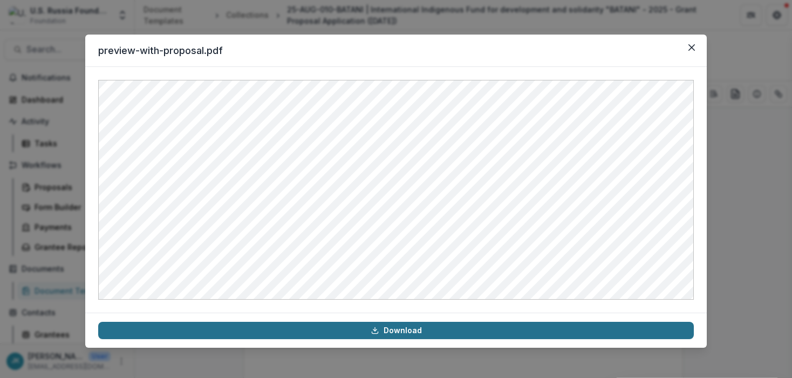
click at [551, 335] on link "Download" at bounding box center [395, 329] width 595 height 17
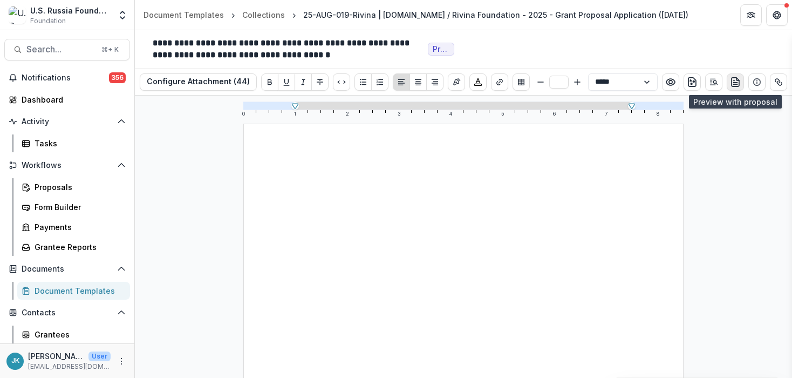
click at [731, 80] on icon "preview-proposal-pdf" at bounding box center [735, 82] width 11 height 11
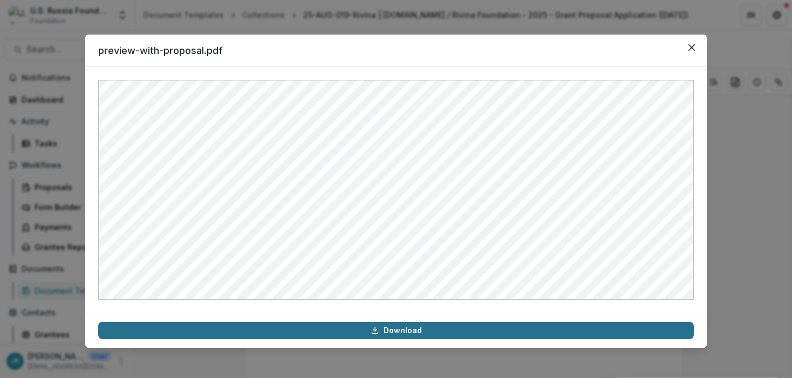
click at [427, 331] on link "Download" at bounding box center [395, 329] width 595 height 17
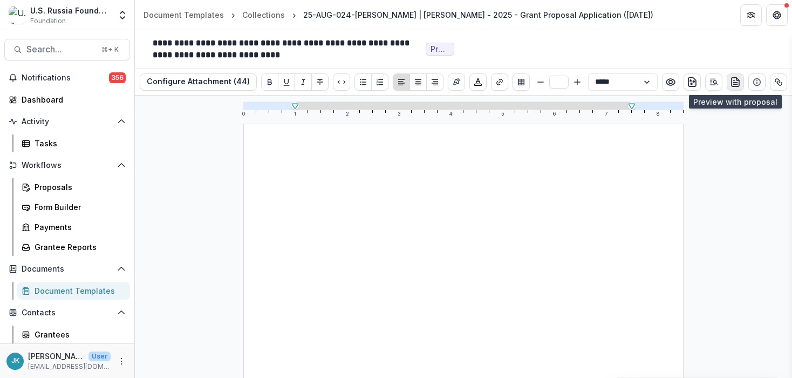
click at [737, 81] on icon "preview-proposal-pdf" at bounding box center [735, 82] width 11 height 11
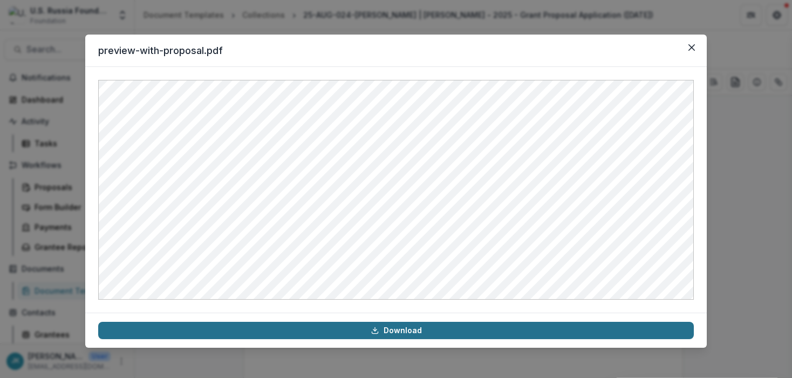
click at [570, 335] on link "Download" at bounding box center [395, 329] width 595 height 17
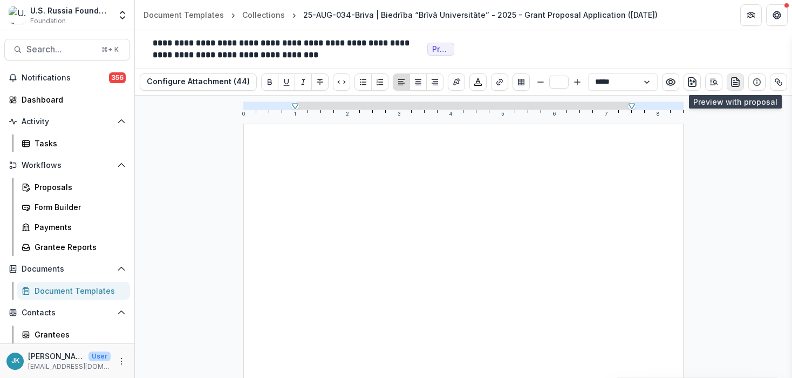
click at [730, 87] on button "preview-proposal-pdf" at bounding box center [735, 81] width 17 height 17
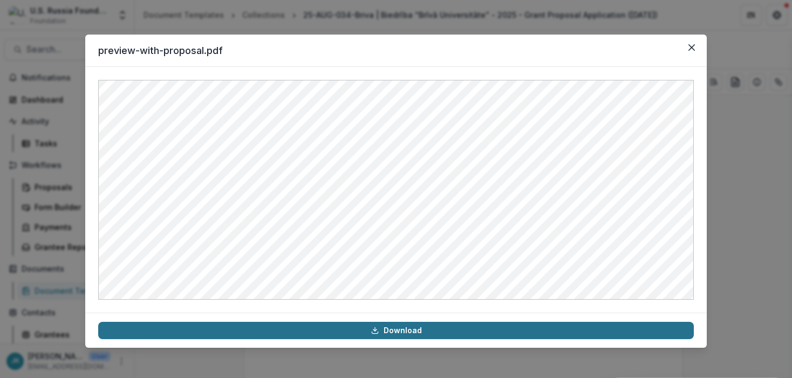
click at [547, 334] on link "Download" at bounding box center [395, 329] width 595 height 17
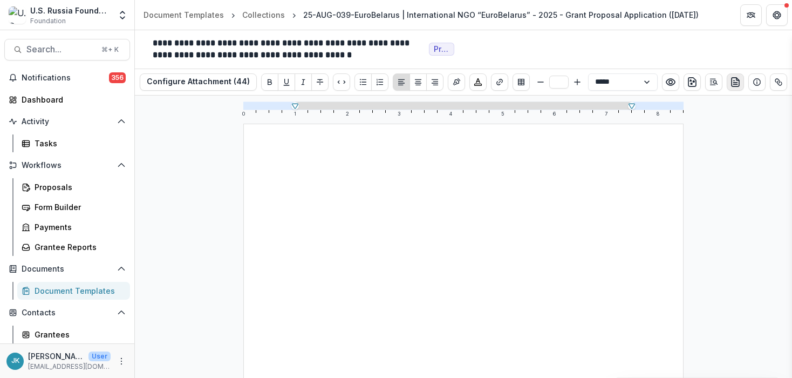
click at [734, 83] on line "preview-proposal-pdf" at bounding box center [735, 83] width 4 height 0
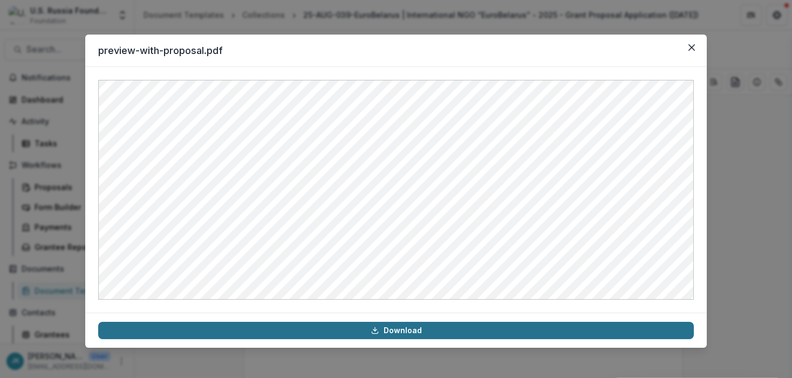
click at [464, 333] on link "Download" at bounding box center [395, 329] width 595 height 17
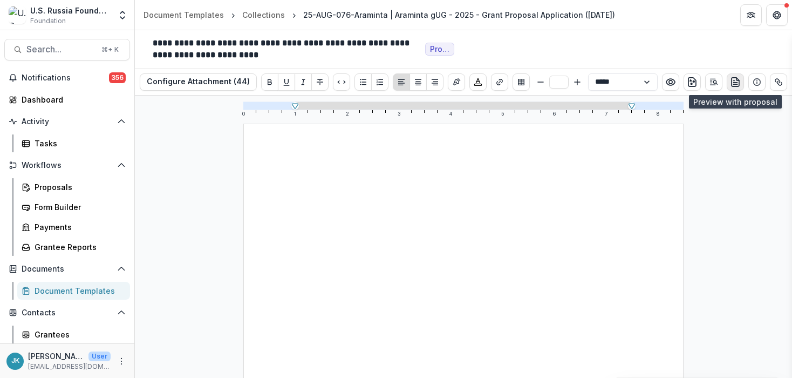
click at [740, 84] on button "preview-proposal-pdf" at bounding box center [735, 81] width 17 height 17
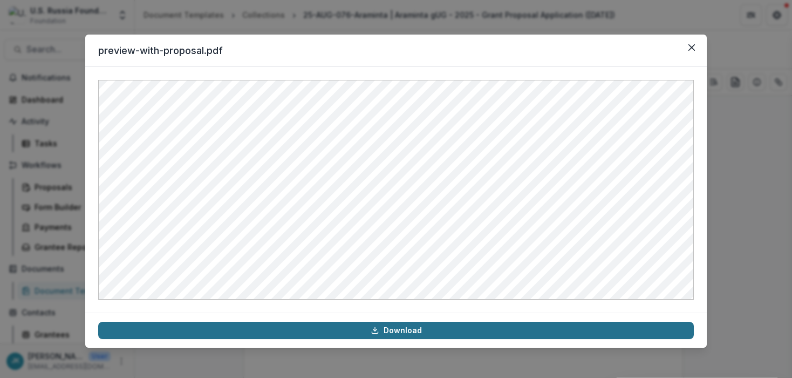
click at [510, 326] on link "Download" at bounding box center [395, 329] width 595 height 17
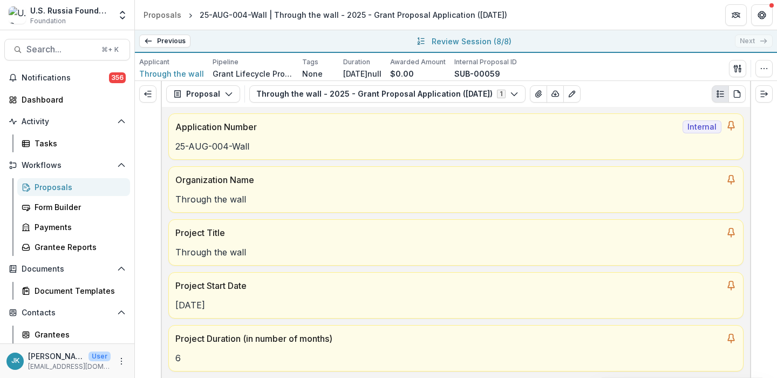
click at [178, 37] on link "Previous" at bounding box center [164, 41] width 51 height 13
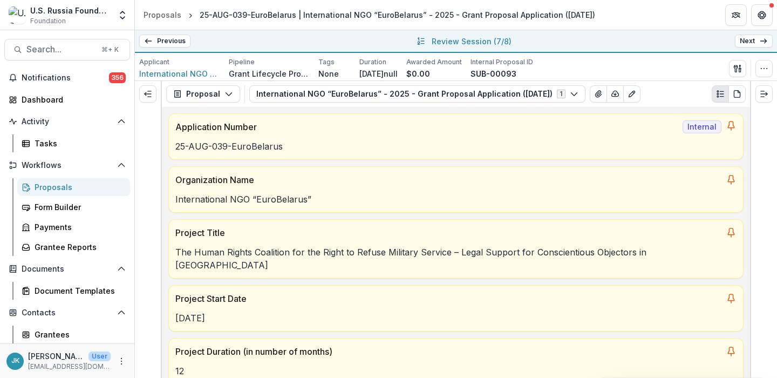
click at [176, 41] on link "Previous" at bounding box center [164, 41] width 51 height 13
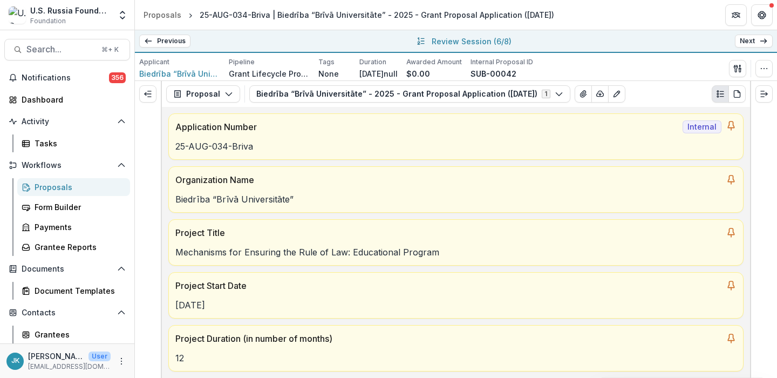
click at [175, 41] on link "Previous" at bounding box center [164, 41] width 51 height 13
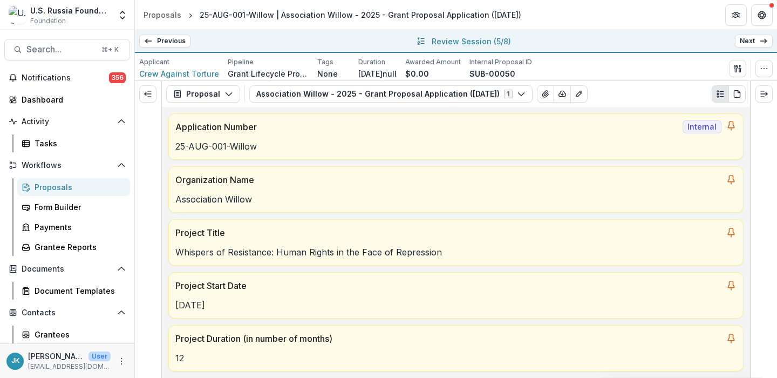
click at [175, 41] on link "Previous" at bounding box center [164, 41] width 51 height 13
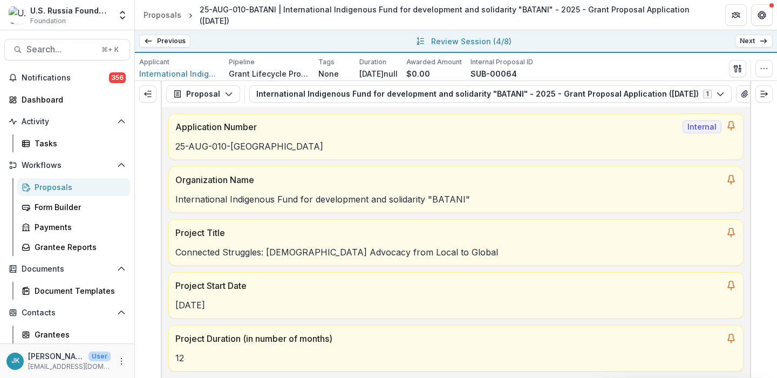
click at [175, 41] on link "Previous" at bounding box center [164, 41] width 51 height 13
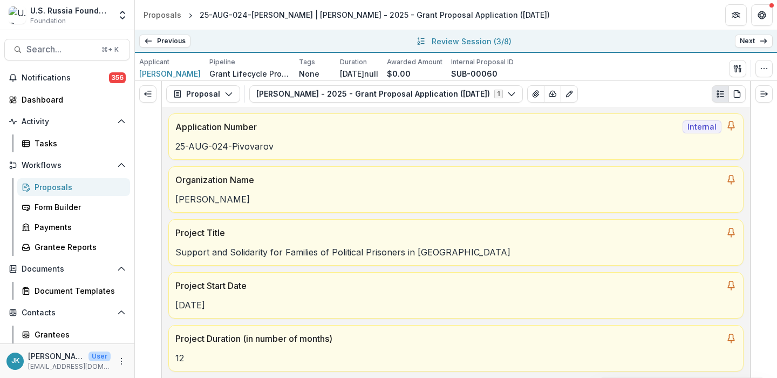
click at [175, 41] on link "Previous" at bounding box center [164, 41] width 51 height 13
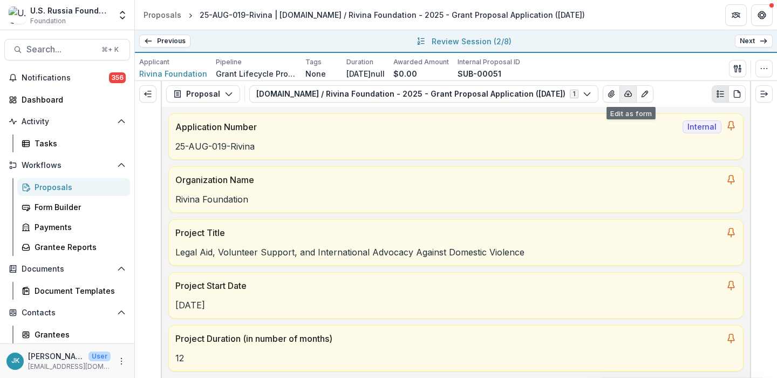
click at [624, 95] on icon "button" at bounding box center [628, 94] width 9 height 9
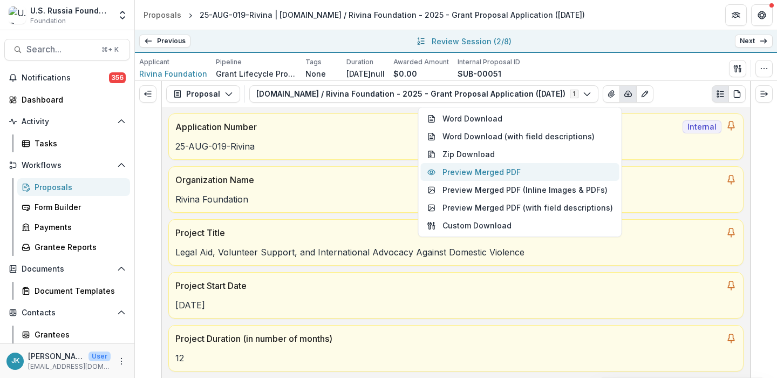
click at [561, 176] on button "Preview Merged PDF" at bounding box center [520, 172] width 198 height 18
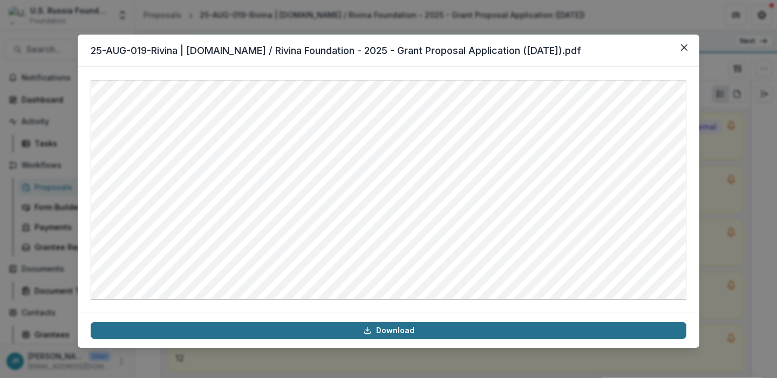
click at [431, 328] on link "Download" at bounding box center [388, 329] width 595 height 17
click at [406, 330] on link "Download" at bounding box center [388, 329] width 595 height 17
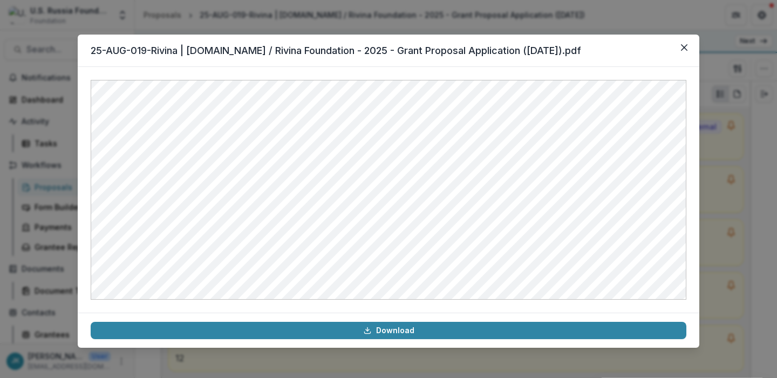
click at [402, 20] on div "25-AUG-019-Rivina | [DOMAIN_NAME] / Rivina Foundation - 2025 - Grant Proposal A…" at bounding box center [388, 189] width 777 height 378
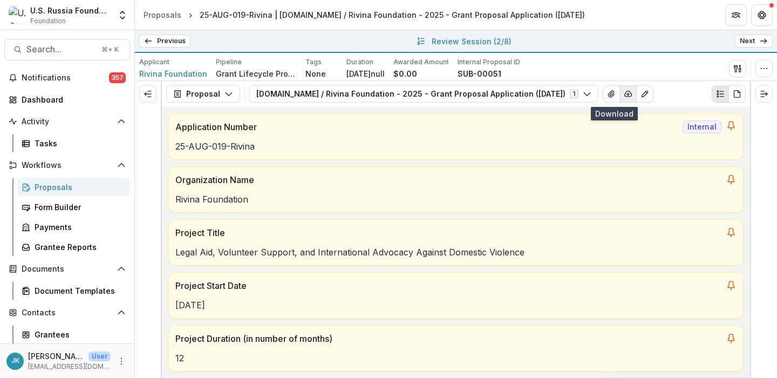
click at [619, 98] on button "button" at bounding box center [627, 93] width 17 height 17
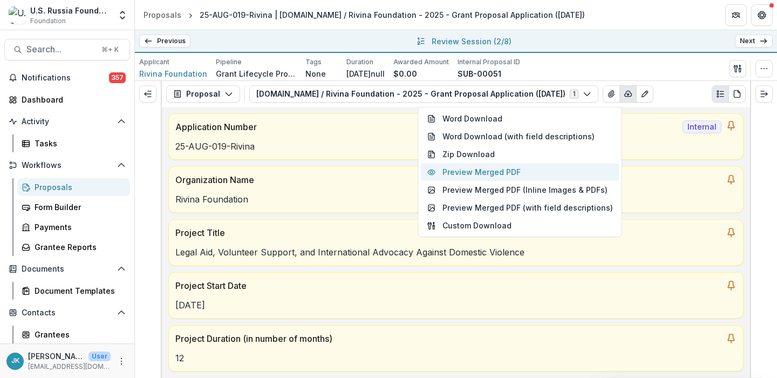
click at [555, 169] on button "Preview Merged PDF" at bounding box center [520, 172] width 198 height 18
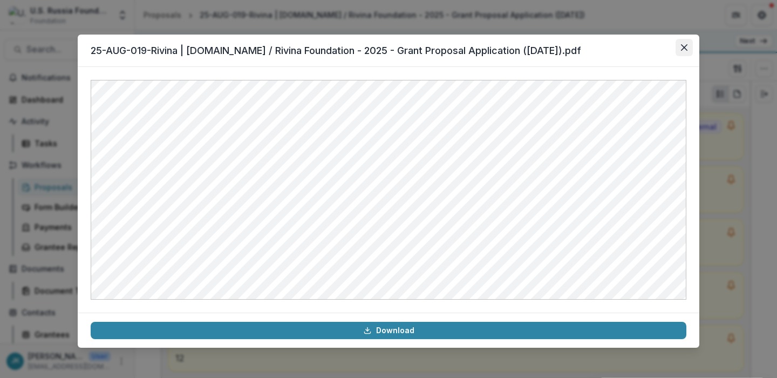
click at [682, 47] on icon "Close" at bounding box center [684, 47] width 6 height 6
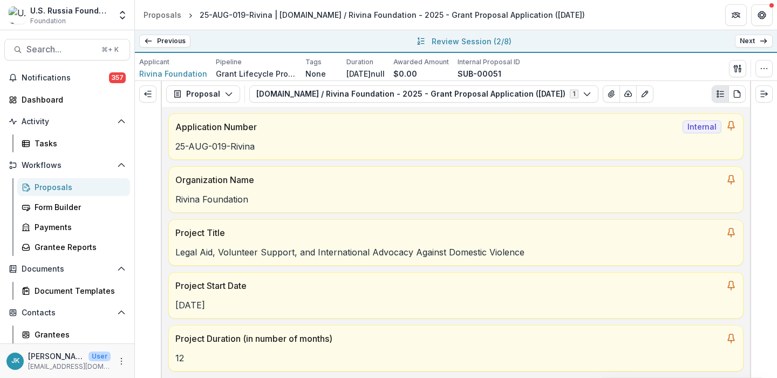
click at [181, 37] on link "Previous" at bounding box center [164, 41] width 51 height 13
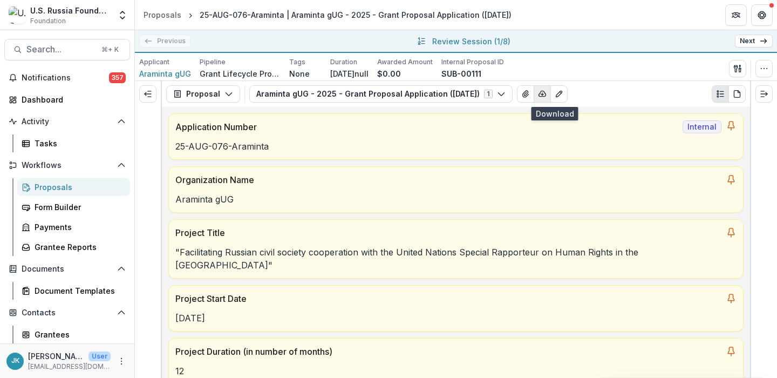
click at [546, 93] on icon "button" at bounding box center [542, 94] width 9 height 9
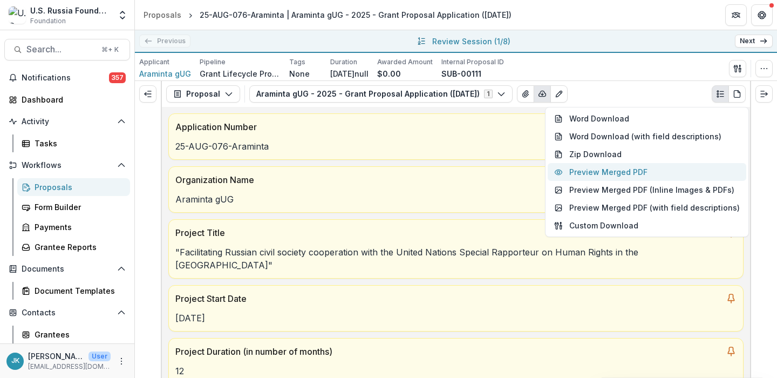
click at [595, 175] on button "Preview Merged PDF" at bounding box center [646, 172] width 198 height 18
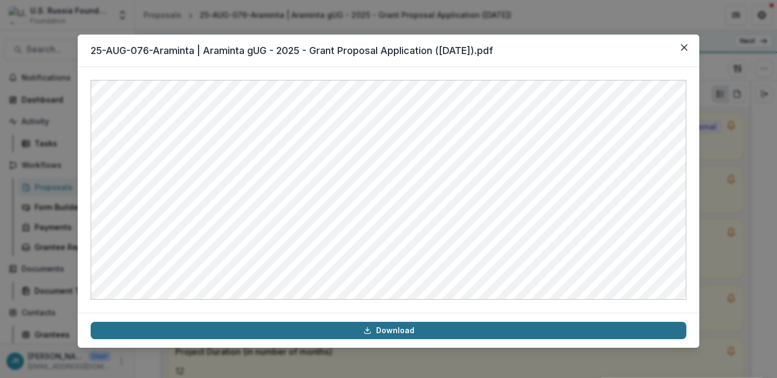
click at [488, 321] on link "Download" at bounding box center [388, 329] width 595 height 17
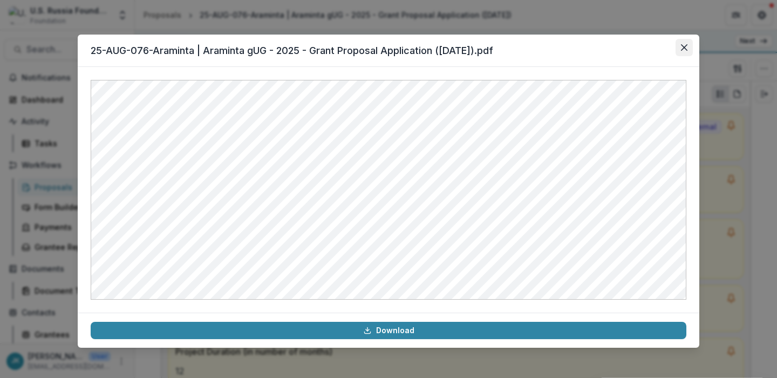
click at [689, 52] on button "Close" at bounding box center [683, 47] width 17 height 17
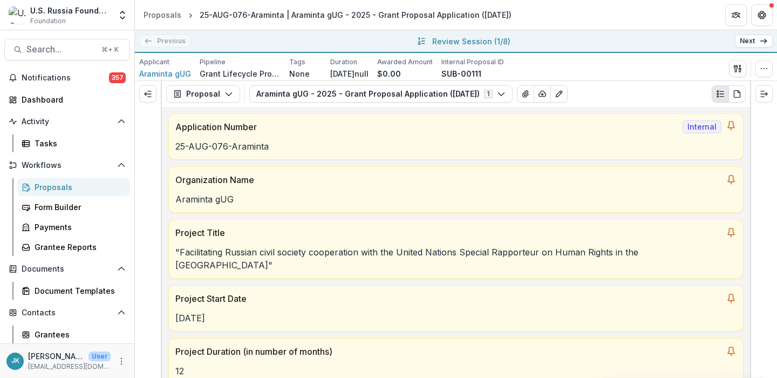
click at [648, 82] on div "Proposal Proposal Payments Reports Grant Agreements Board Summaries Bank Detail…" at bounding box center [456, 94] width 588 height 26
click at [542, 95] on line "button" at bounding box center [542, 94] width 0 height 2
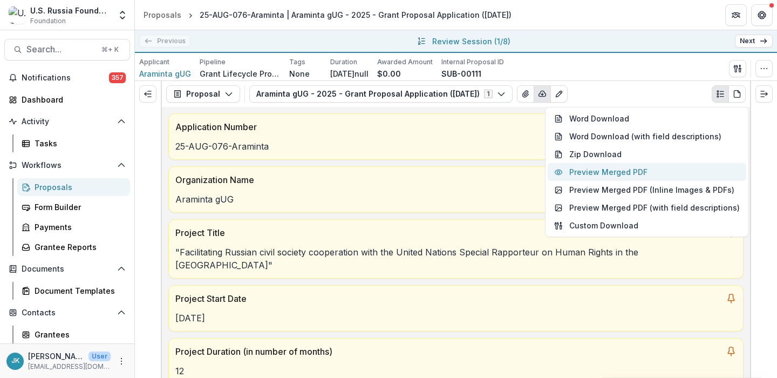
click at [579, 174] on button "Preview Merged PDF" at bounding box center [646, 172] width 198 height 18
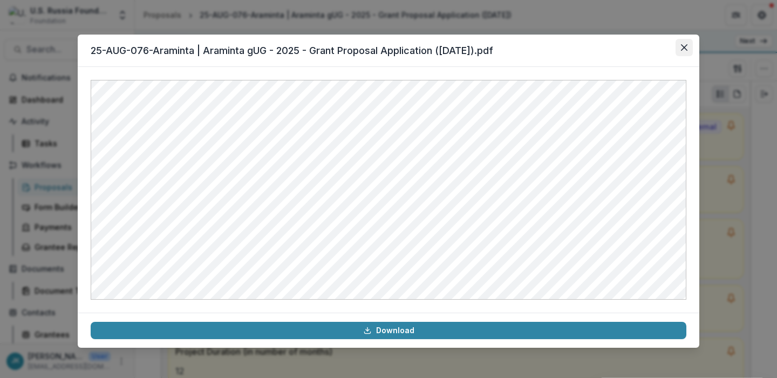
click at [683, 46] on icon "Close" at bounding box center [684, 47] width 6 height 6
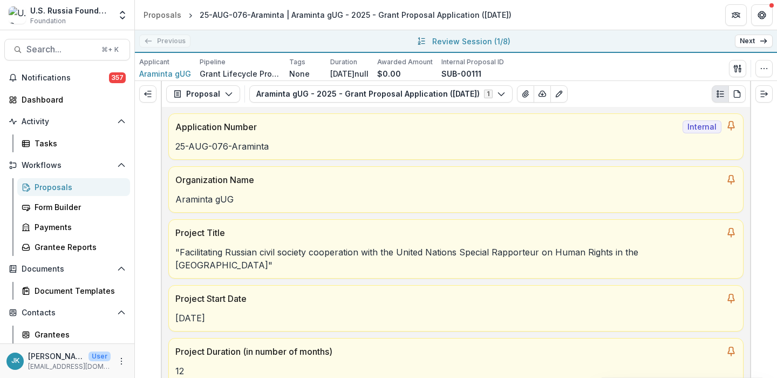
click at [625, 82] on div "Proposal Proposal Payments Reports Grant Agreements Board Summaries Bank Detail…" at bounding box center [456, 94] width 588 height 26
click at [738, 91] on icon "PDF view" at bounding box center [737, 94] width 9 height 9
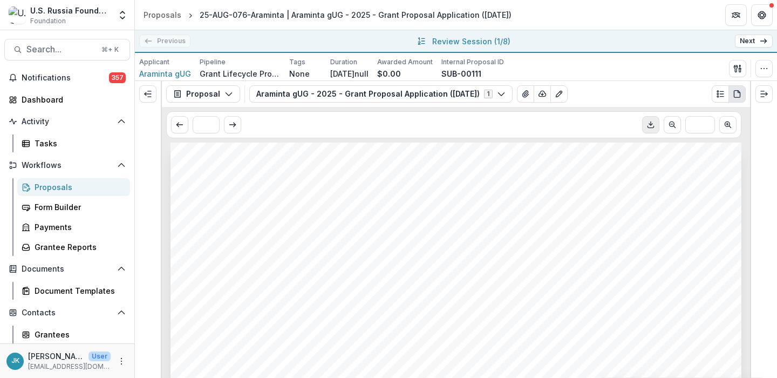
click at [647, 126] on icon "Download PDF" at bounding box center [650, 124] width 9 height 9
click at [751, 43] on link "Next" at bounding box center [754, 41] width 38 height 13
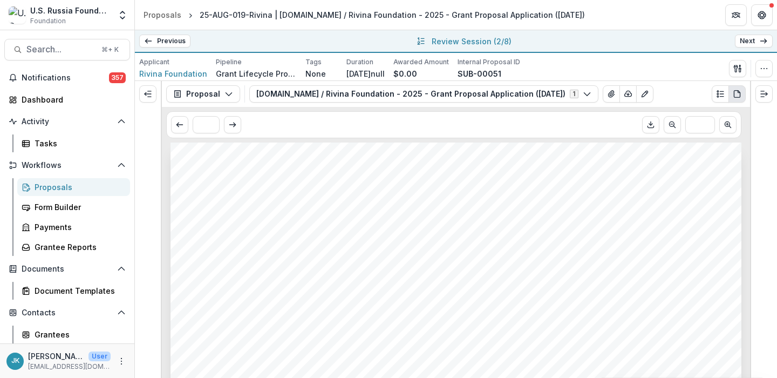
click at [751, 43] on link "Next" at bounding box center [754, 41] width 38 height 13
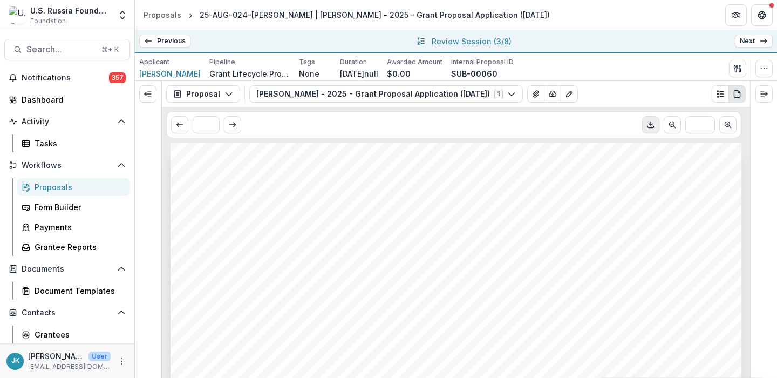
click at [654, 123] on icon "Download PDF" at bounding box center [650, 124] width 9 height 9
click at [748, 42] on link "Next" at bounding box center [754, 41] width 38 height 13
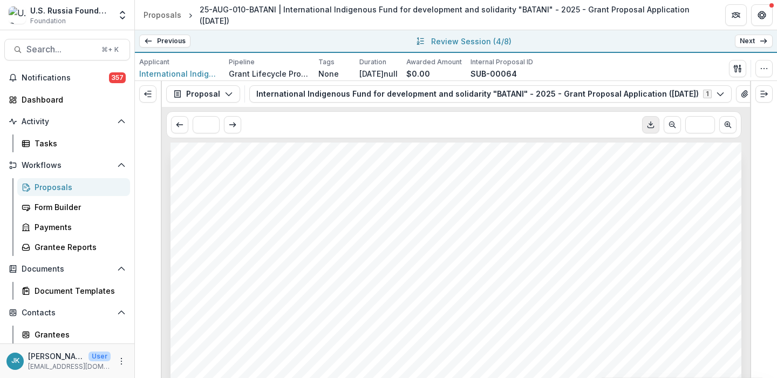
click at [651, 128] on icon "Download PDF" at bounding box center [650, 124] width 9 height 9
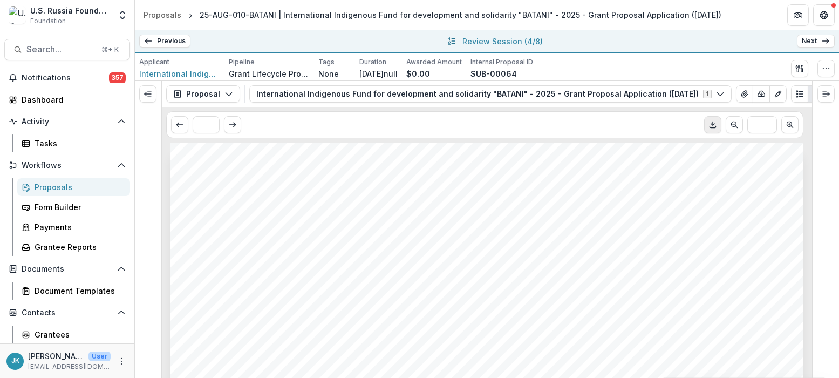
click at [0, 80] on html "Skip to content U.S. Russia Foundation Foundation Foundations U.S. Russia Found…" at bounding box center [419, 189] width 839 height 378
